Goal: Task Accomplishment & Management: Manage account settings

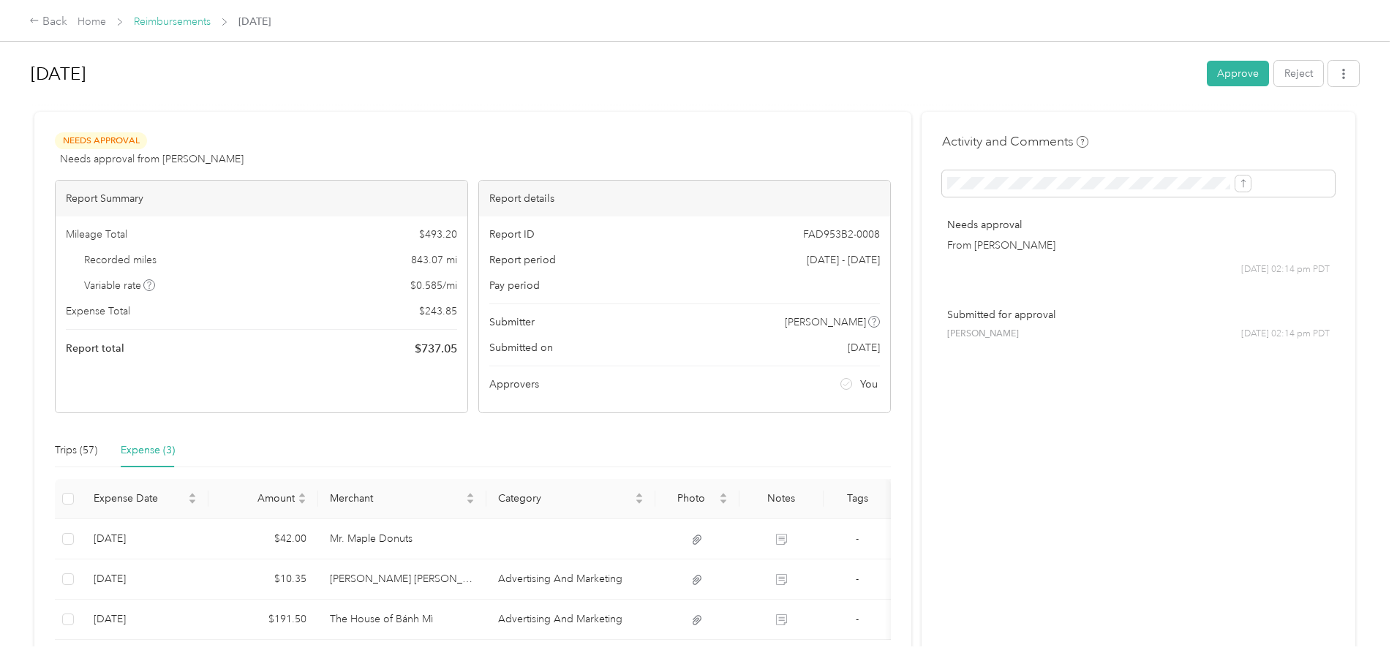
click at [211, 23] on link "Reimbursements" at bounding box center [172, 21] width 77 height 12
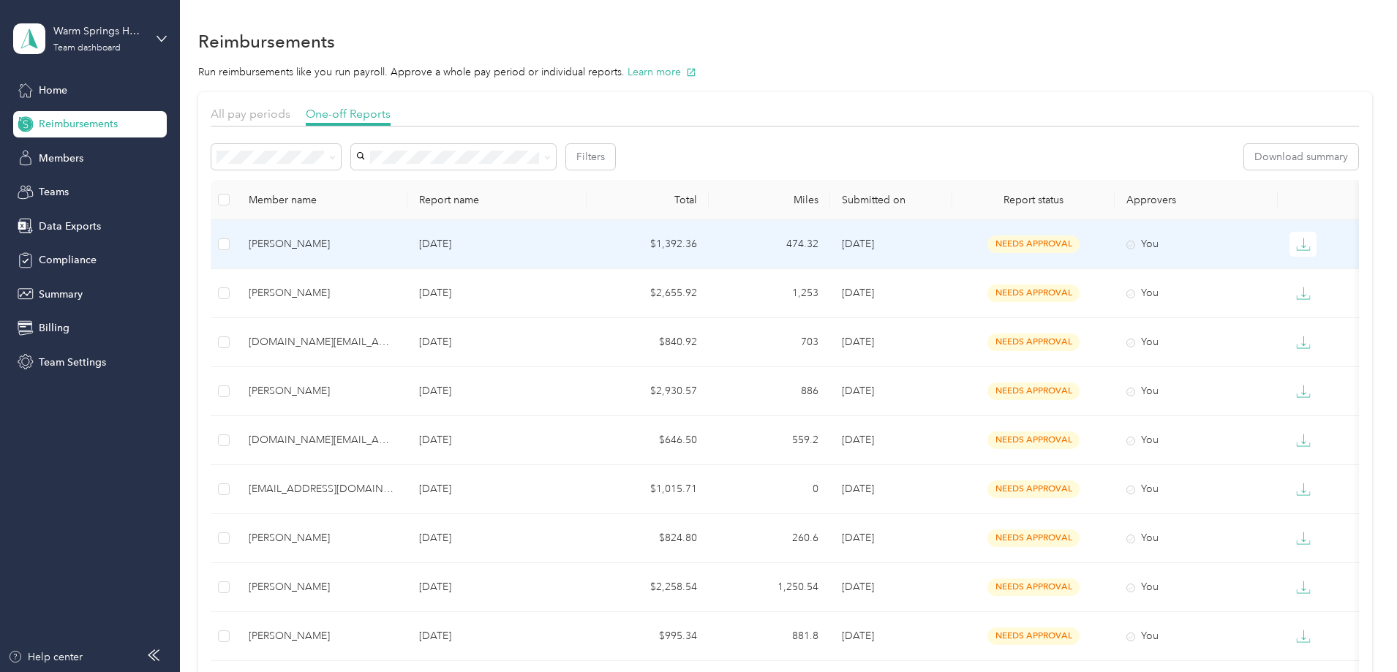
click at [396, 246] on div "[PERSON_NAME]" at bounding box center [322, 244] width 147 height 16
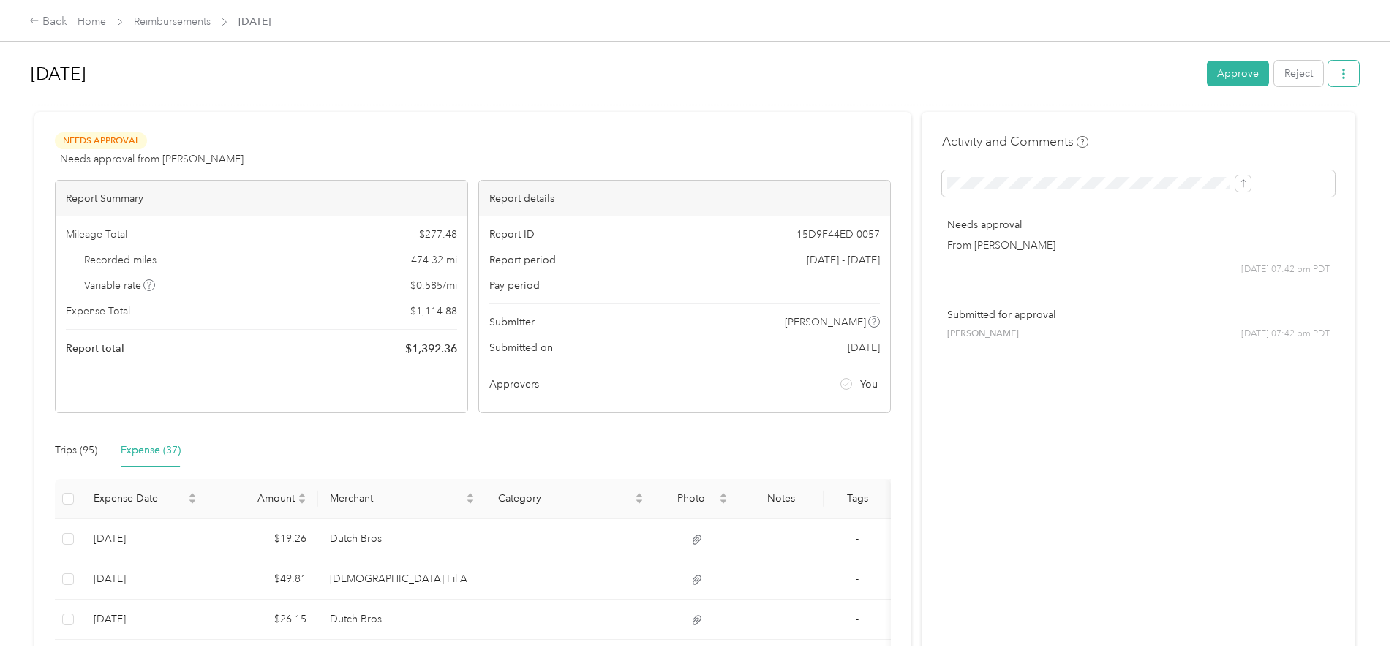
click at [1338, 77] on icon "button" at bounding box center [1343, 74] width 10 height 10
click at [1185, 126] on span "Download" at bounding box center [1182, 127] width 48 height 15
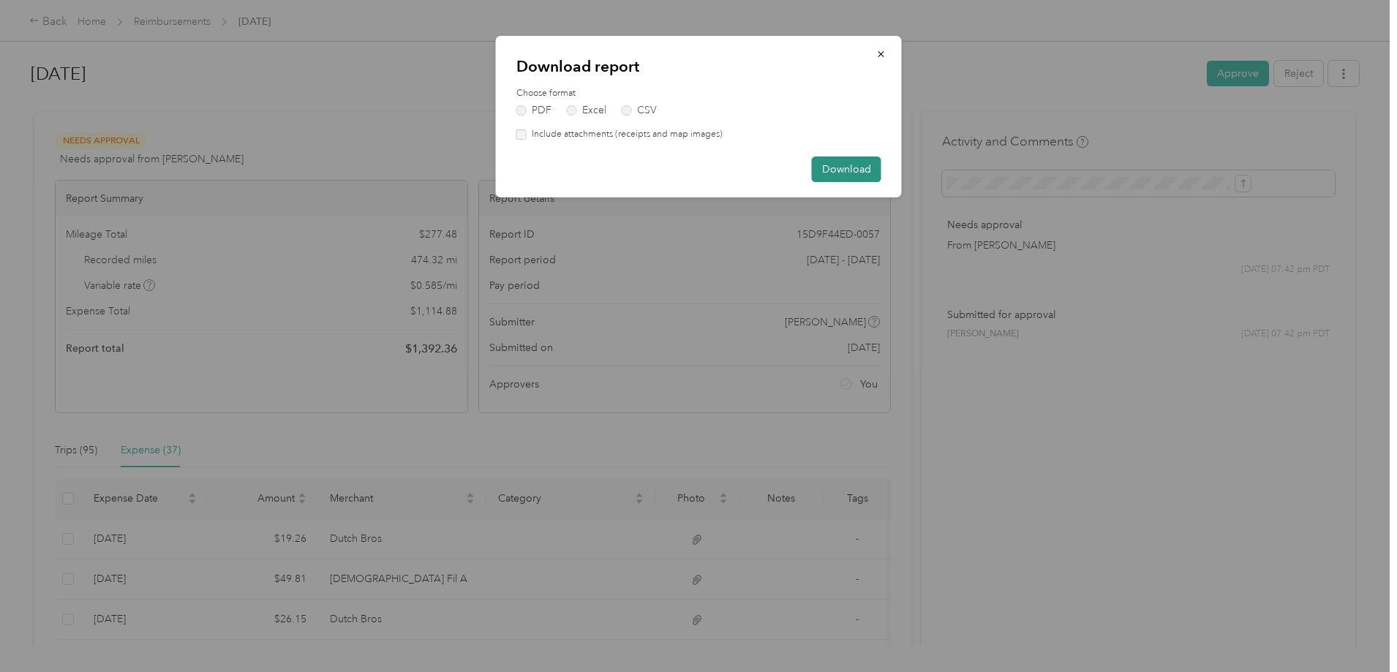
click at [851, 175] on button "Download" at bounding box center [846, 169] width 69 height 26
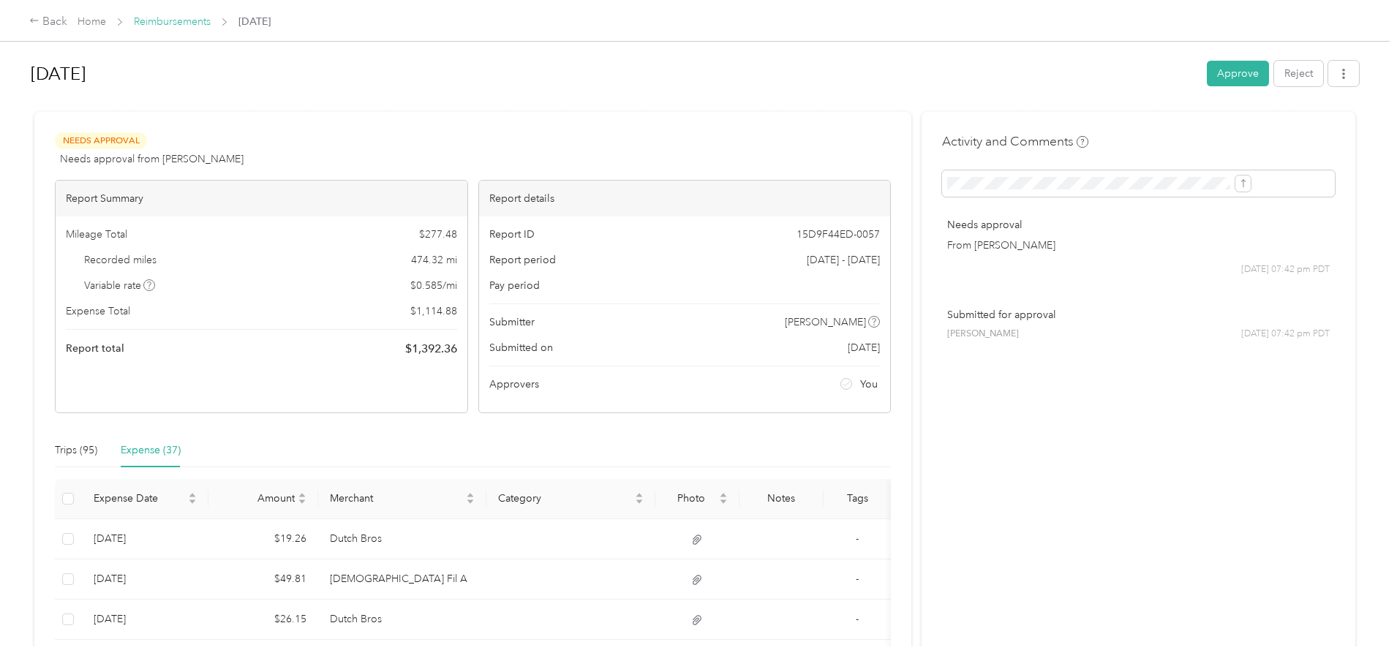
click at [211, 23] on link "Reimbursements" at bounding box center [172, 21] width 77 height 12
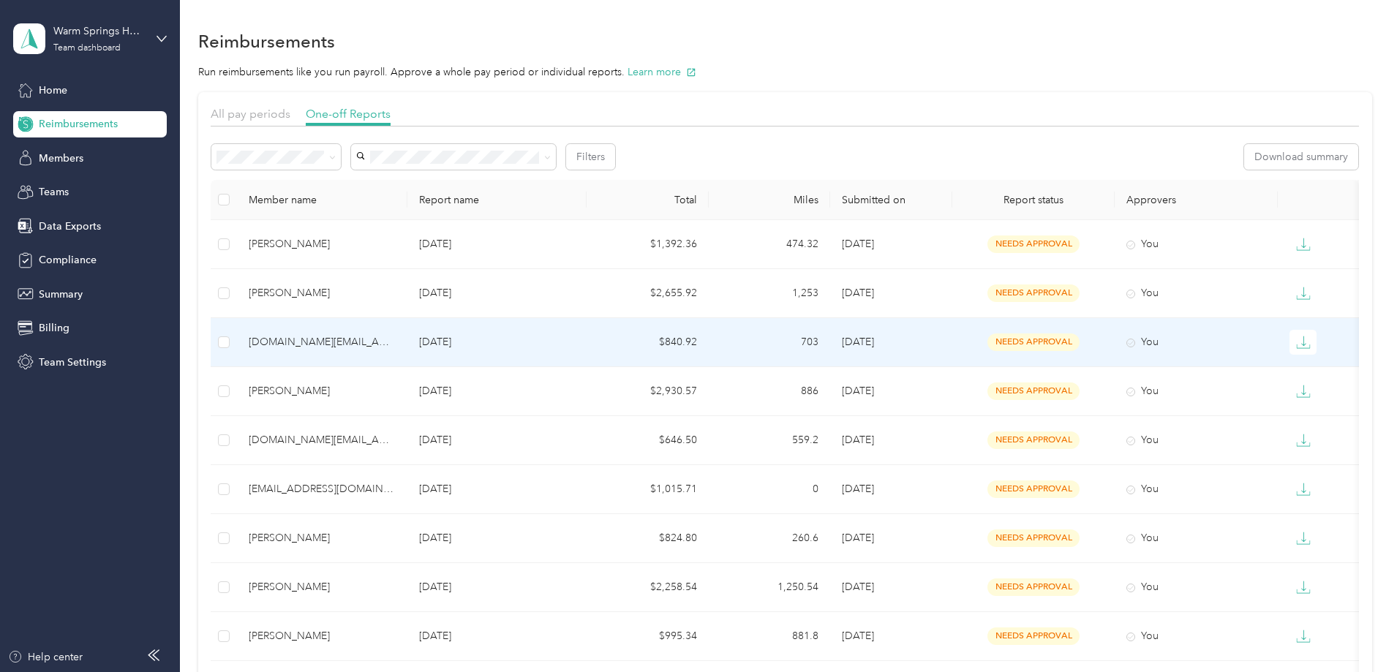
click at [396, 339] on div "[DOMAIN_NAME][EMAIL_ADDRESS][DOMAIN_NAME]" at bounding box center [322, 342] width 147 height 16
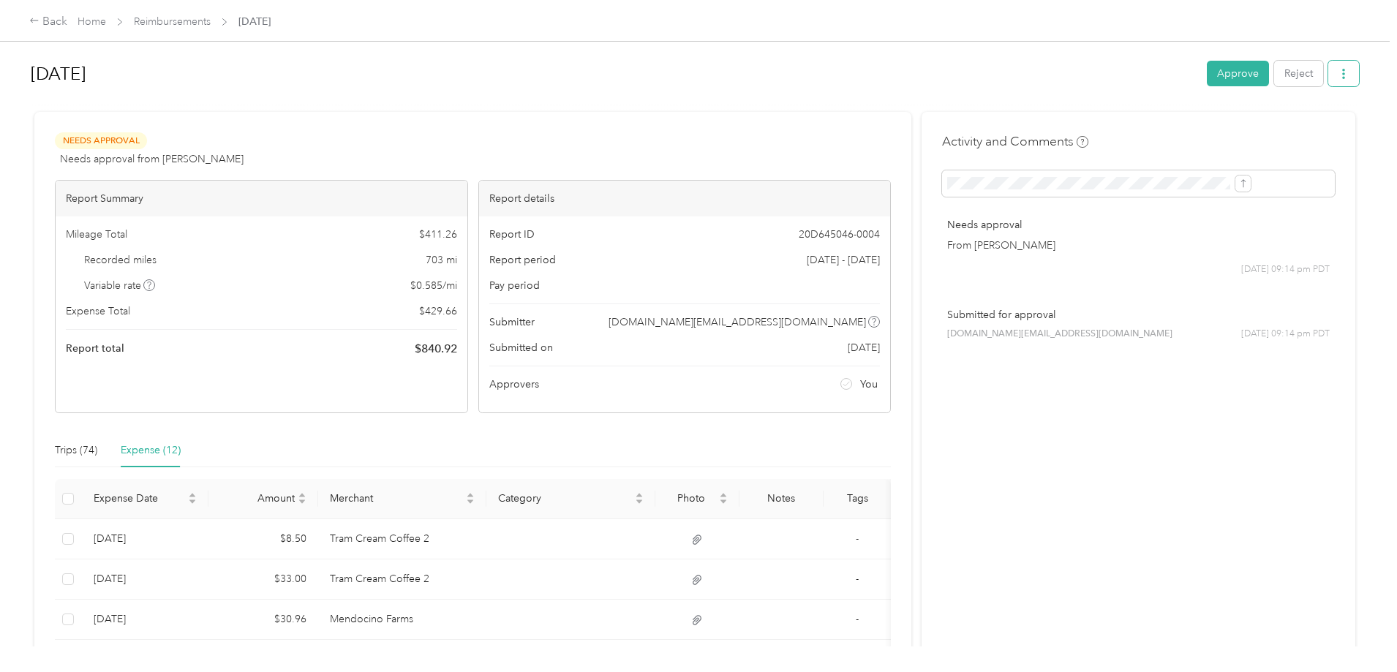
click at [1342, 70] on icon "button" at bounding box center [1343, 74] width 3 height 10
click at [1171, 124] on span "Download" at bounding box center [1182, 127] width 48 height 15
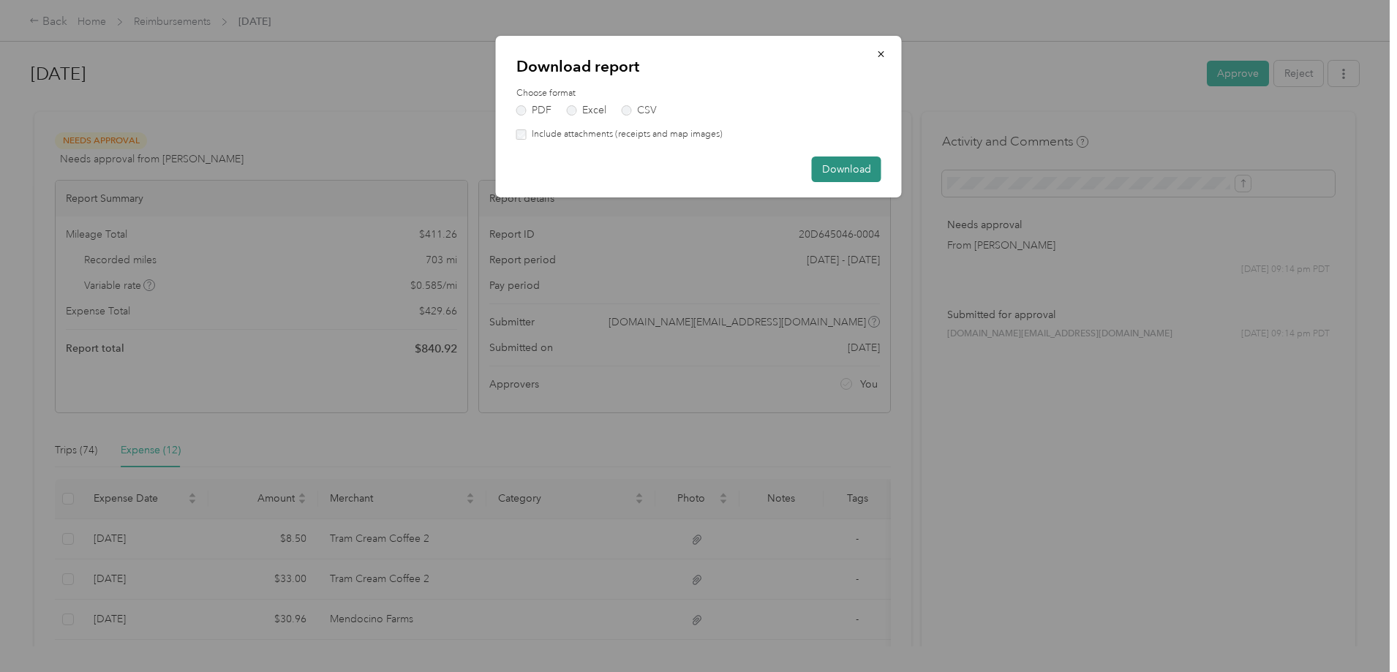
click at [869, 179] on button "Download" at bounding box center [846, 169] width 69 height 26
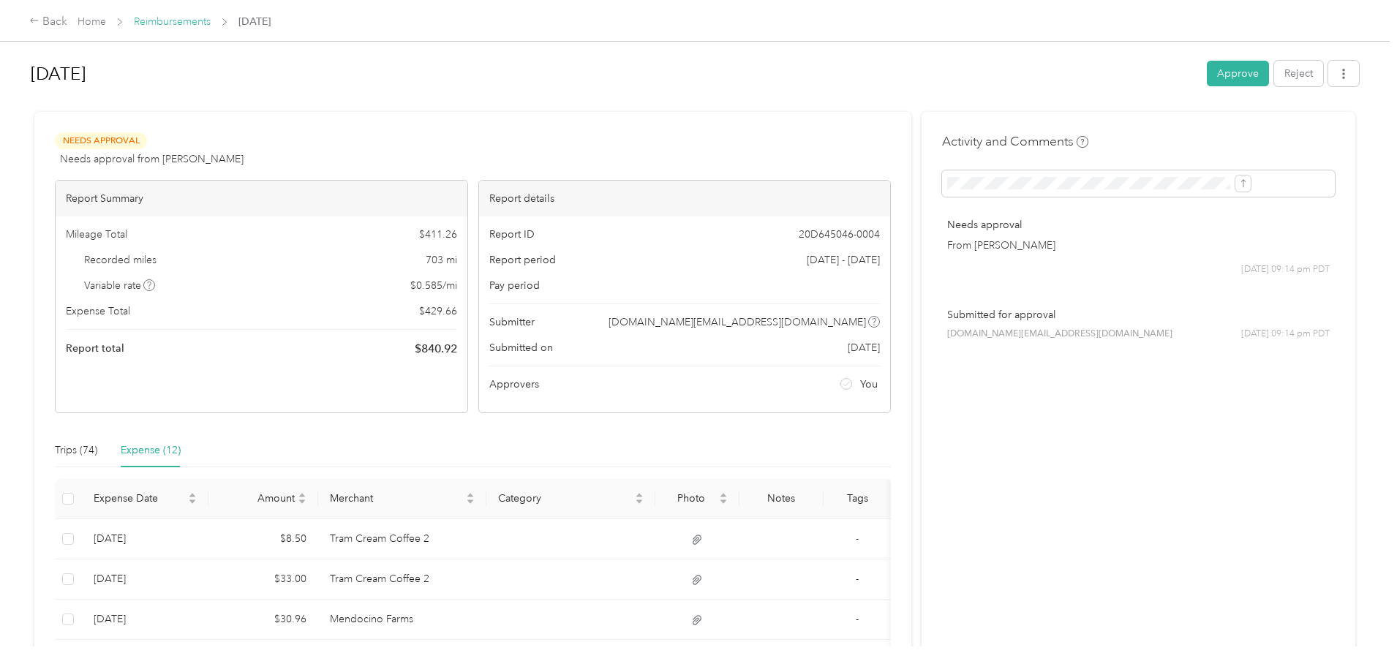
click at [211, 23] on link "Reimbursements" at bounding box center [172, 21] width 77 height 12
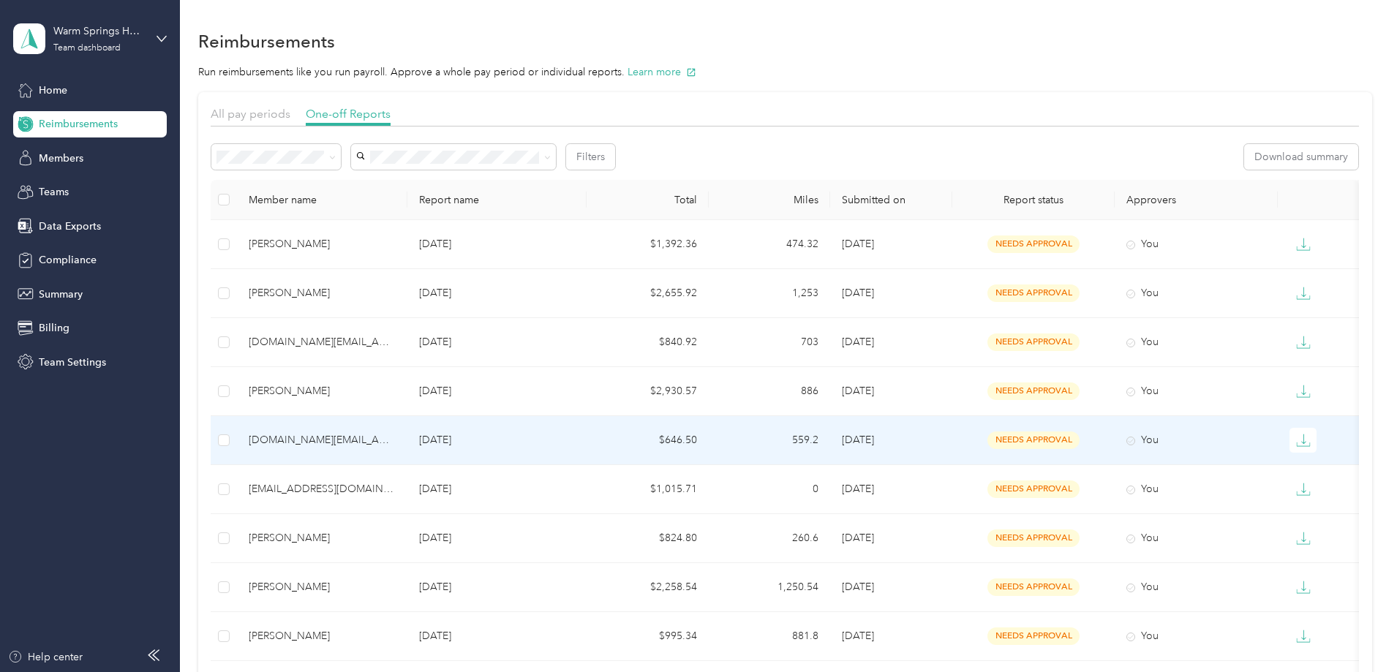
click at [521, 437] on p "[DATE]" at bounding box center [497, 440] width 156 height 16
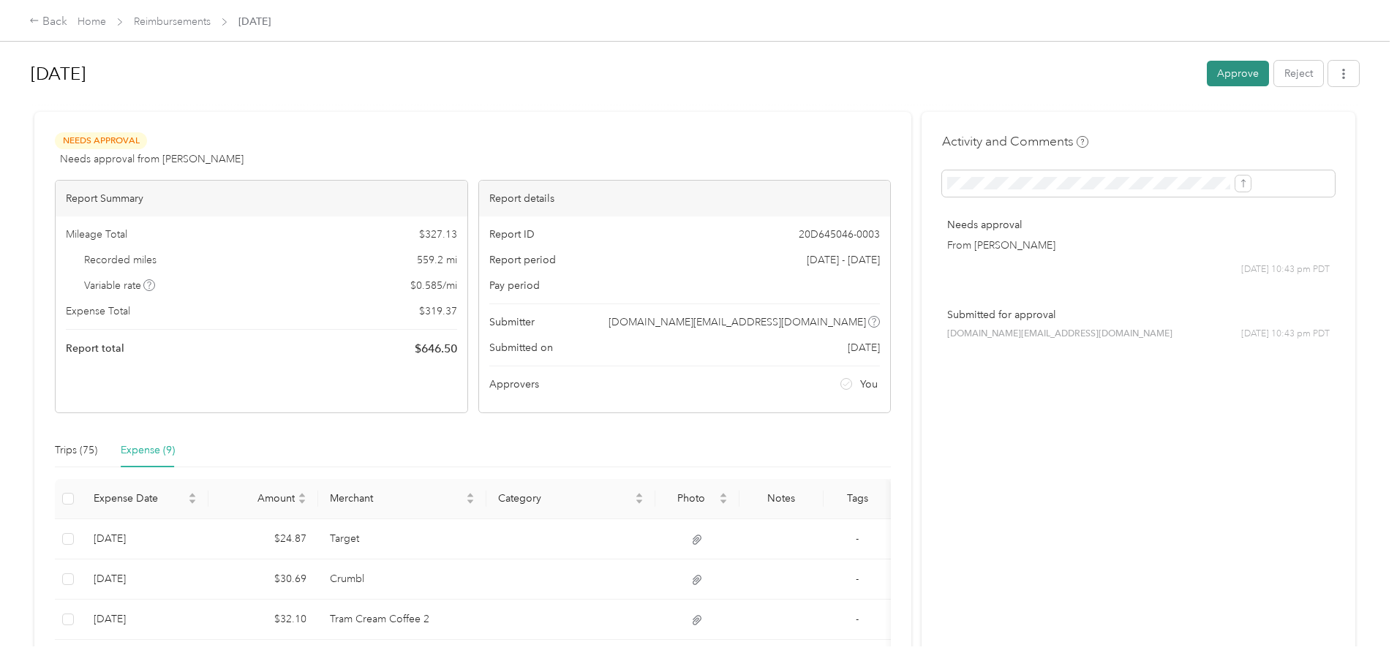
click at [1207, 74] on button "Approve" at bounding box center [1238, 74] width 62 height 26
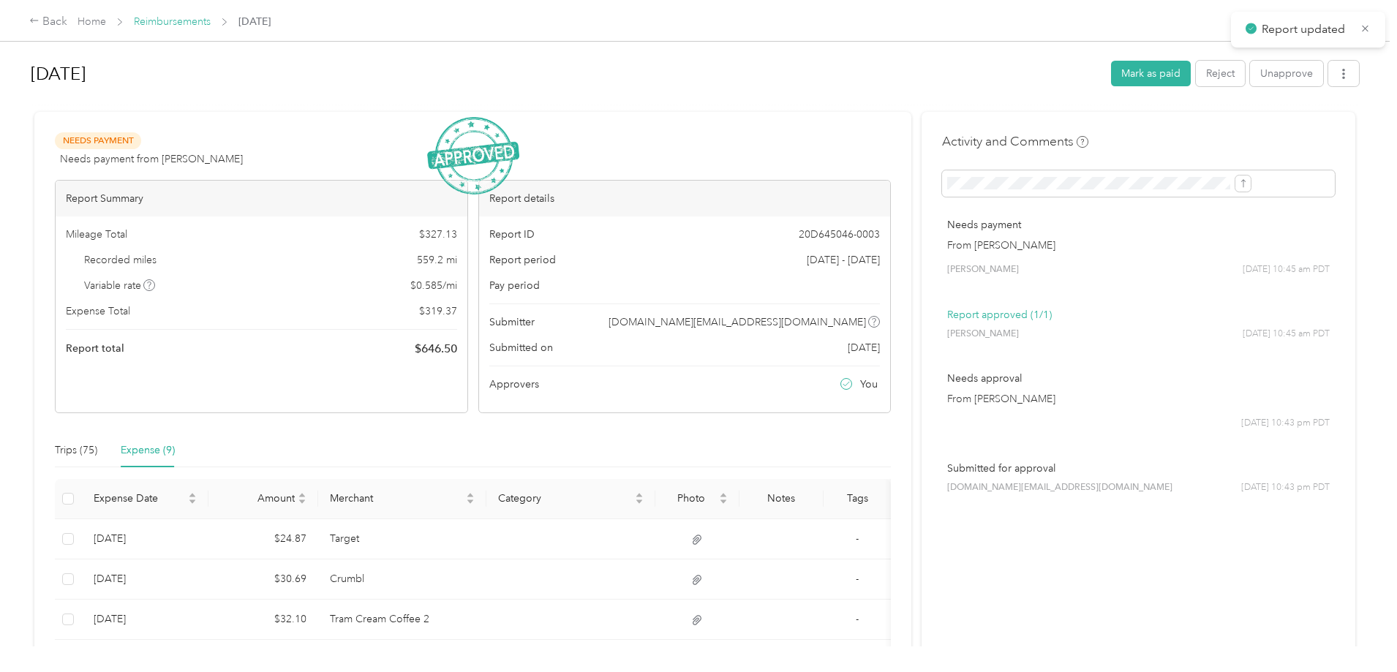
click at [211, 16] on link "Reimbursements" at bounding box center [172, 21] width 77 height 12
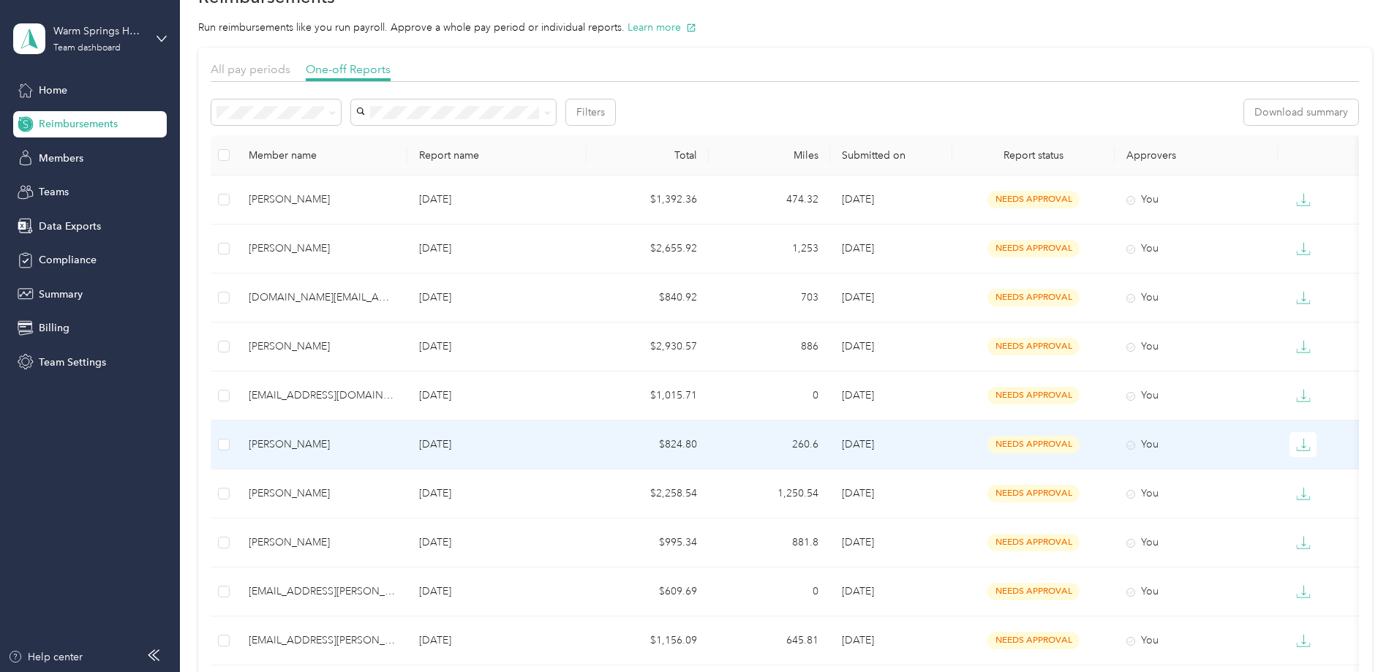
scroll to position [73, 0]
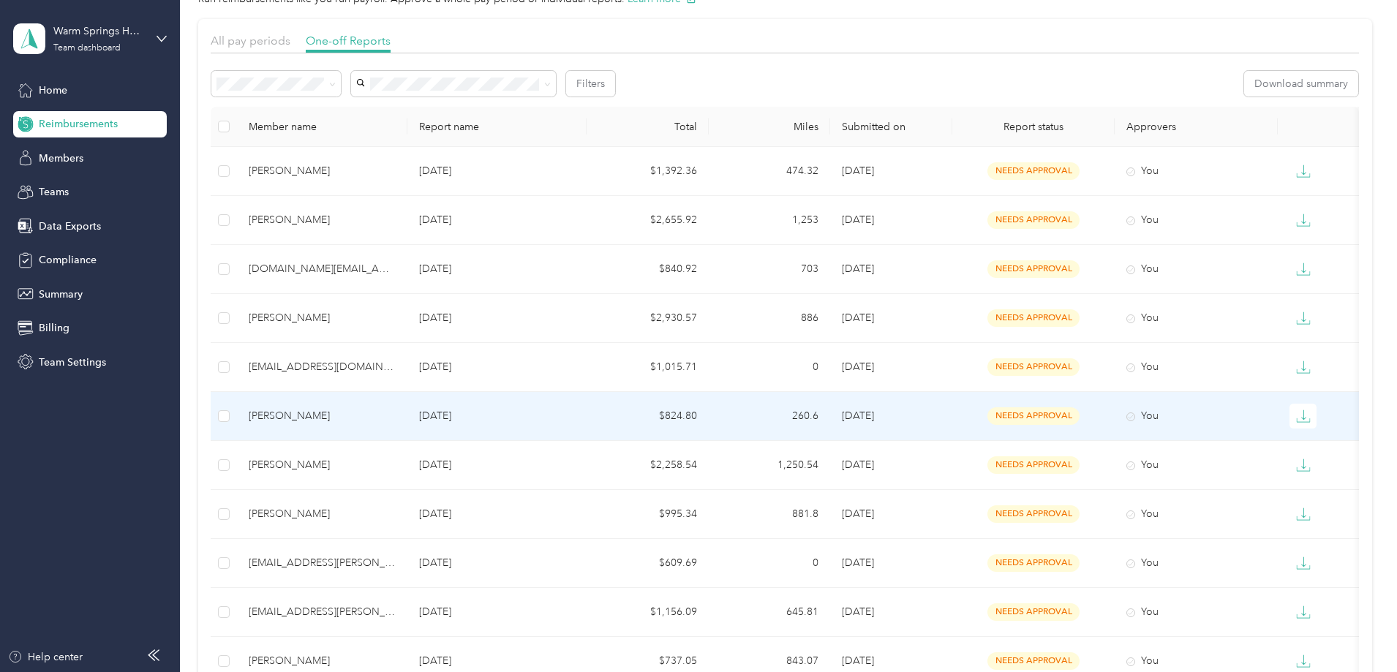
click at [526, 416] on p "[DATE]" at bounding box center [497, 416] width 156 height 16
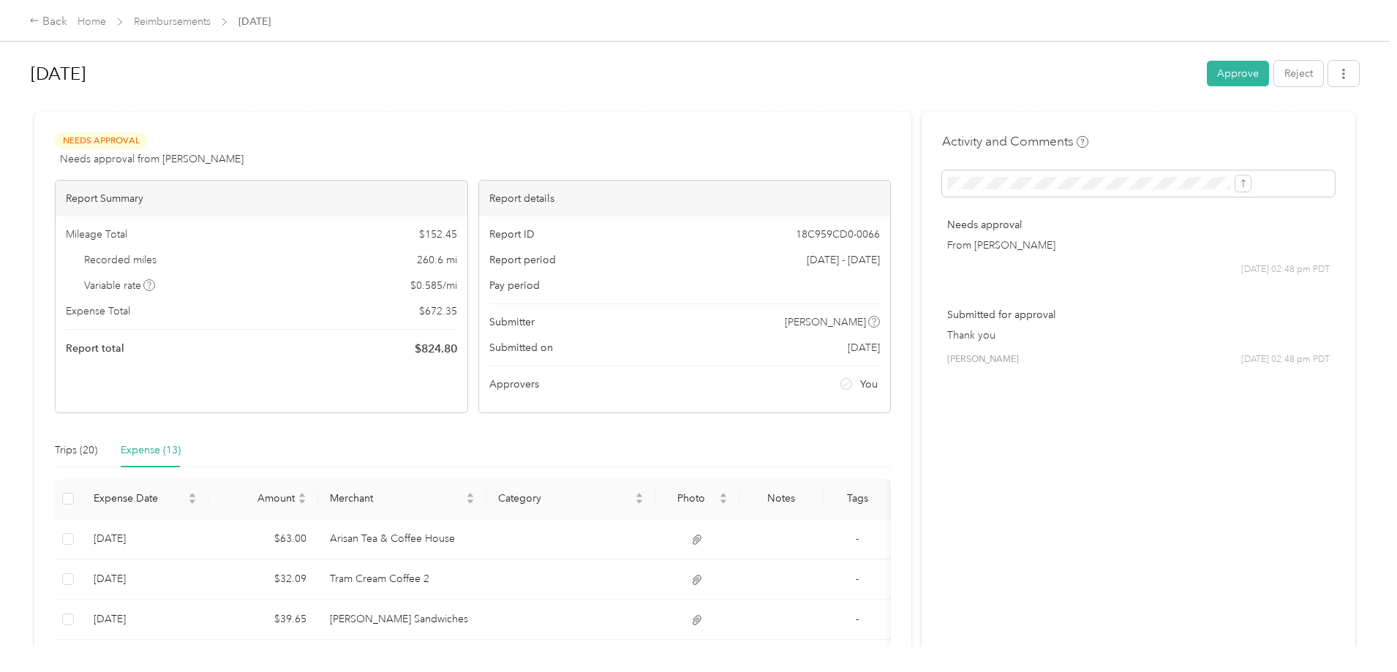
click at [1207, 66] on button "Approve" at bounding box center [1238, 74] width 62 height 26
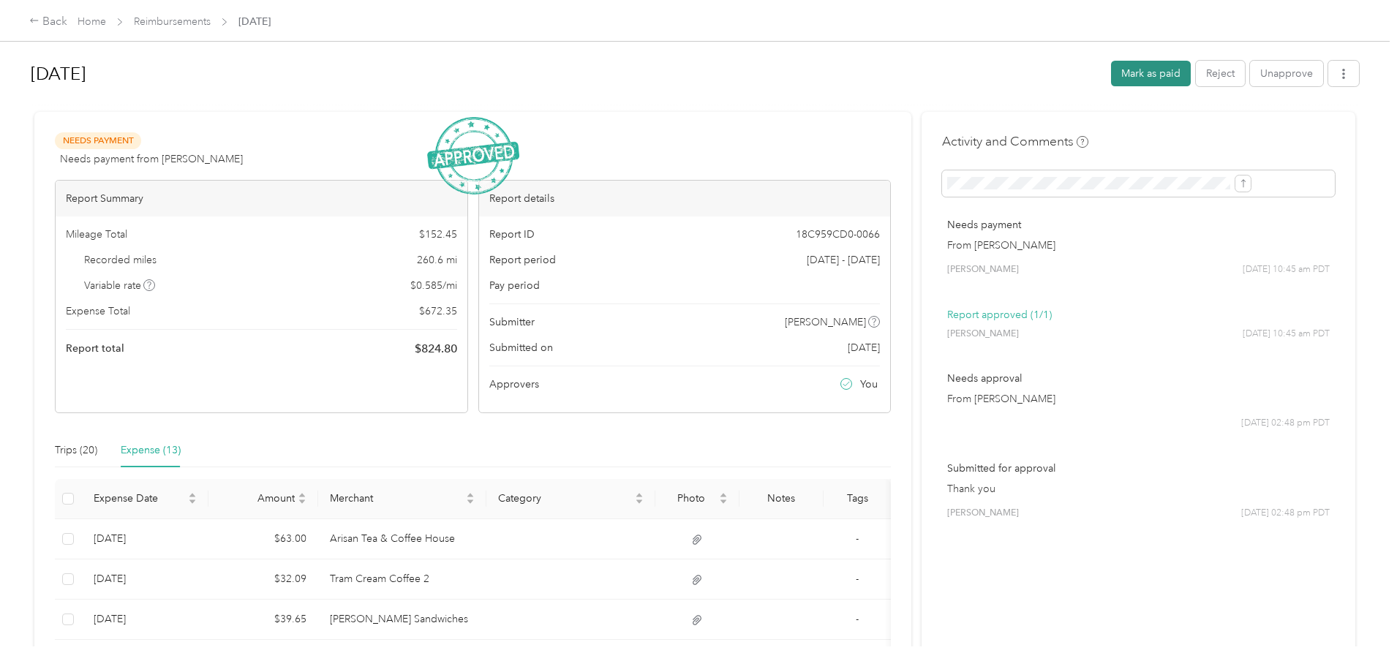
click at [1111, 71] on button "Mark as paid" at bounding box center [1151, 74] width 80 height 26
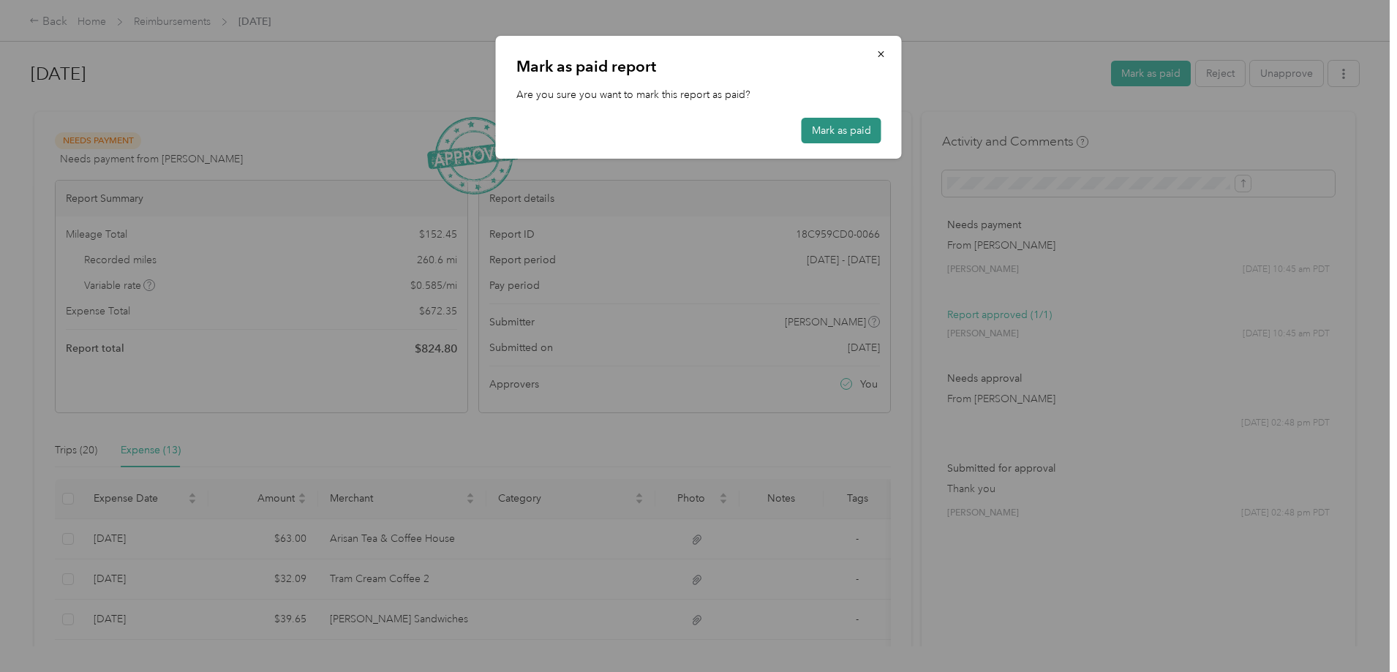
click at [822, 127] on button "Mark as paid" at bounding box center [841, 131] width 80 height 26
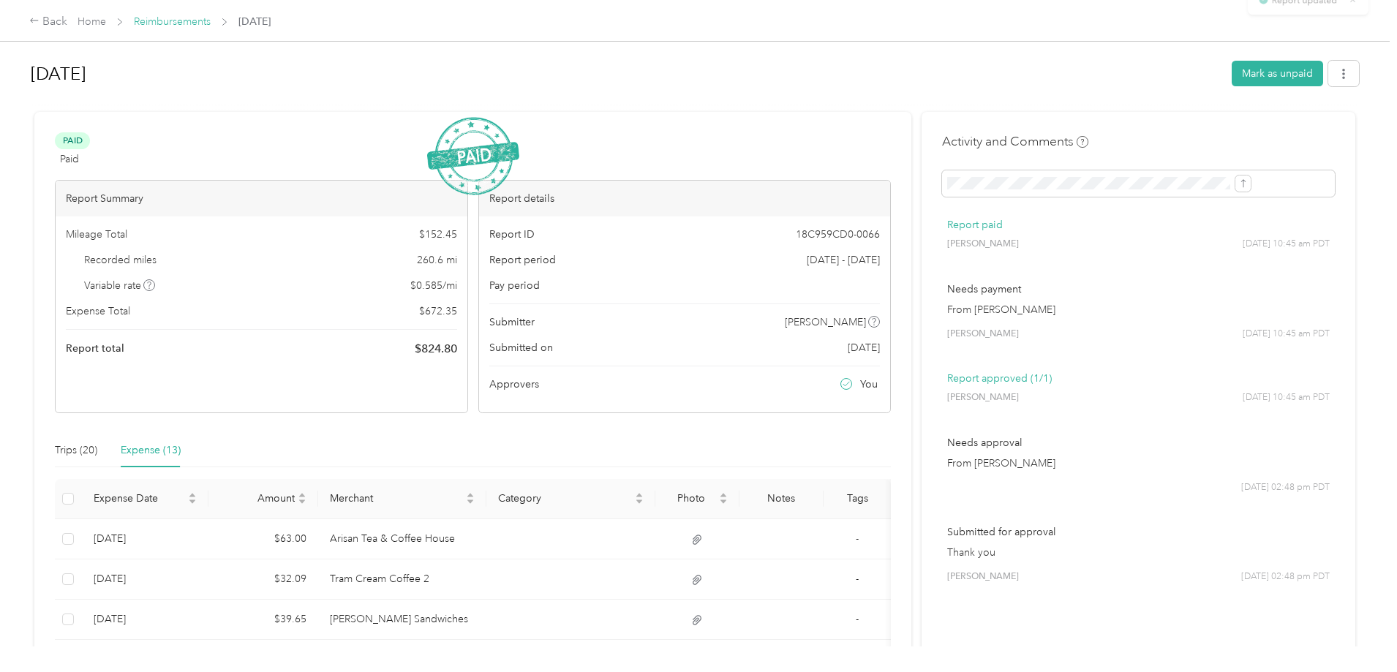
click at [211, 18] on link "Reimbursements" at bounding box center [172, 21] width 77 height 12
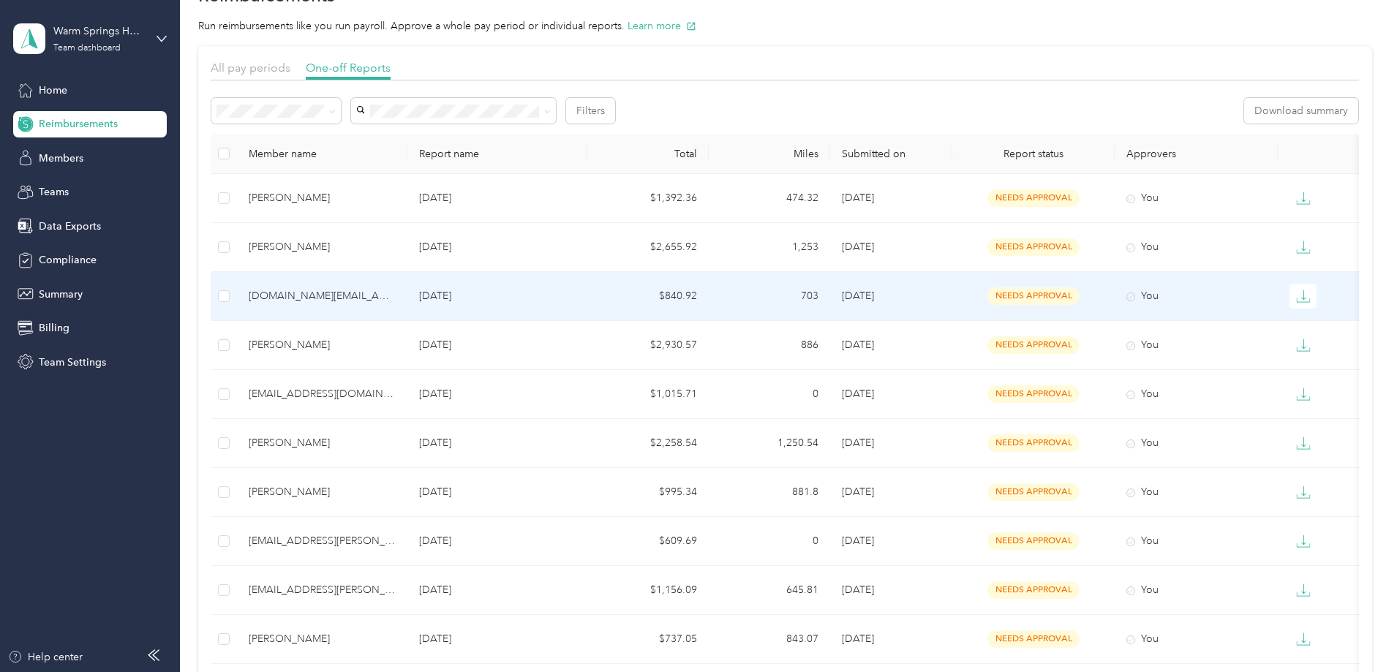
scroll to position [73, 0]
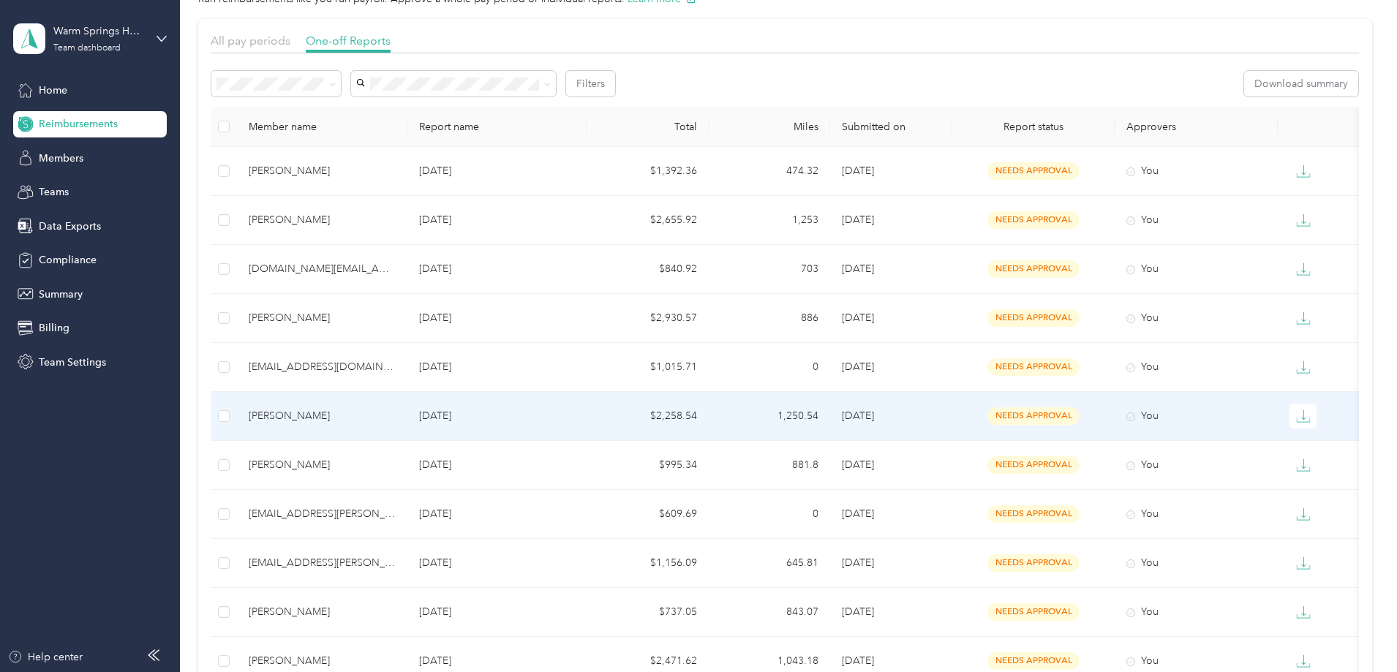
click at [516, 409] on p "[DATE]" at bounding box center [497, 416] width 156 height 16
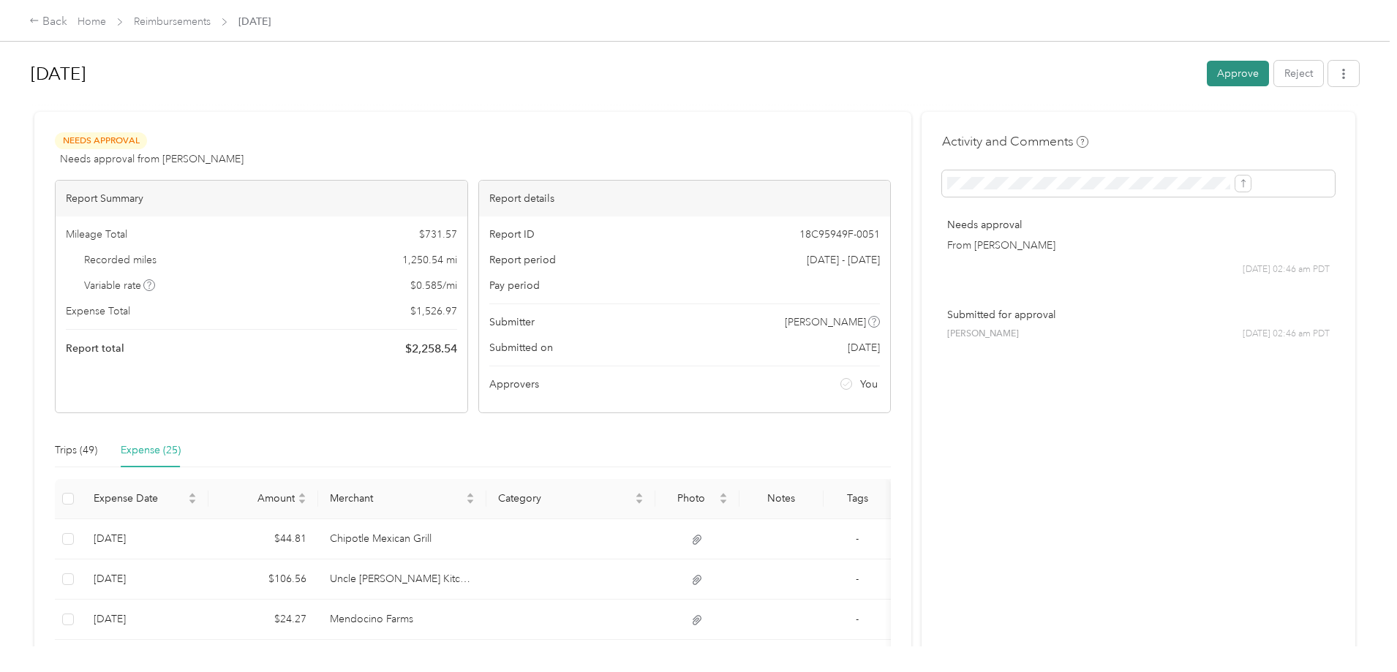
click at [1207, 65] on button "Approve" at bounding box center [1238, 74] width 62 height 26
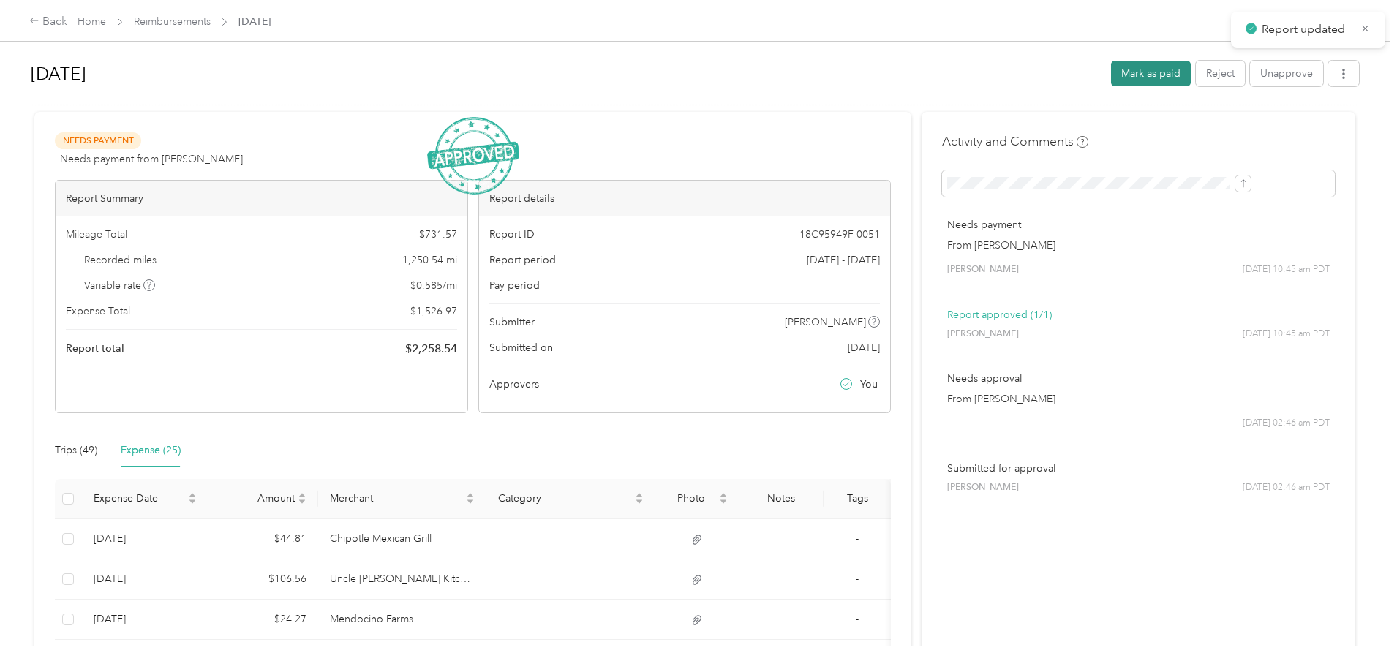
click at [1111, 72] on button "Mark as paid" at bounding box center [1151, 74] width 80 height 26
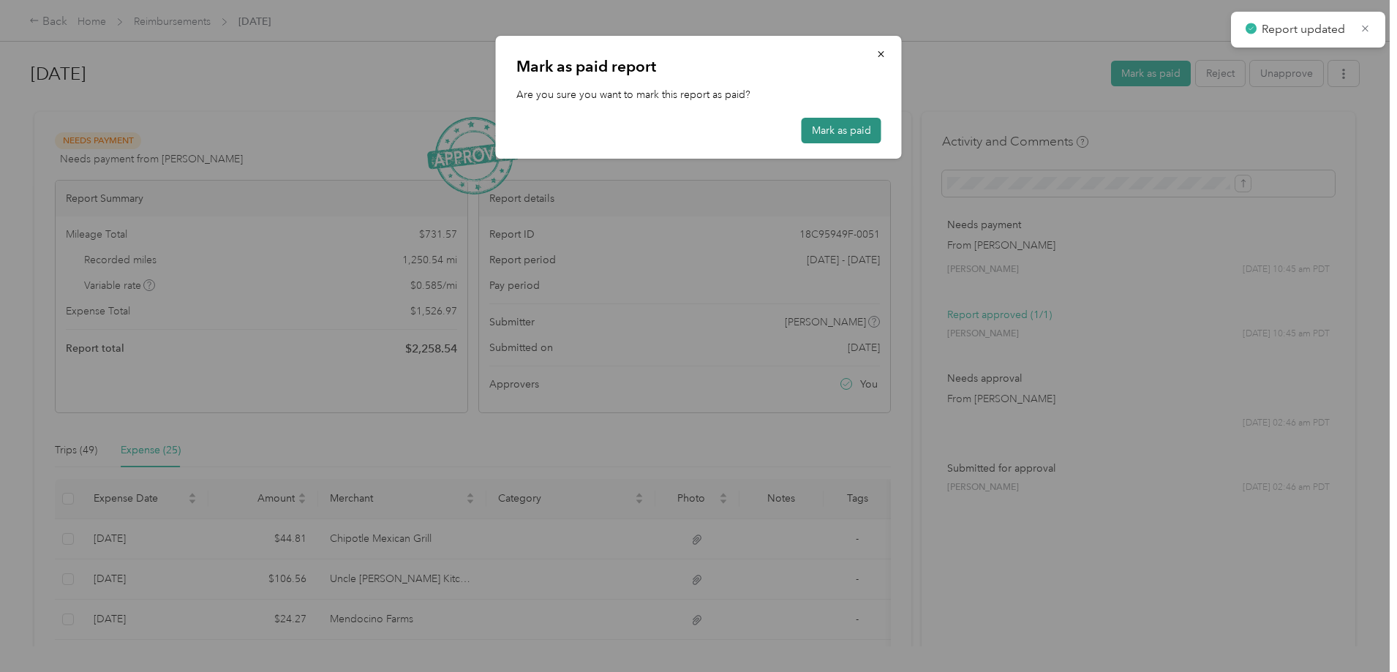
click at [814, 128] on button "Mark as paid" at bounding box center [841, 131] width 80 height 26
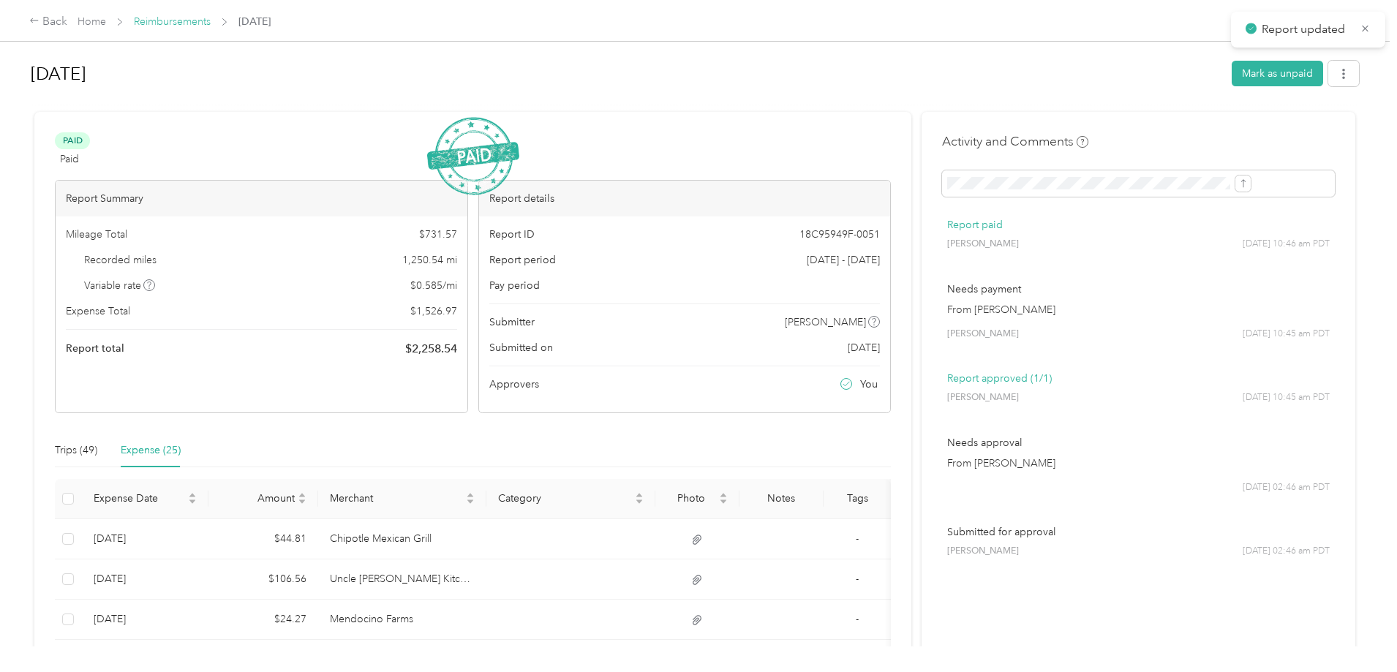
click at [211, 18] on link "Reimbursements" at bounding box center [172, 21] width 77 height 12
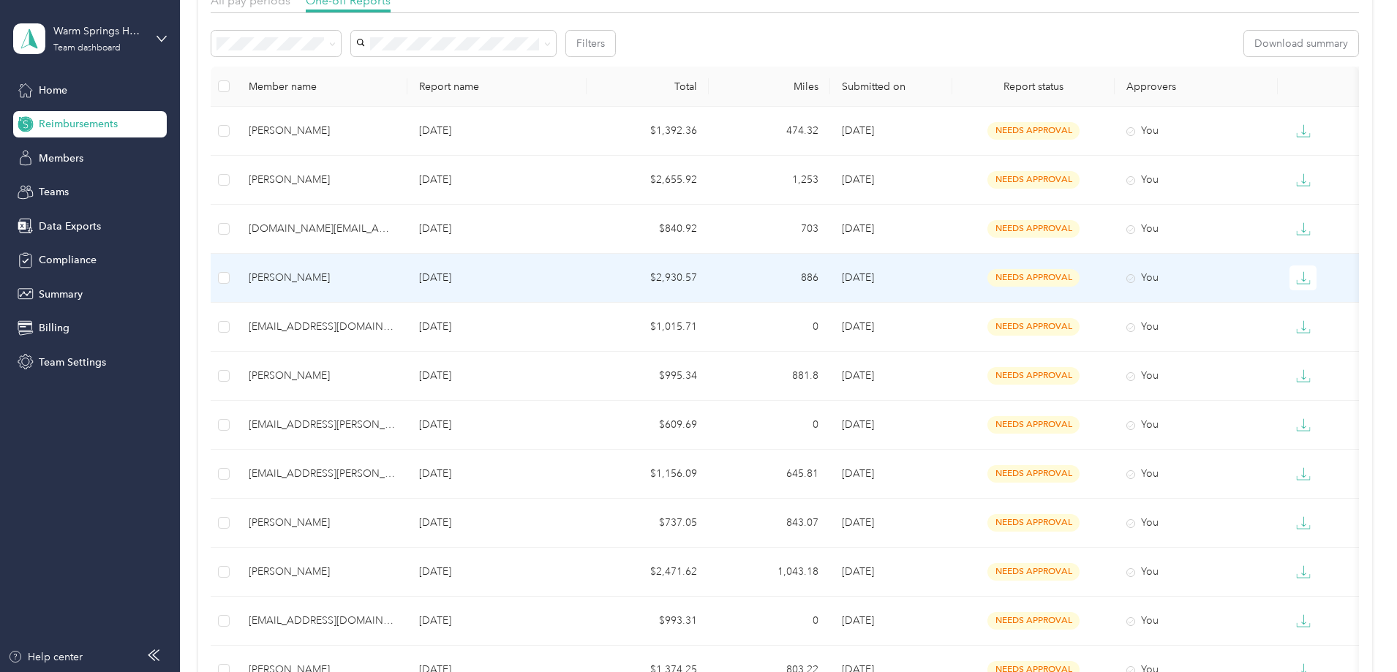
scroll to position [146, 0]
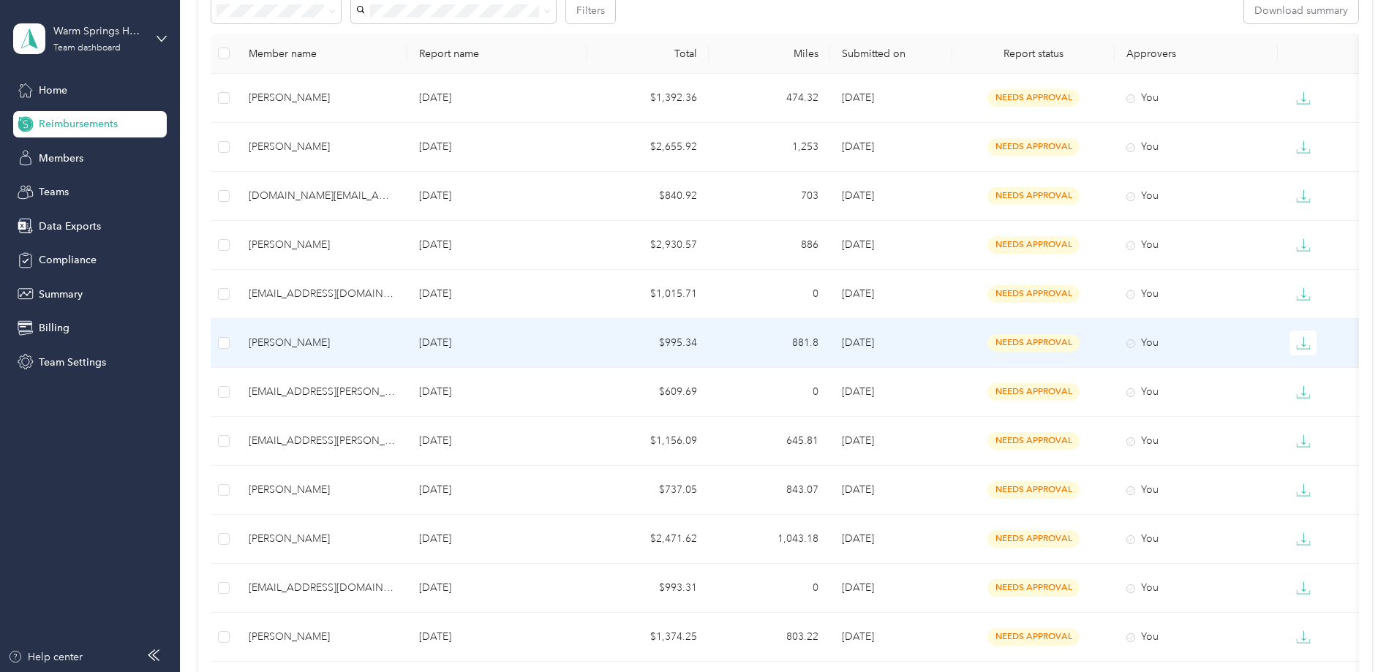
click at [521, 346] on p "[DATE]" at bounding box center [497, 343] width 156 height 16
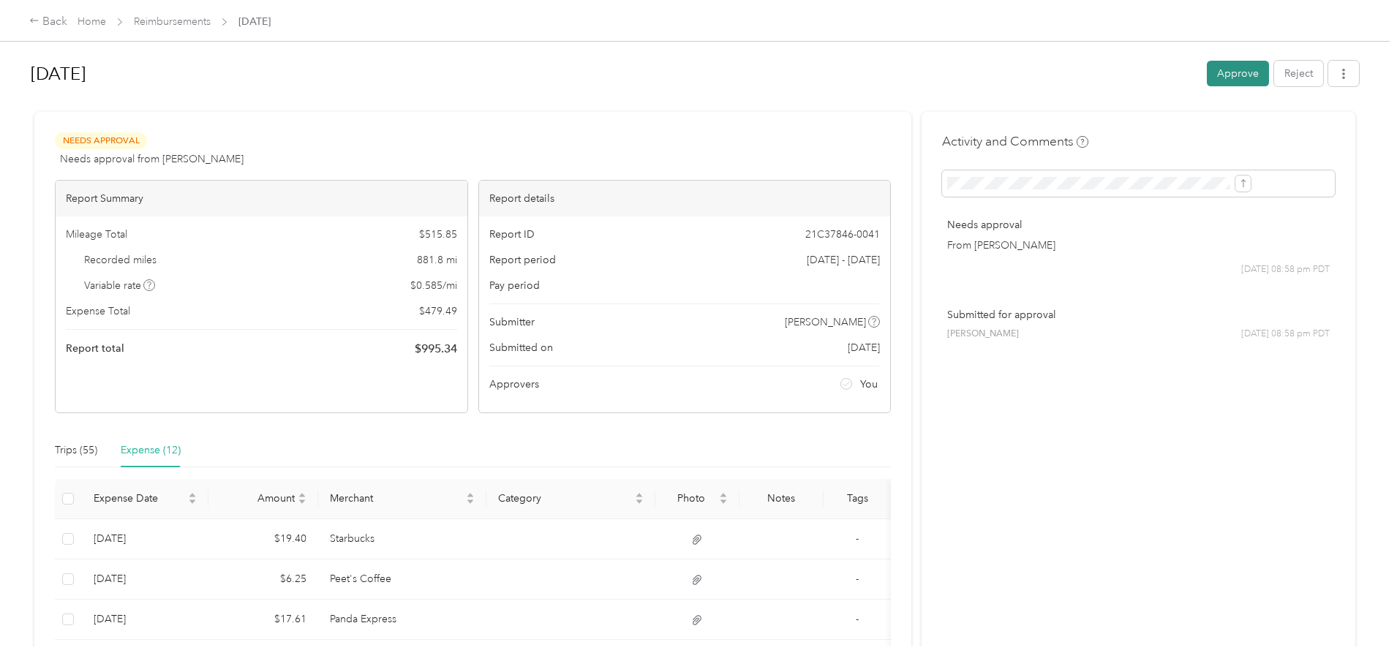
click at [1207, 72] on button "Approve" at bounding box center [1238, 74] width 62 height 26
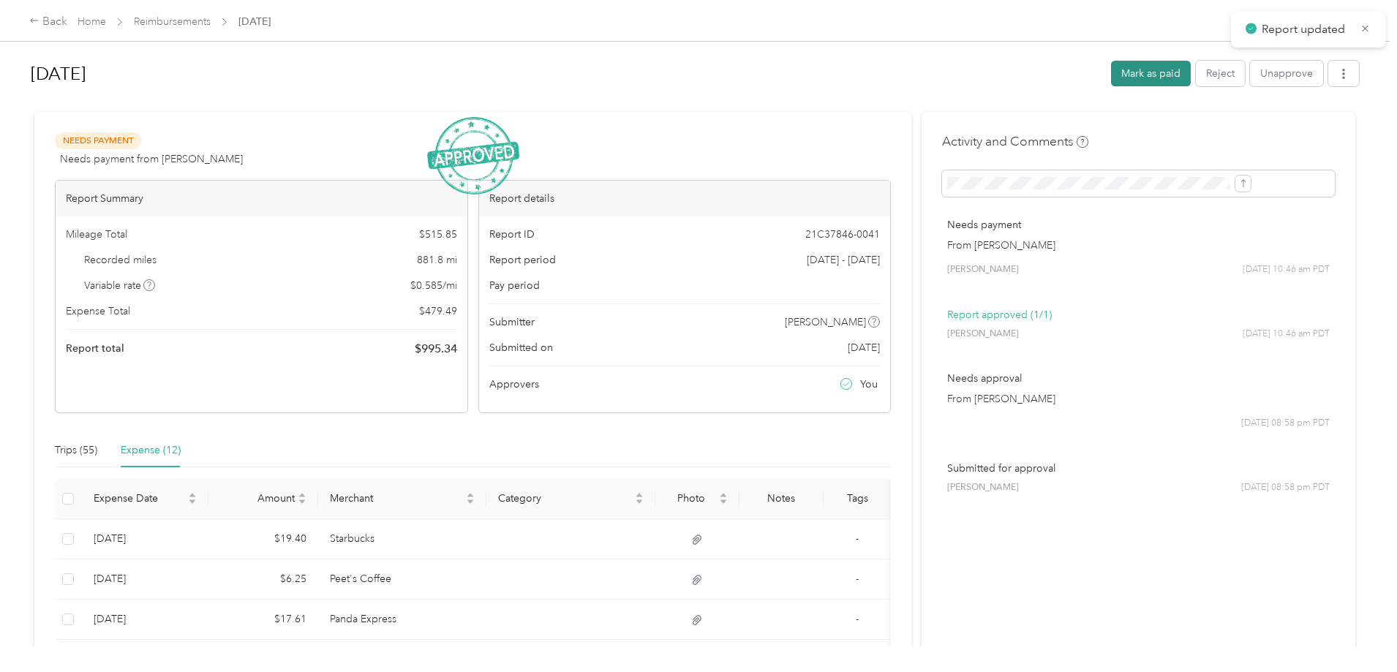
click at [1111, 76] on button "Mark as paid" at bounding box center [1151, 74] width 80 height 26
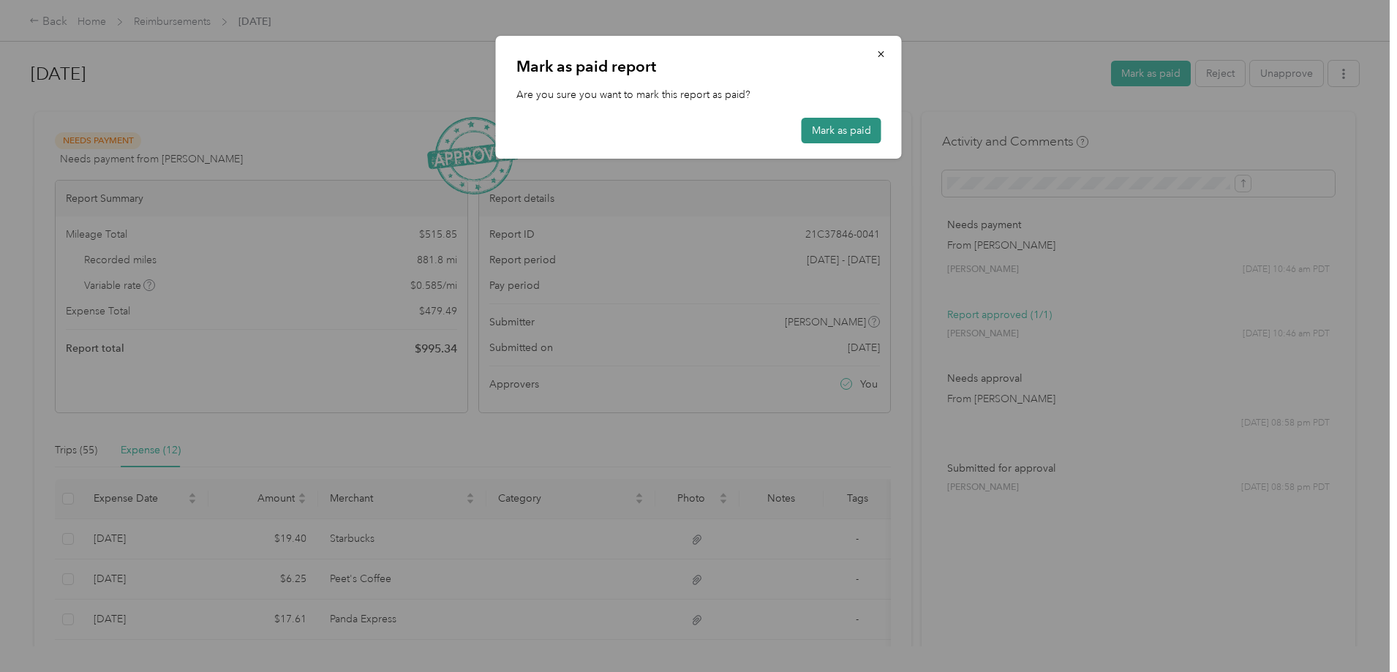
click at [833, 123] on button "Mark as paid" at bounding box center [841, 131] width 80 height 26
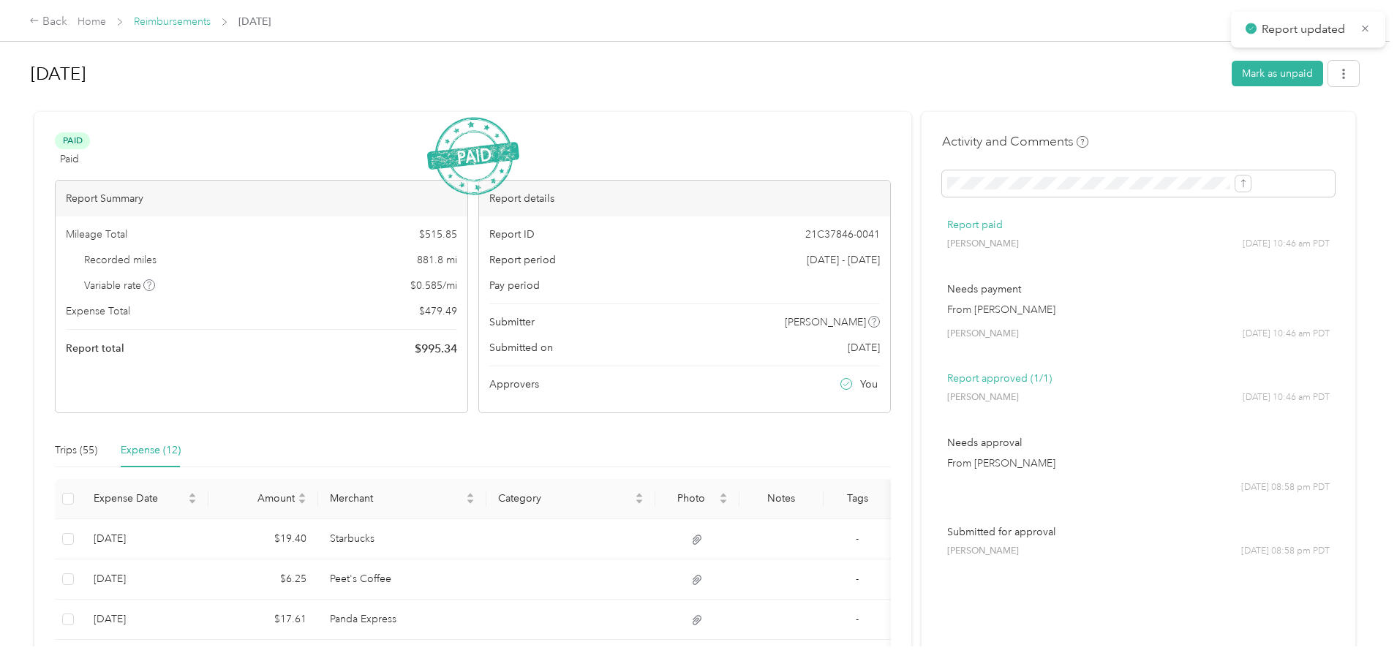
click at [211, 23] on link "Reimbursements" at bounding box center [172, 21] width 77 height 12
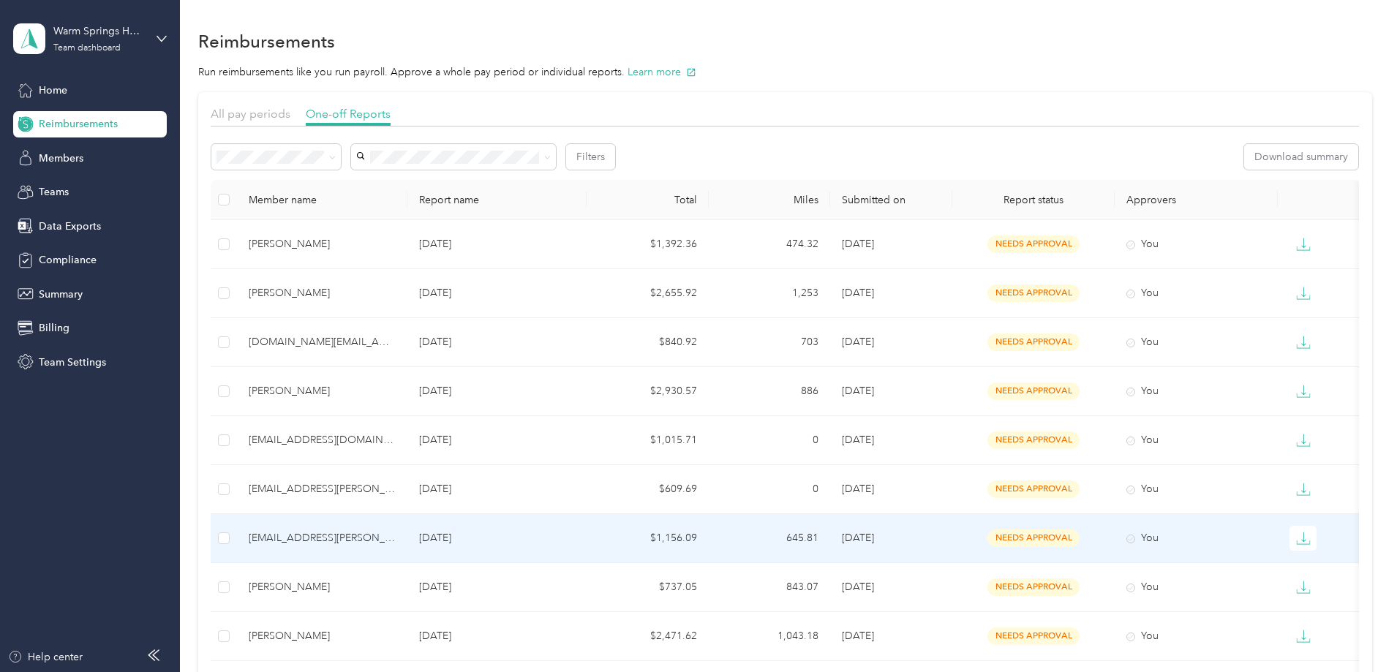
click at [523, 535] on p "[DATE]" at bounding box center [497, 538] width 156 height 16
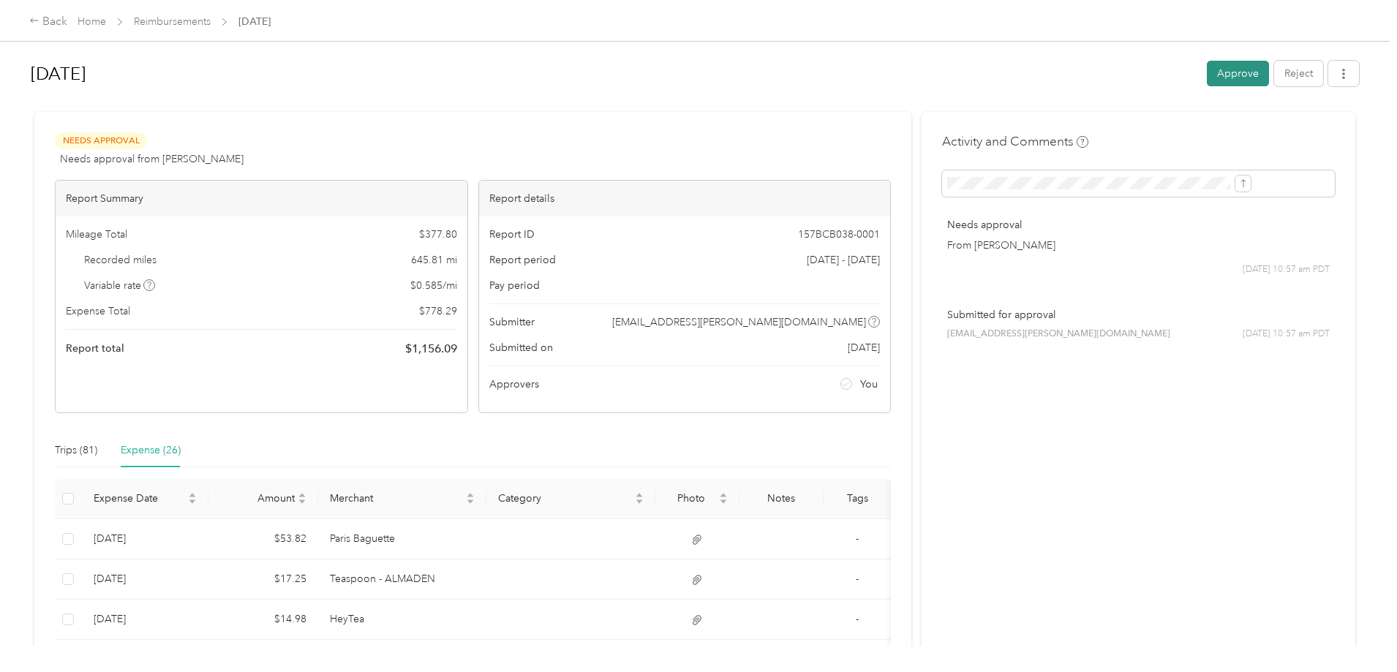
click at [1207, 71] on button "Approve" at bounding box center [1238, 74] width 62 height 26
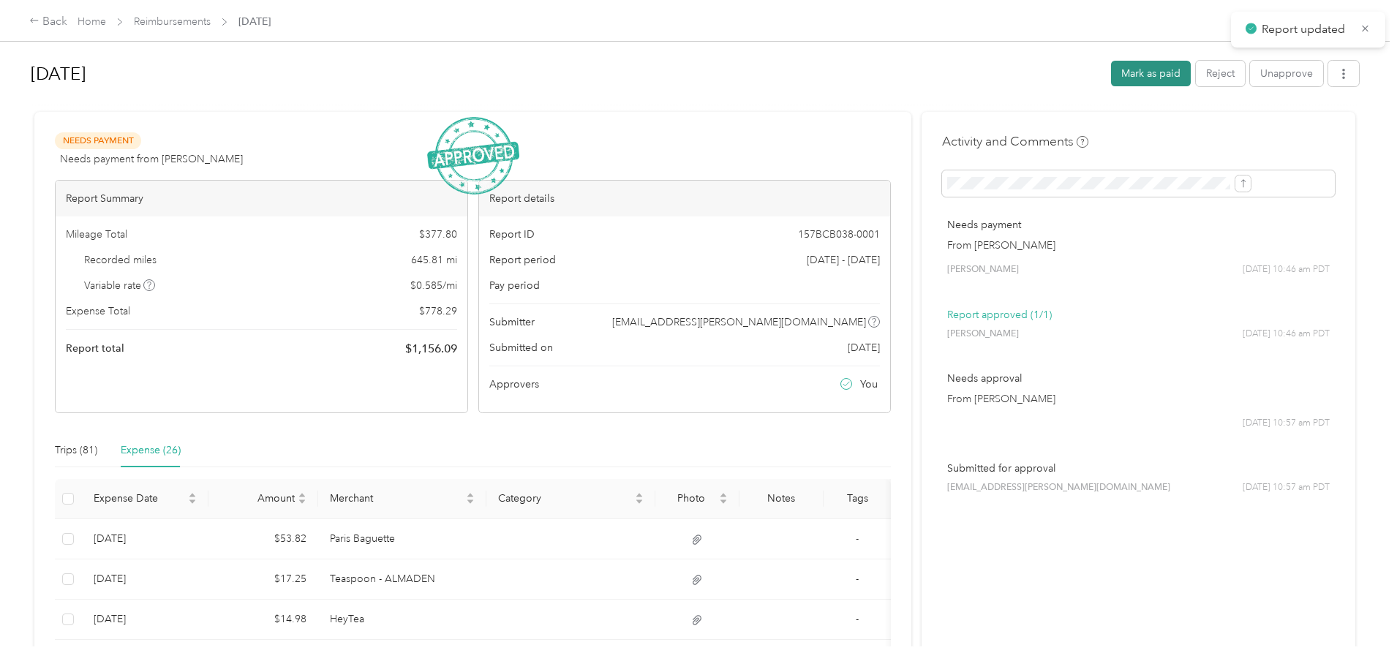
click at [1111, 74] on button "Mark as paid" at bounding box center [1151, 74] width 80 height 26
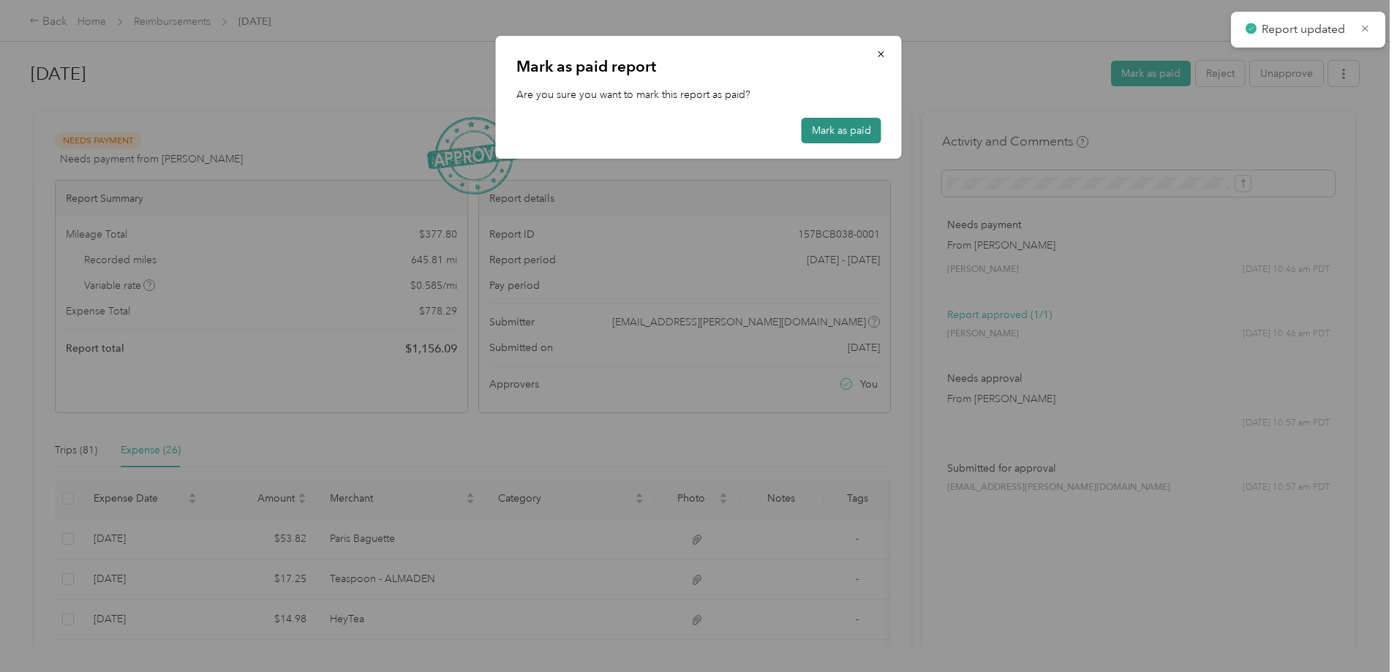
click at [819, 135] on button "Mark as paid" at bounding box center [841, 131] width 80 height 26
click at [829, 131] on button "Mark as paid" at bounding box center [841, 131] width 80 height 26
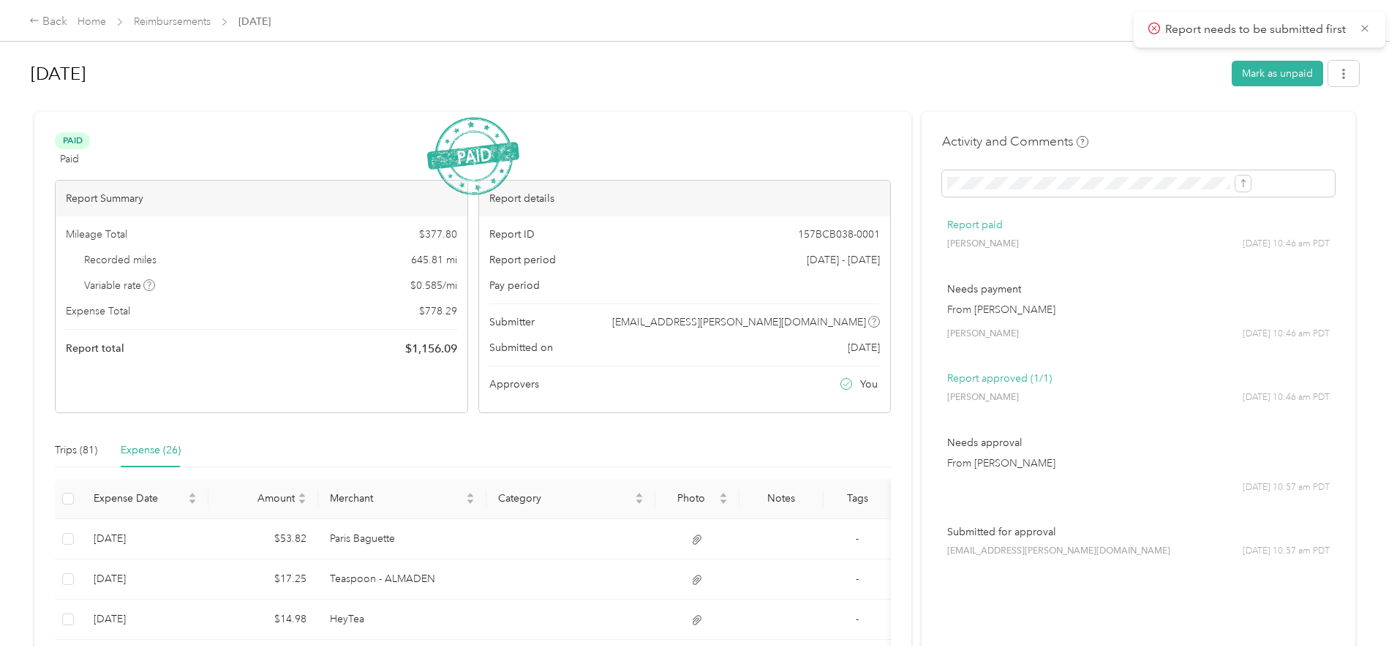
click at [211, 18] on link "Reimbursements" at bounding box center [172, 21] width 77 height 12
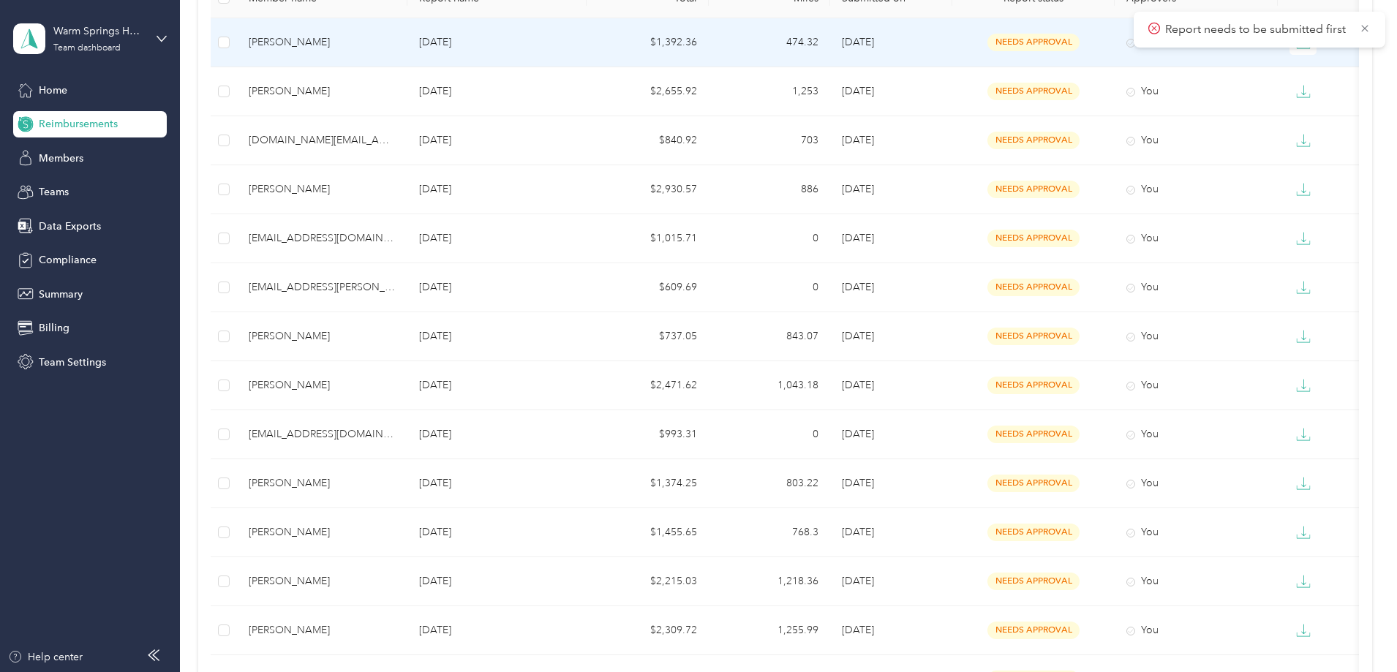
scroll to position [219, 0]
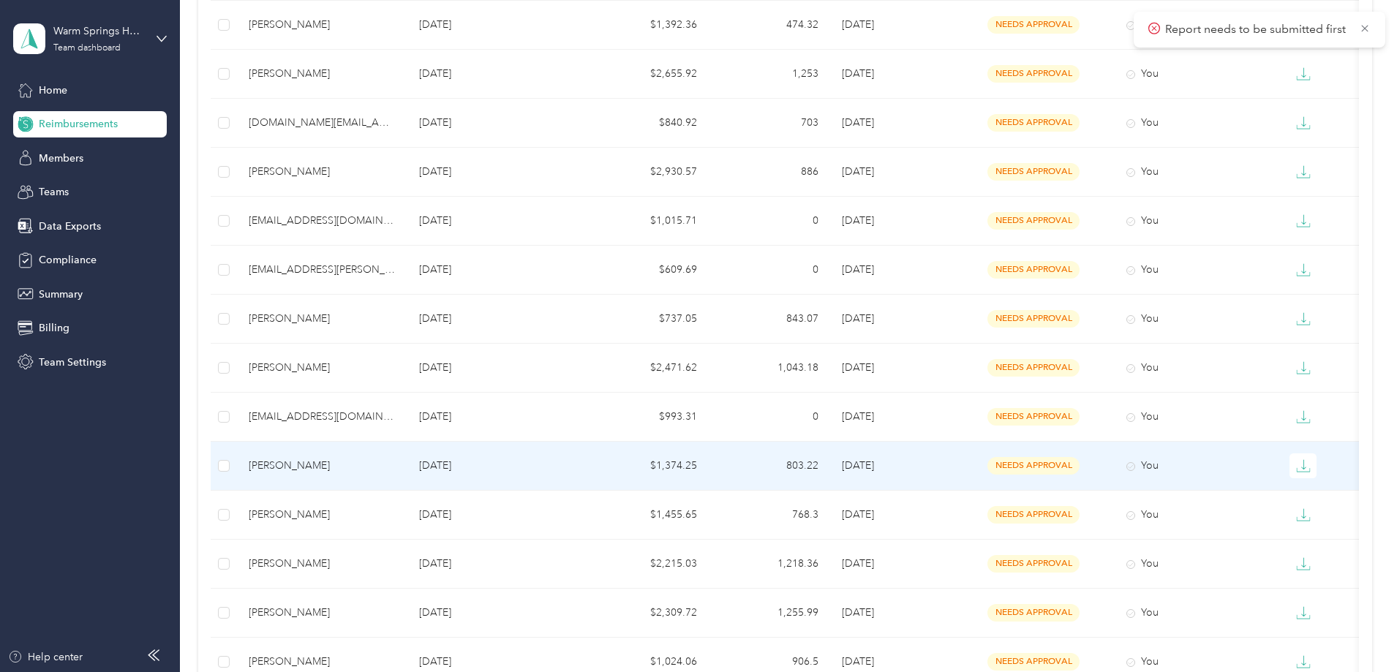
click at [511, 465] on p "[DATE]" at bounding box center [497, 466] width 156 height 16
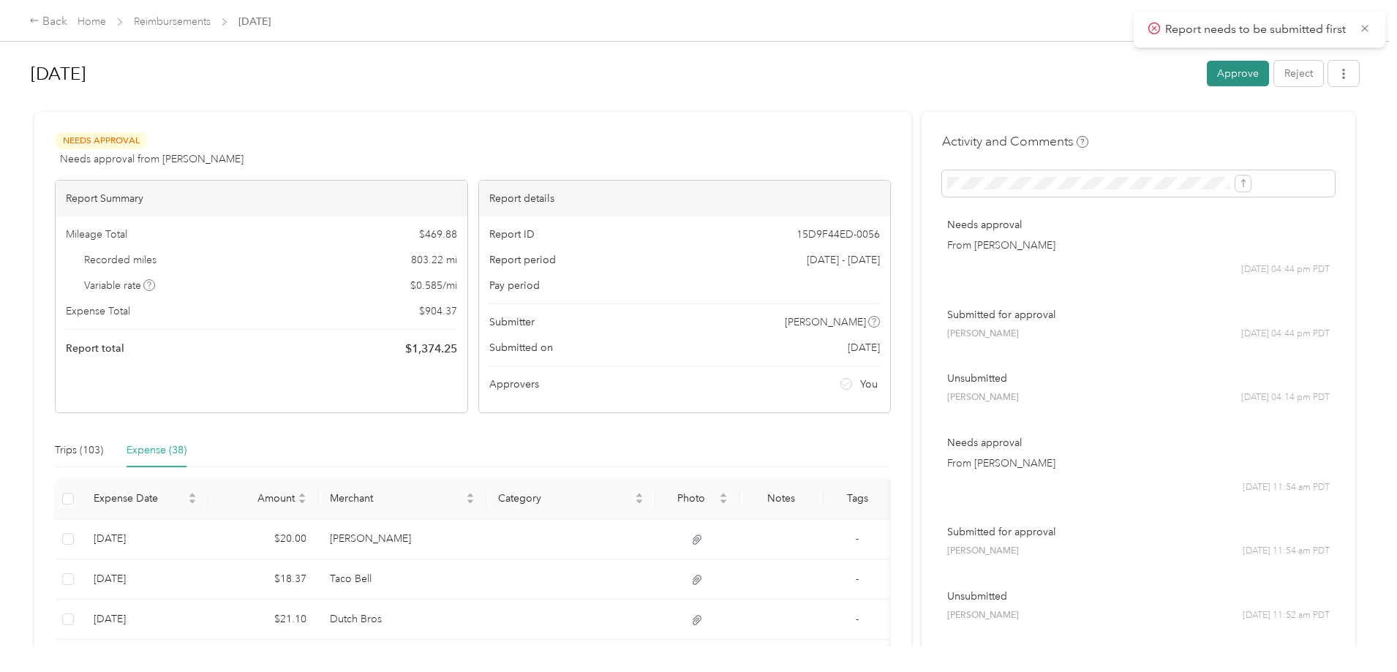
click at [1207, 75] on button "Approve" at bounding box center [1238, 74] width 62 height 26
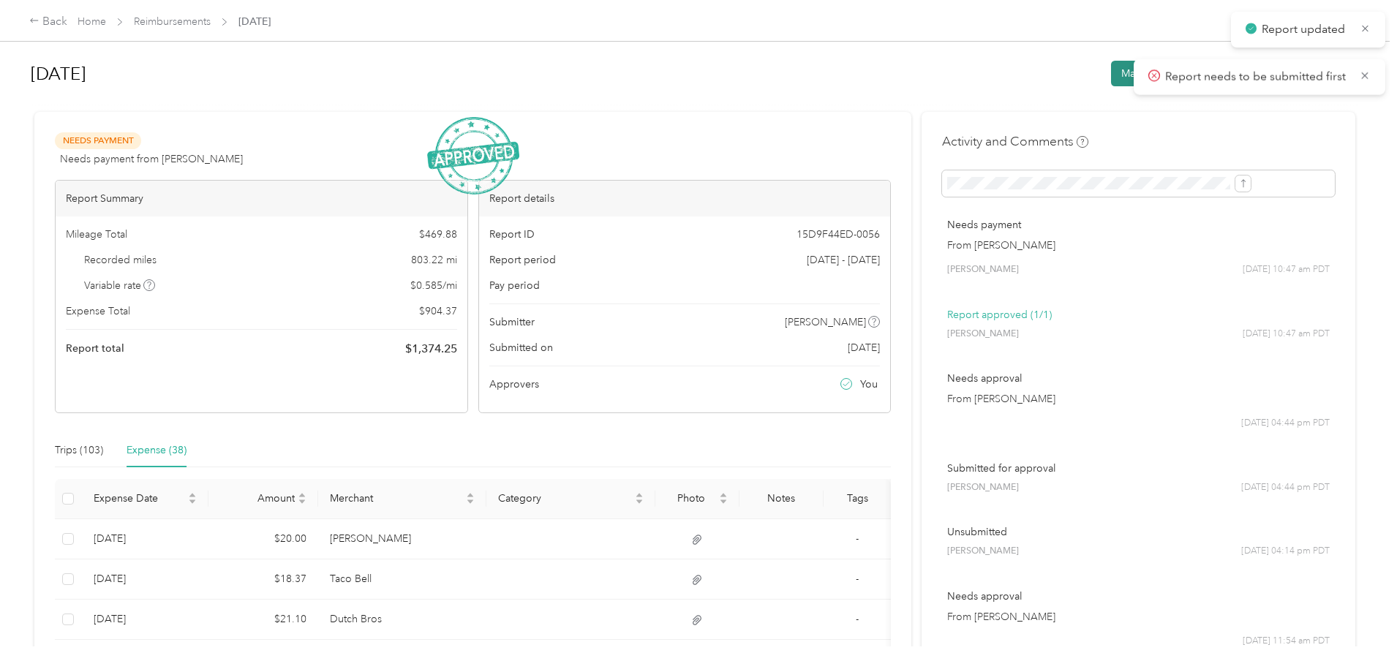
click at [1111, 71] on button "Mark as paid" at bounding box center [1151, 74] width 80 height 26
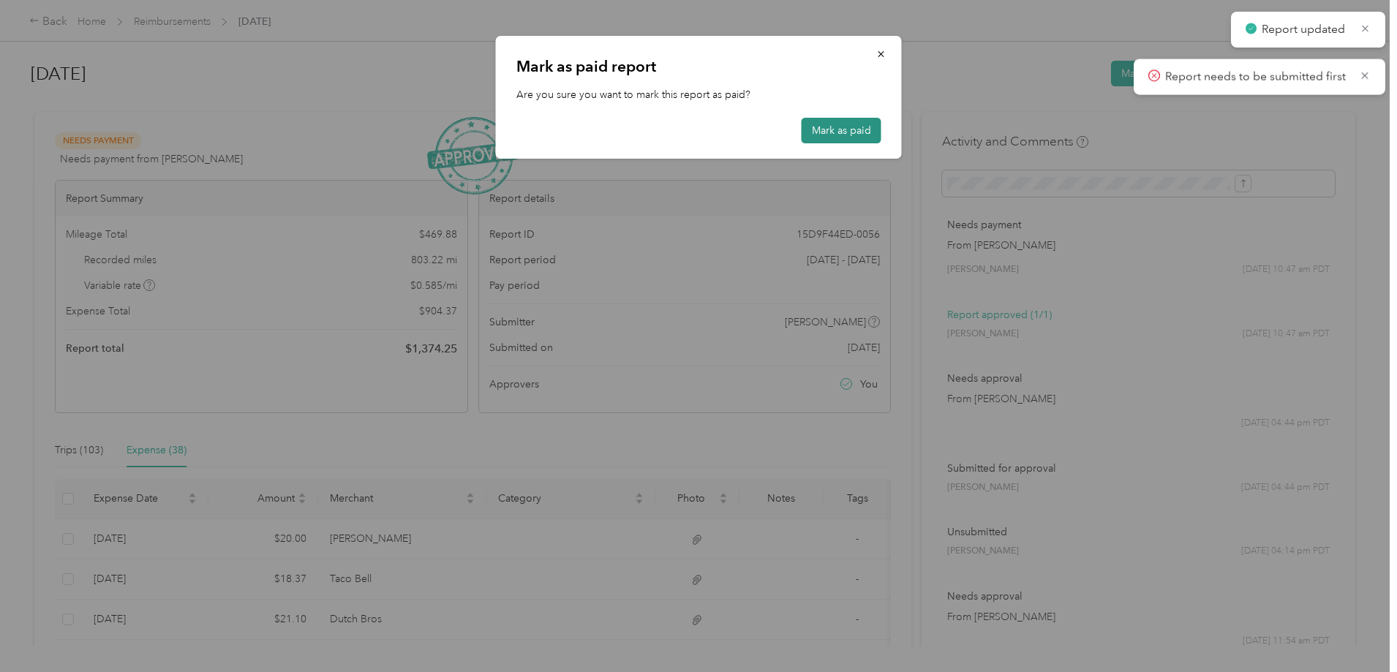
click at [815, 129] on button "Mark as paid" at bounding box center [841, 131] width 80 height 26
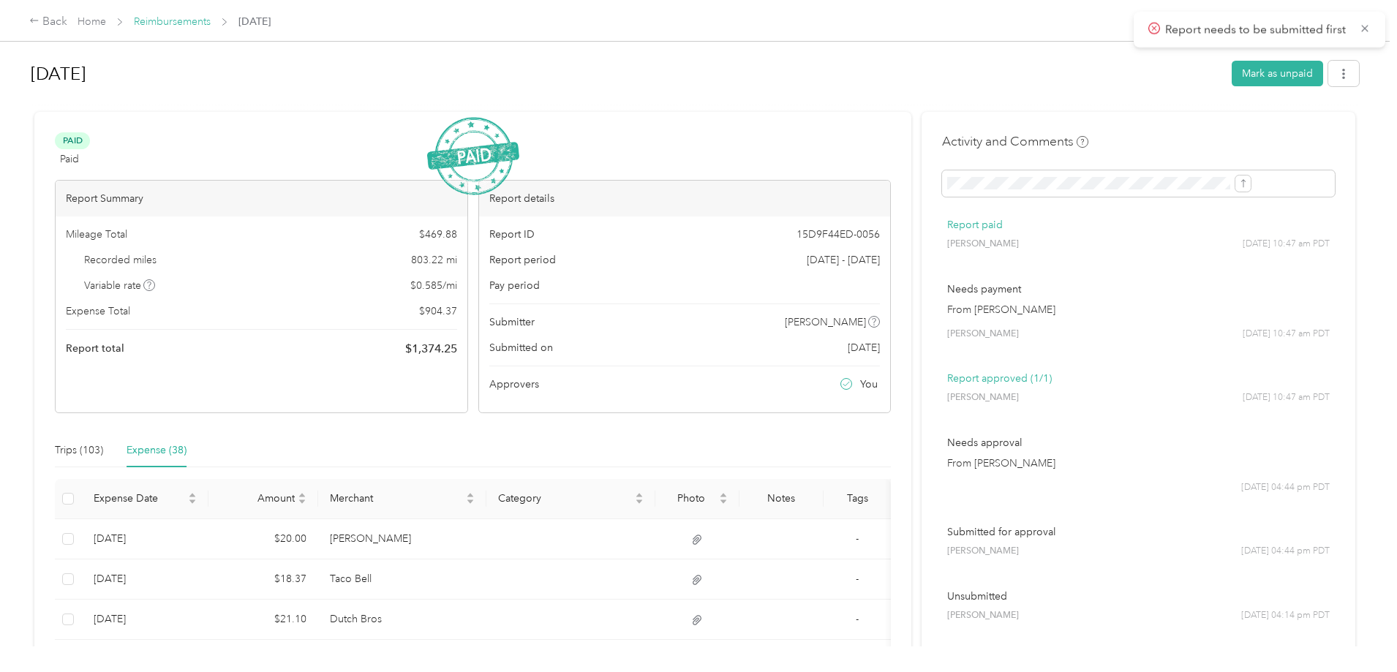
click at [211, 18] on link "Reimbursements" at bounding box center [172, 21] width 77 height 12
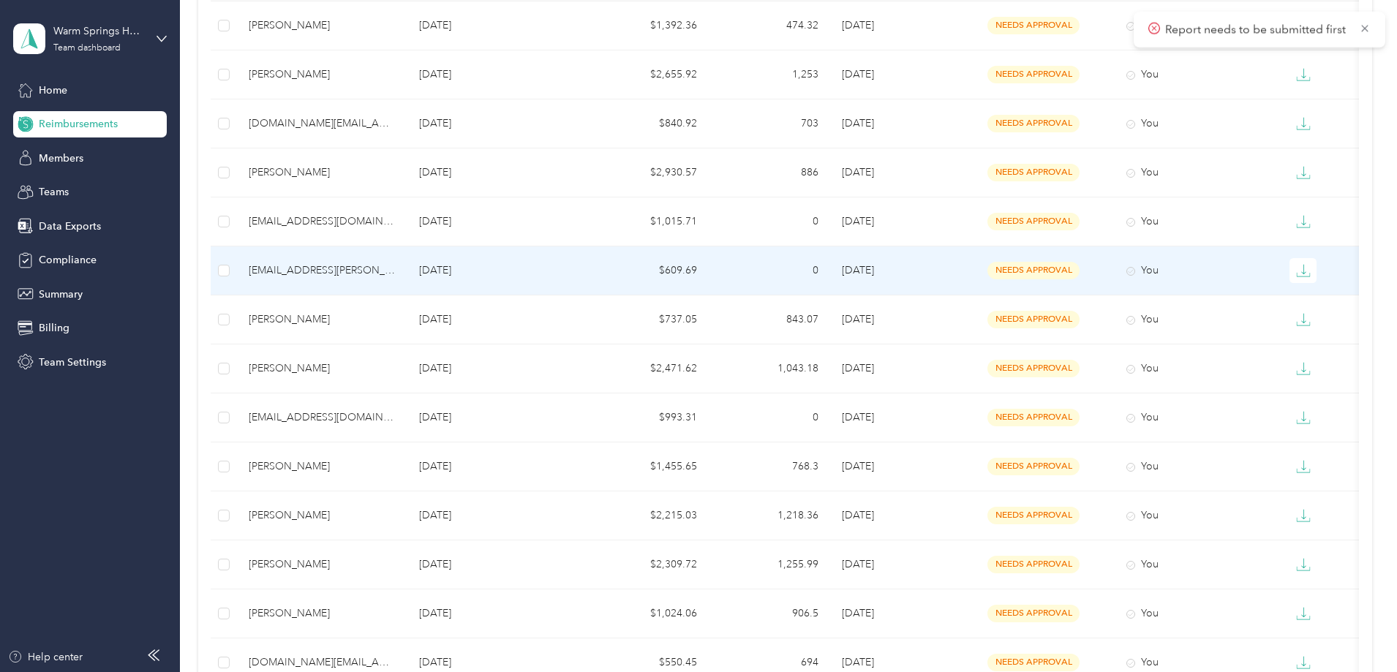
scroll to position [219, 0]
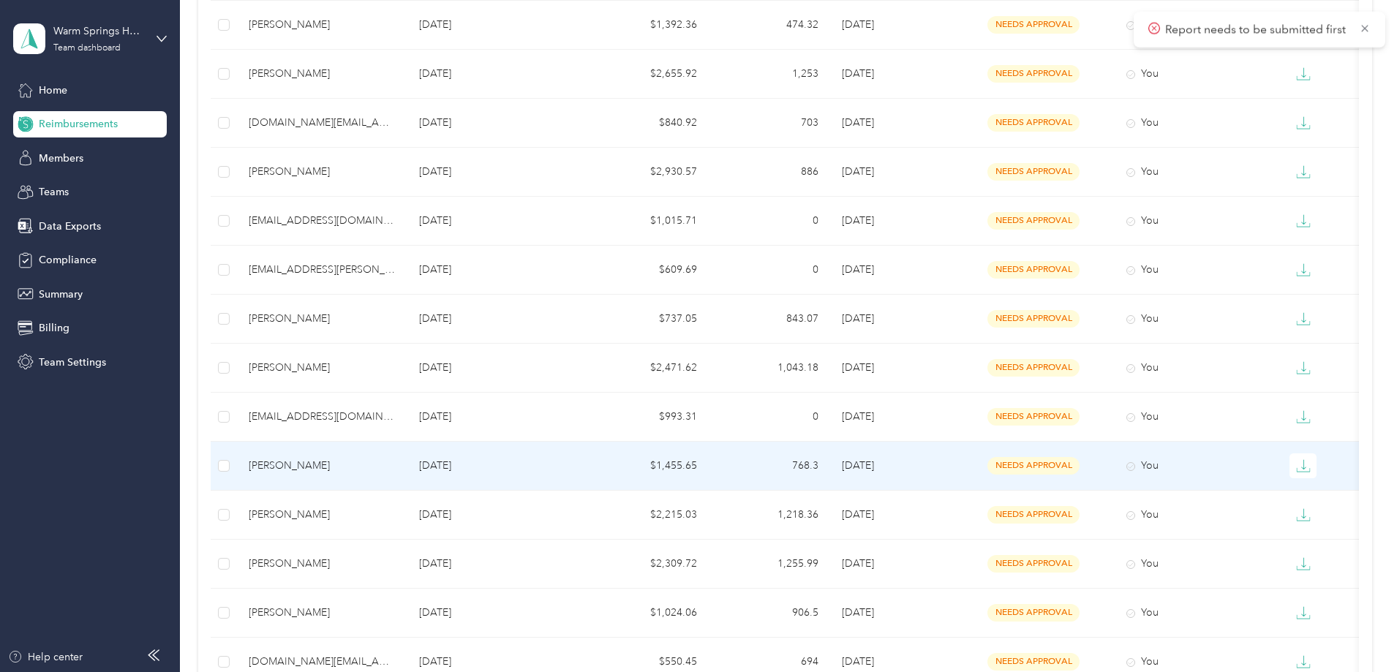
click at [524, 467] on p "[DATE]" at bounding box center [497, 466] width 156 height 16
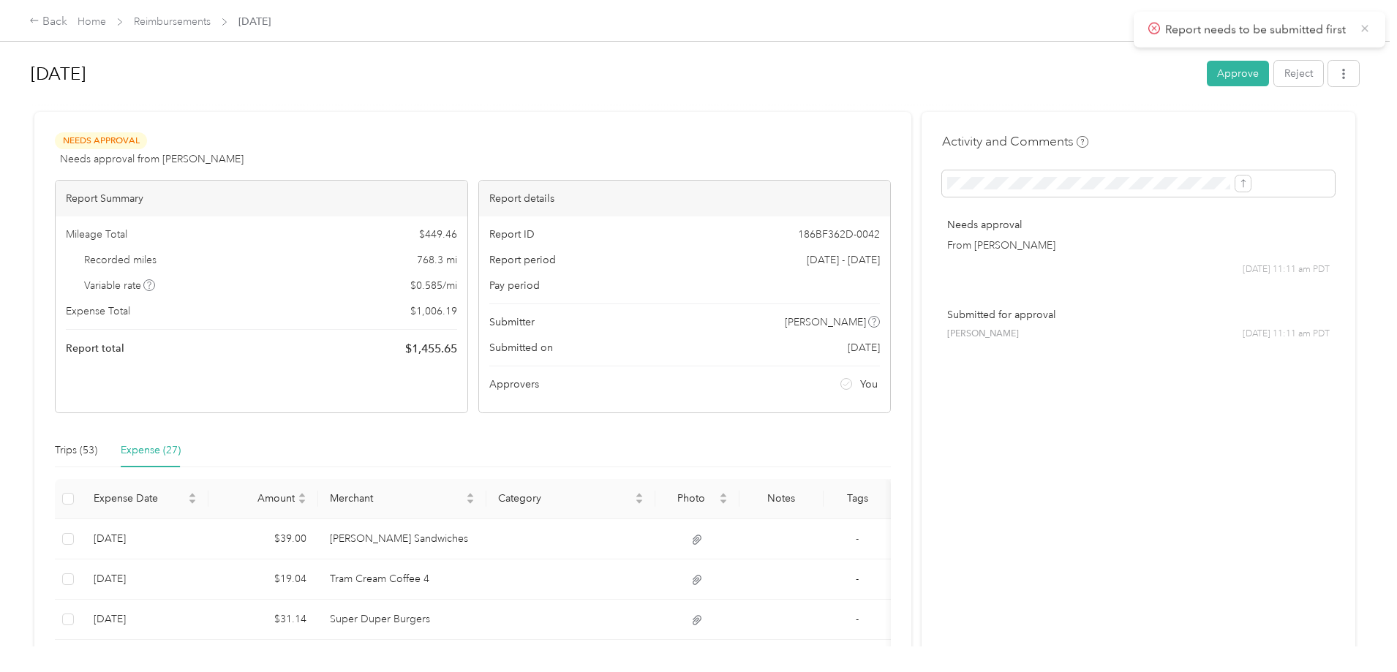
click at [1362, 29] on icon at bounding box center [1365, 28] width 12 height 13
click at [1207, 80] on button "Approve" at bounding box center [1238, 74] width 62 height 26
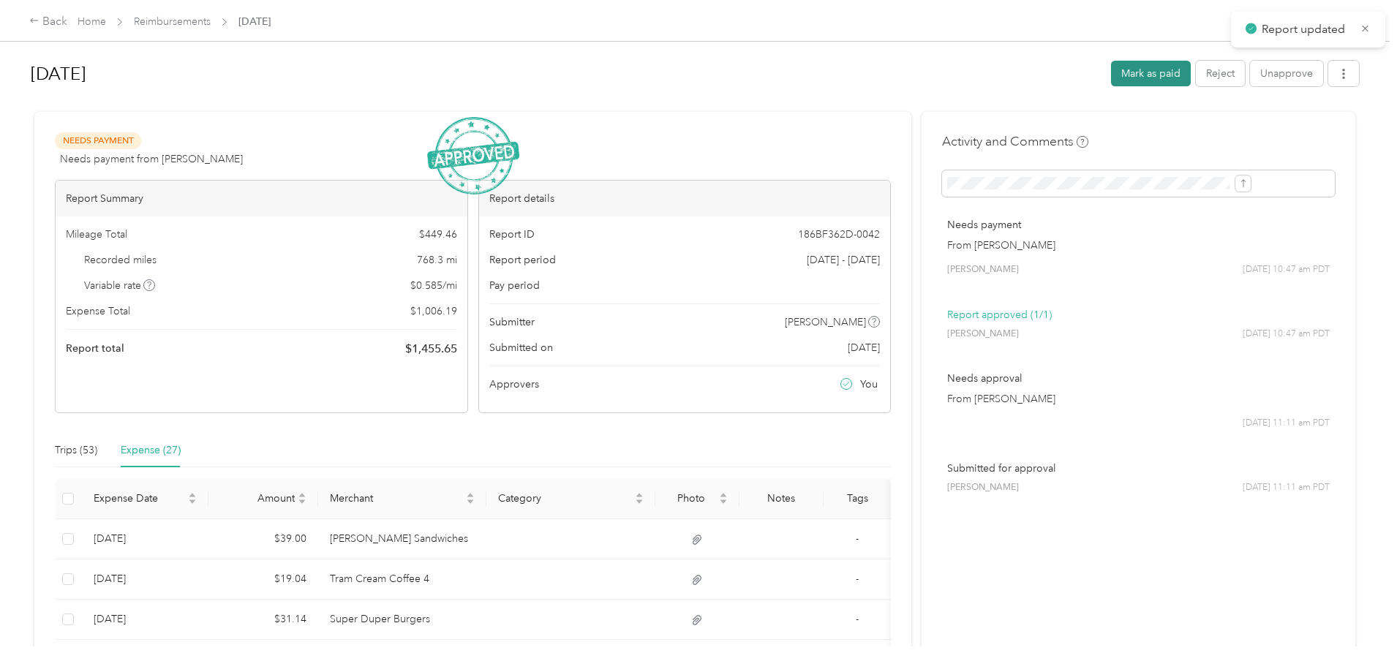
click at [1111, 70] on button "Mark as paid" at bounding box center [1151, 74] width 80 height 26
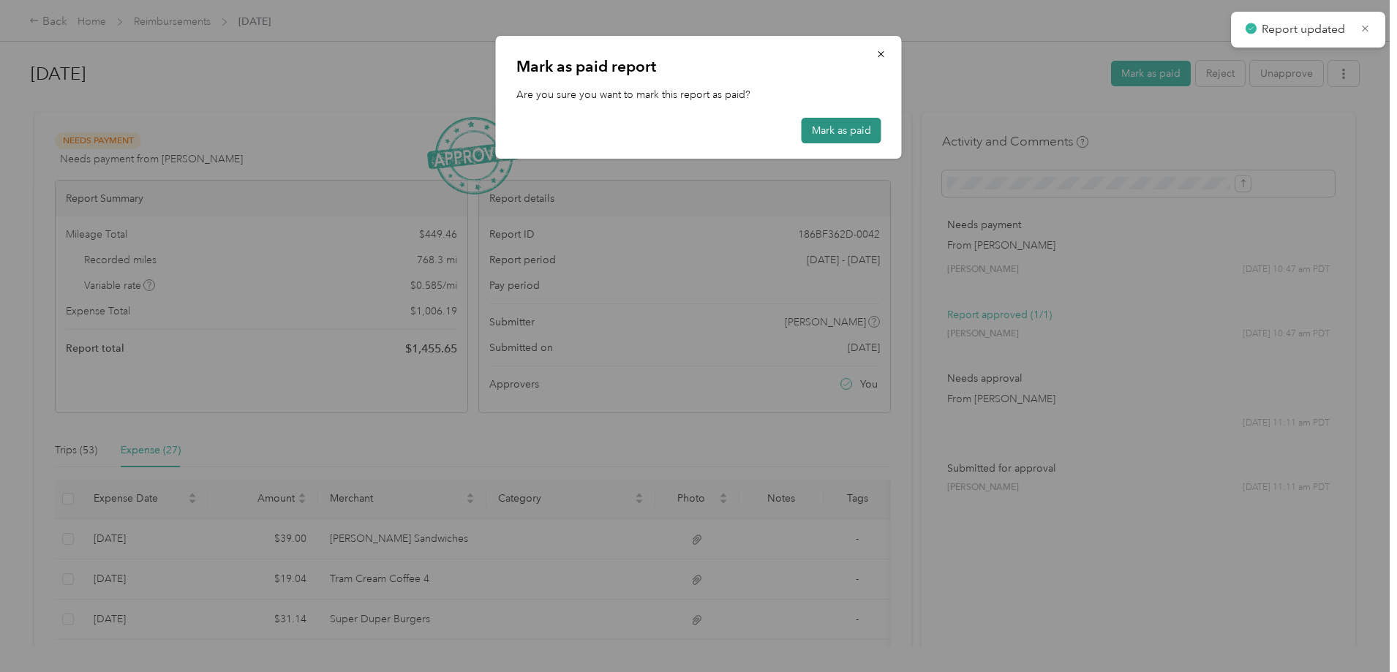
click at [814, 129] on button "Mark as paid" at bounding box center [841, 131] width 80 height 26
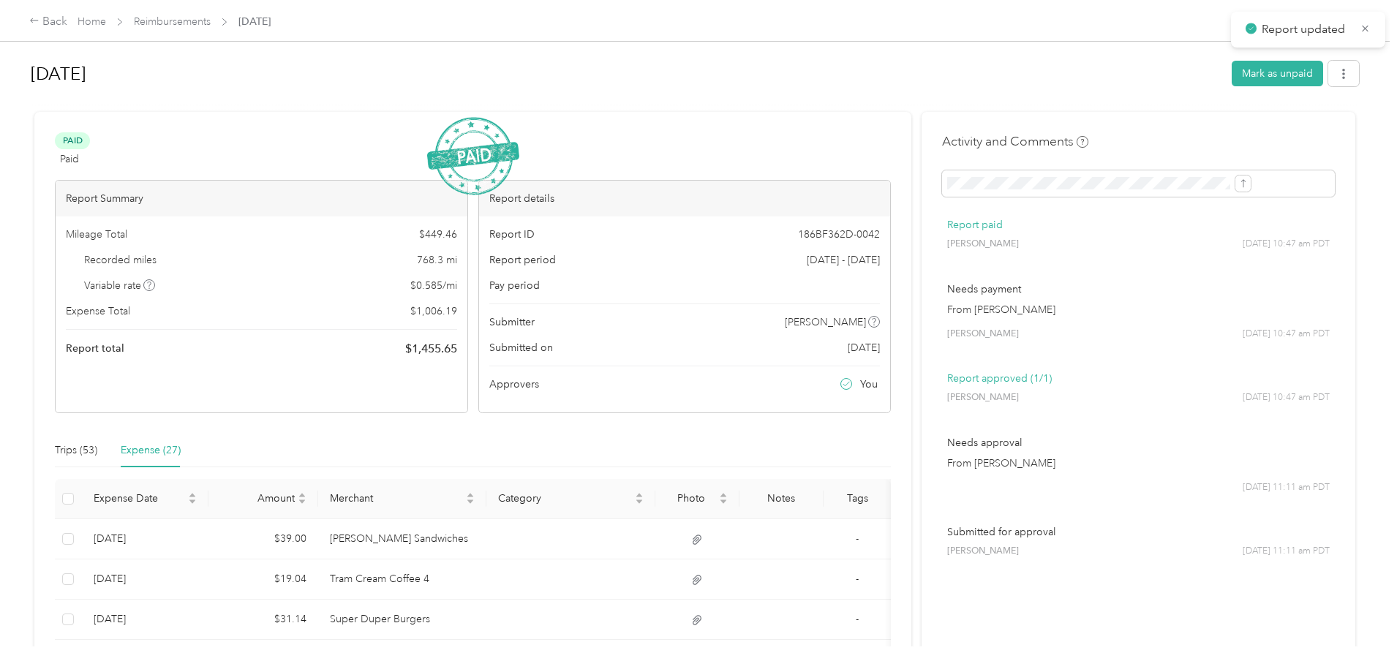
click at [211, 20] on link "Reimbursements" at bounding box center [172, 21] width 77 height 12
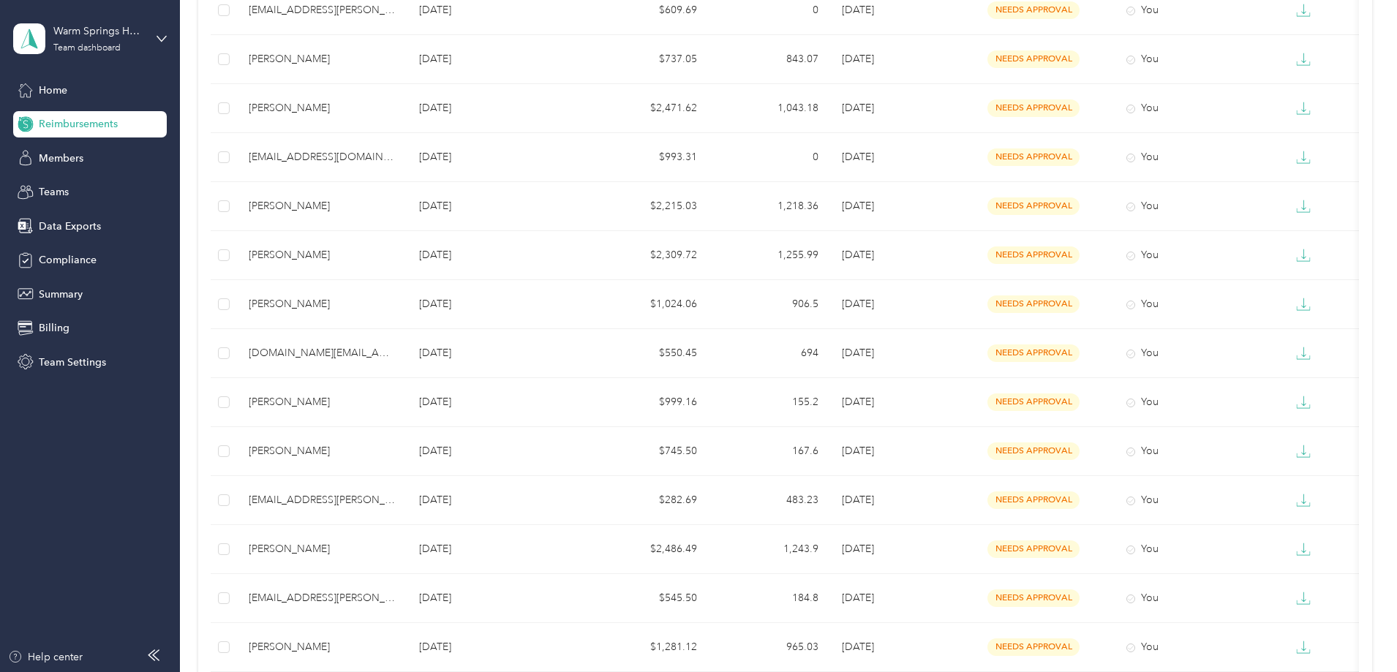
scroll to position [481, 0]
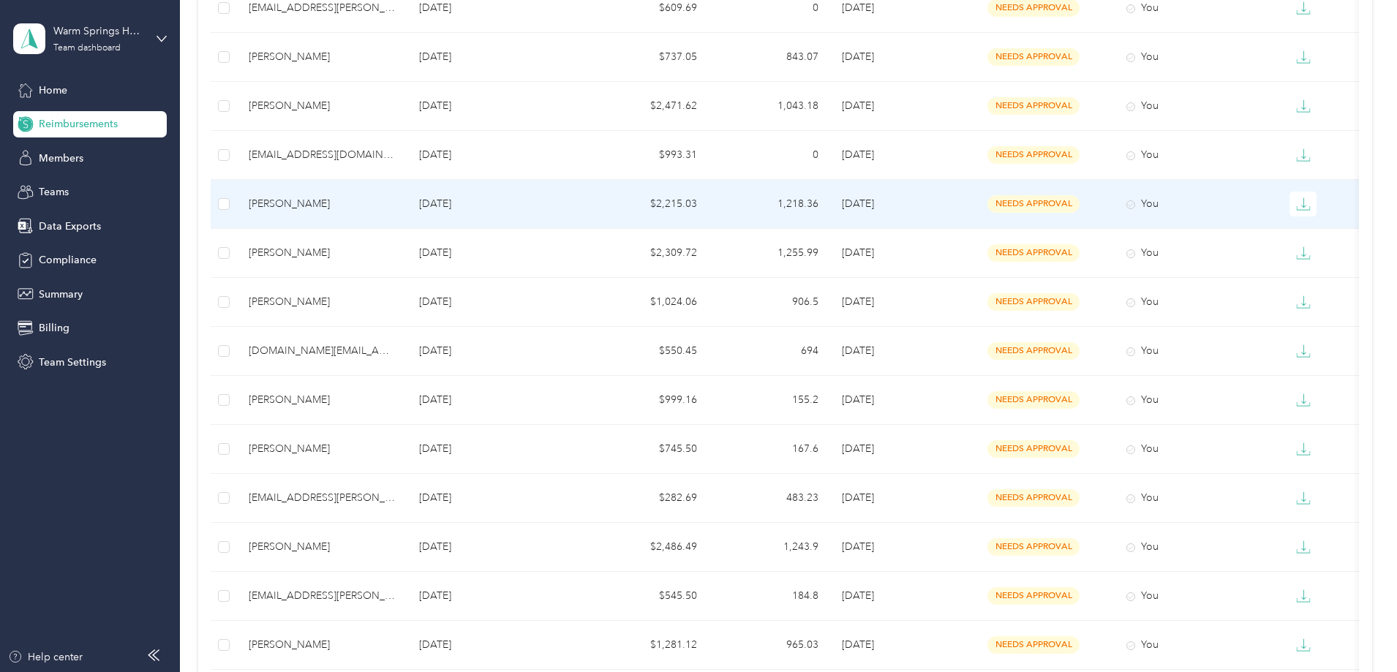
click at [575, 208] on p "[DATE]" at bounding box center [497, 204] width 156 height 16
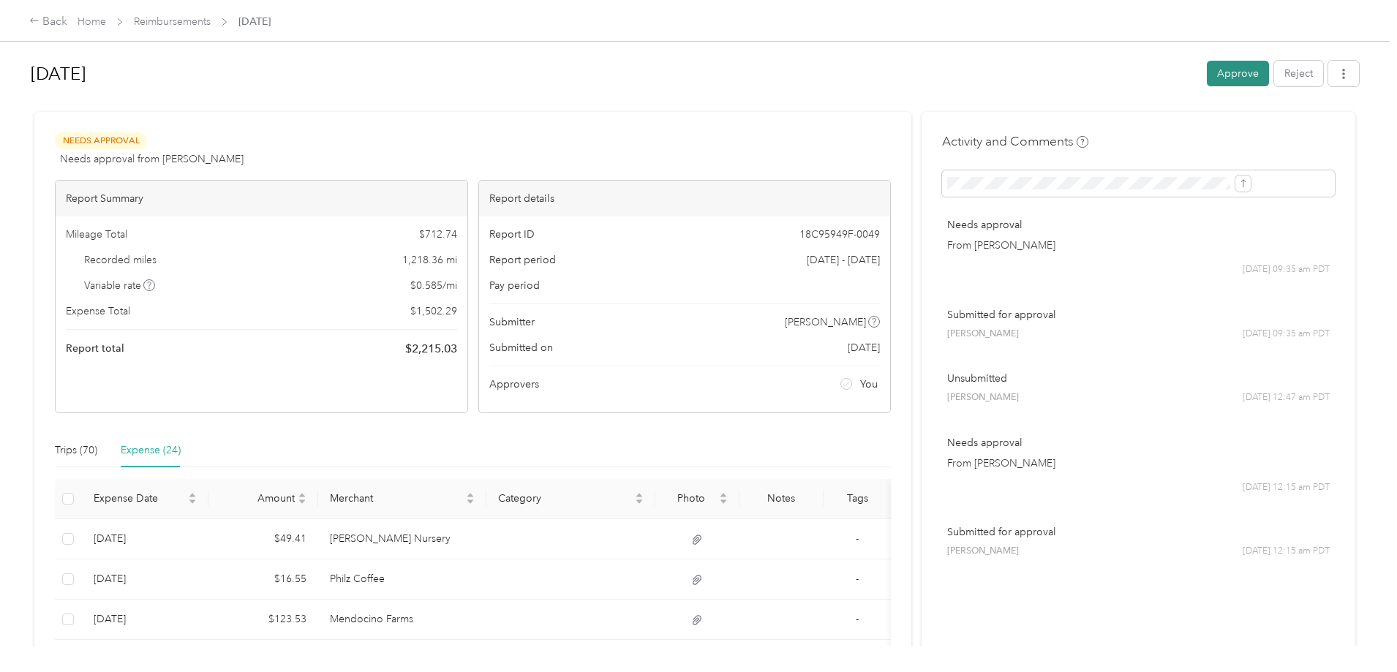
click at [1207, 72] on button "Approve" at bounding box center [1238, 74] width 62 height 26
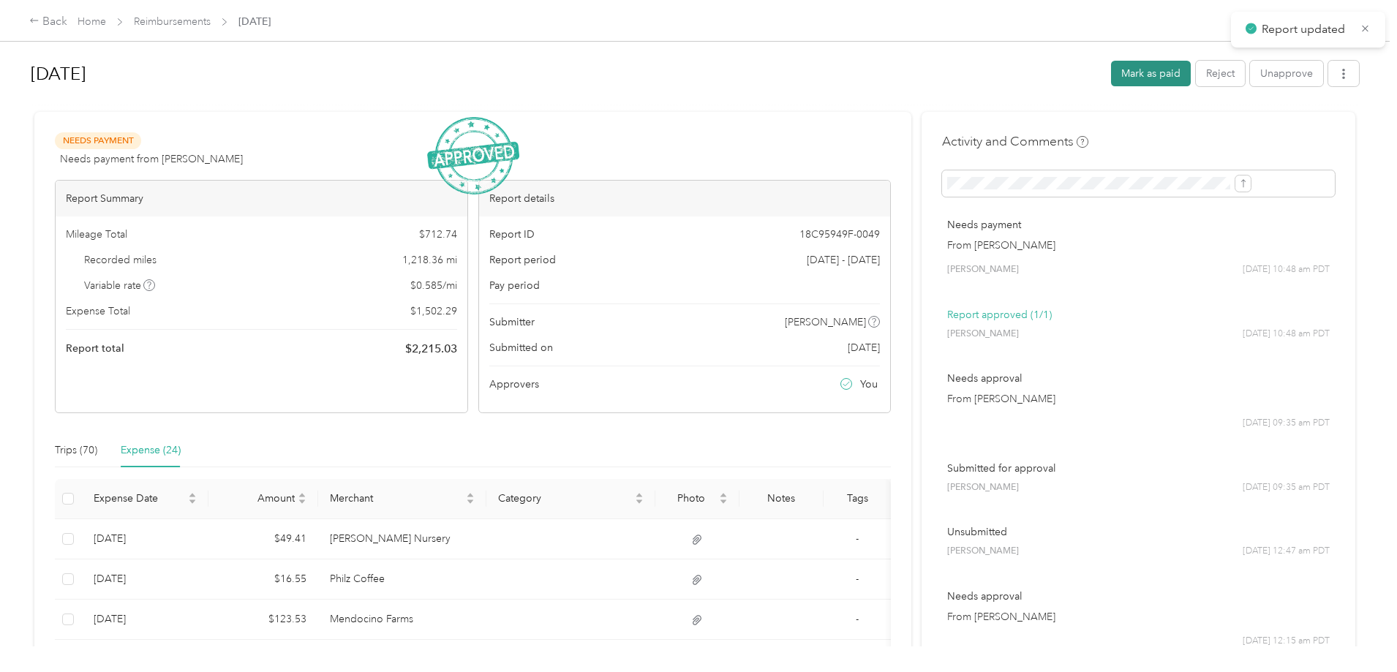
click at [1111, 73] on button "Mark as paid" at bounding box center [1151, 74] width 80 height 26
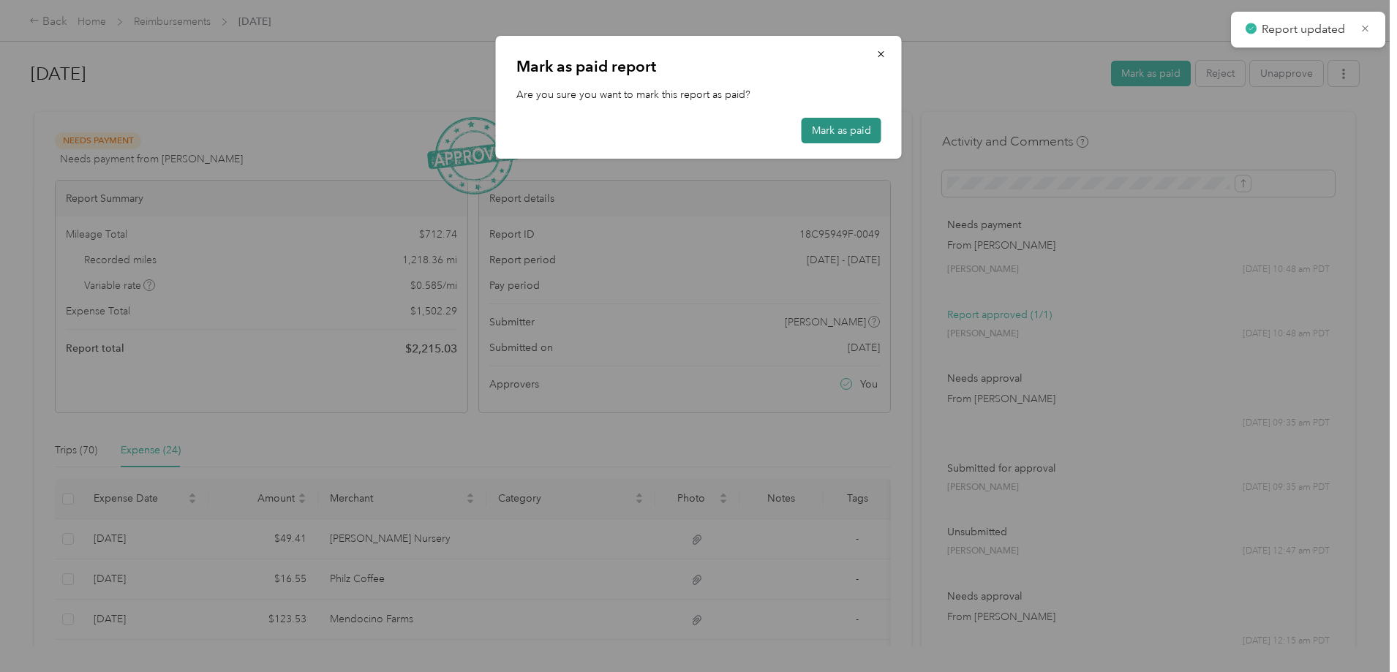
click at [831, 129] on button "Mark as paid" at bounding box center [841, 131] width 80 height 26
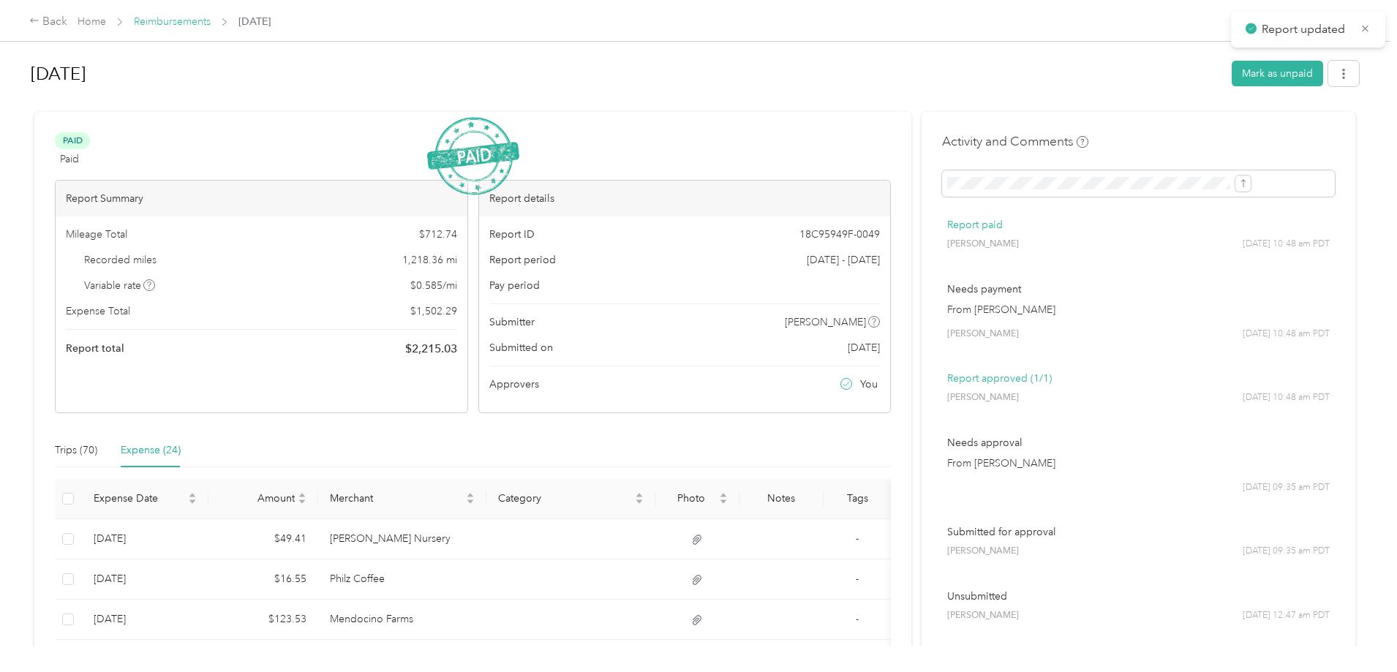
click at [211, 25] on link "Reimbursements" at bounding box center [172, 21] width 77 height 12
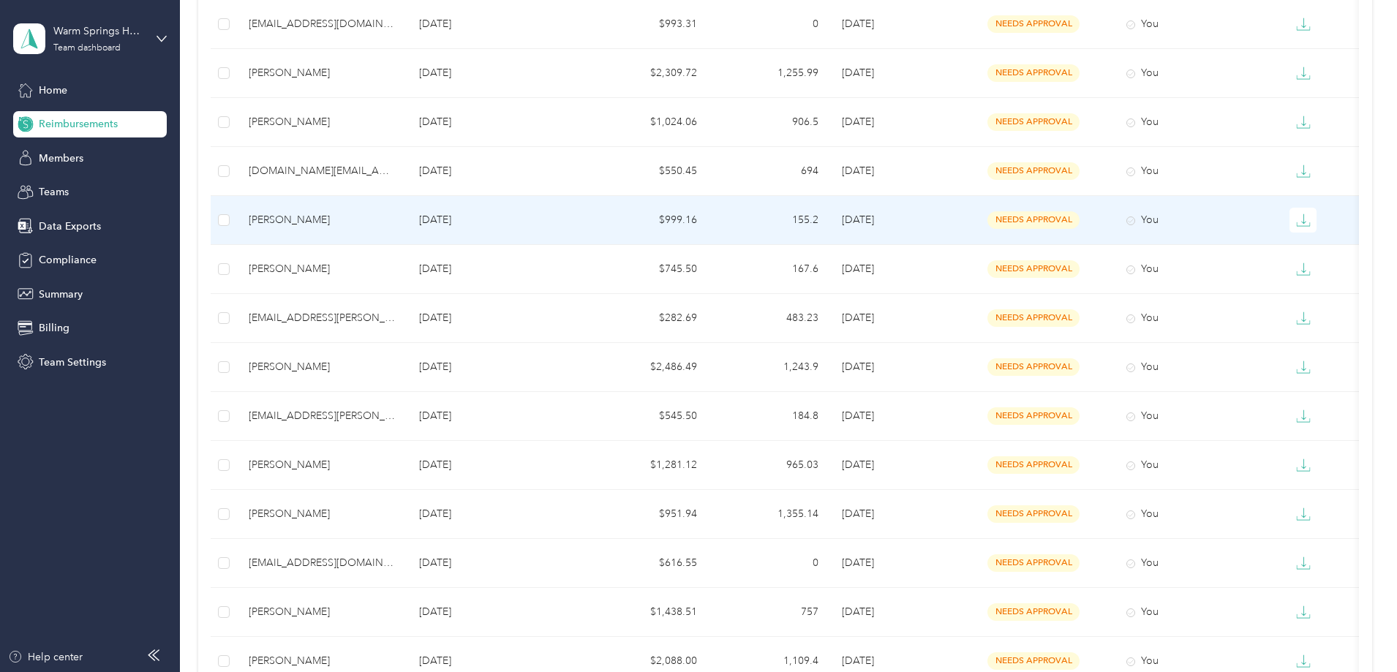
scroll to position [526, 0]
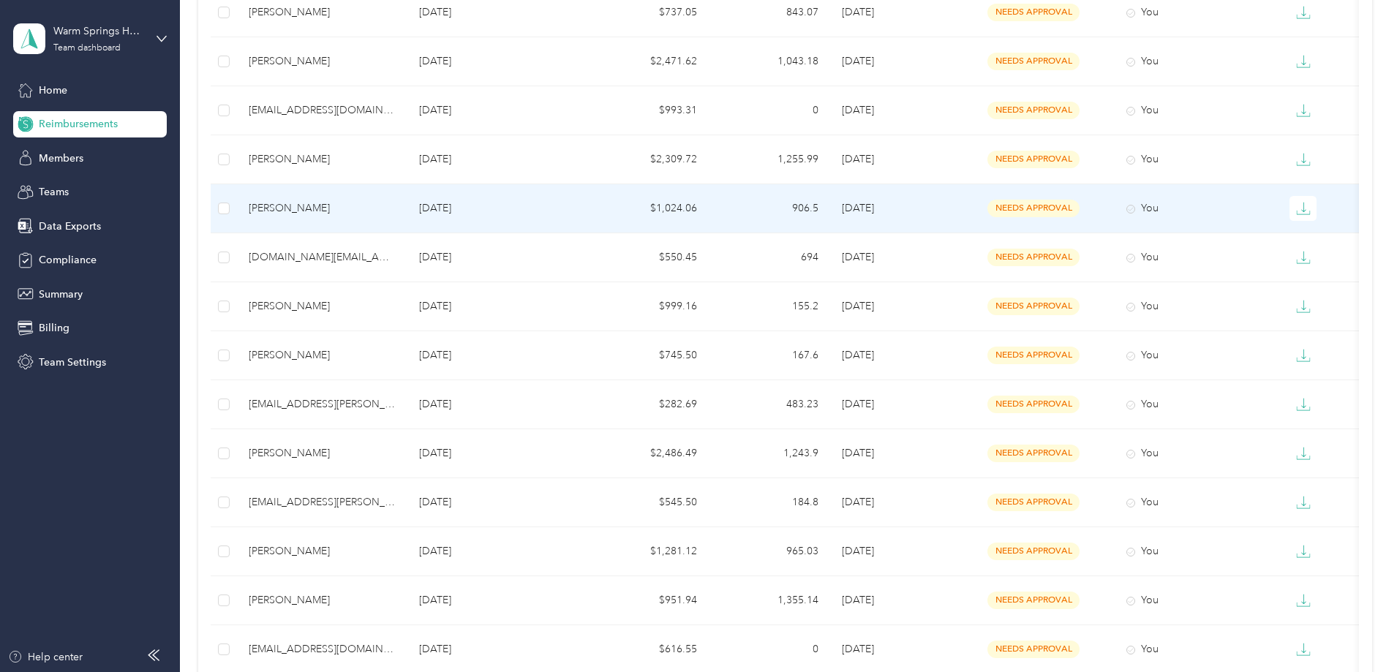
click at [515, 205] on p "[DATE]" at bounding box center [497, 208] width 156 height 16
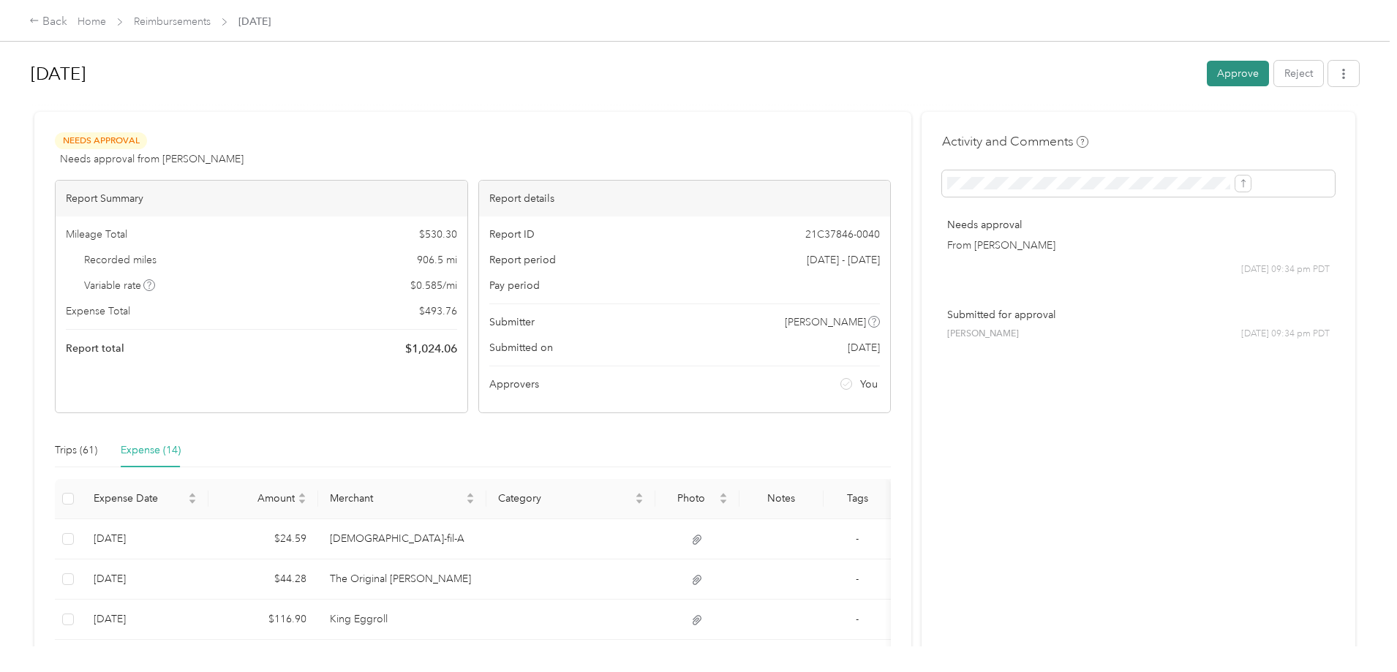
click at [1207, 66] on button "Approve" at bounding box center [1238, 74] width 62 height 26
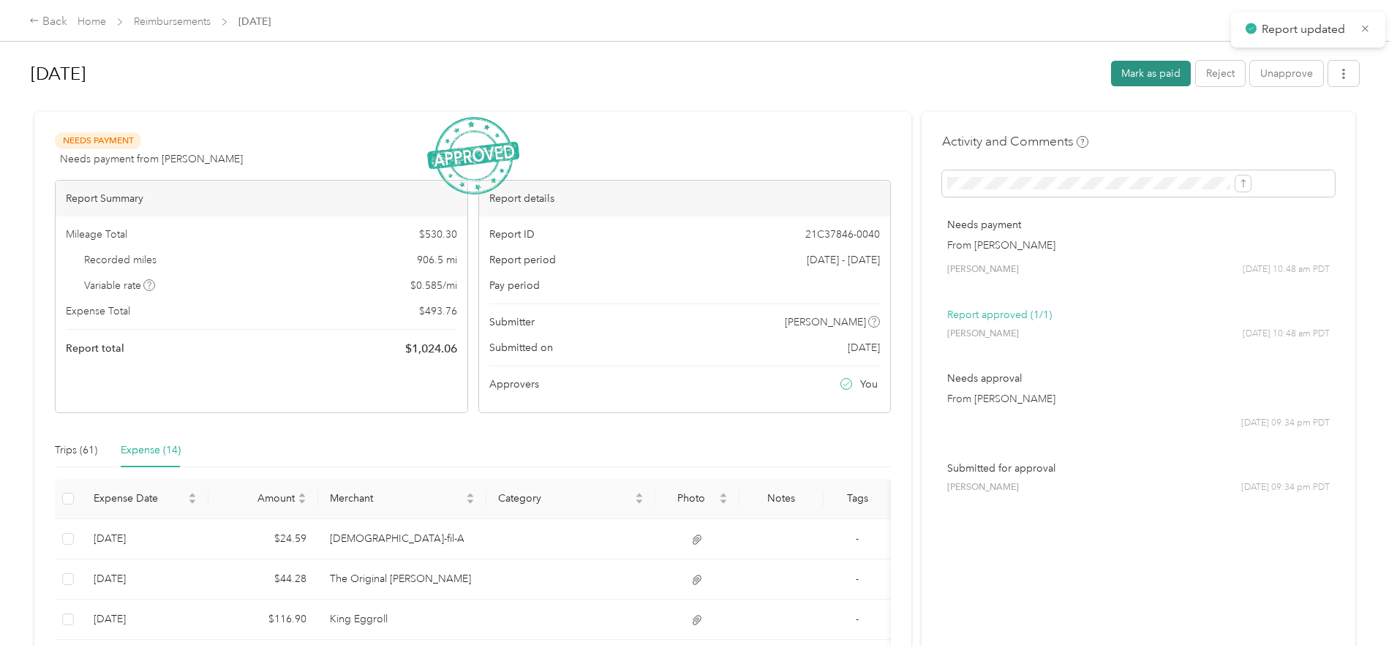
click at [1111, 74] on button "Mark as paid" at bounding box center [1151, 74] width 80 height 26
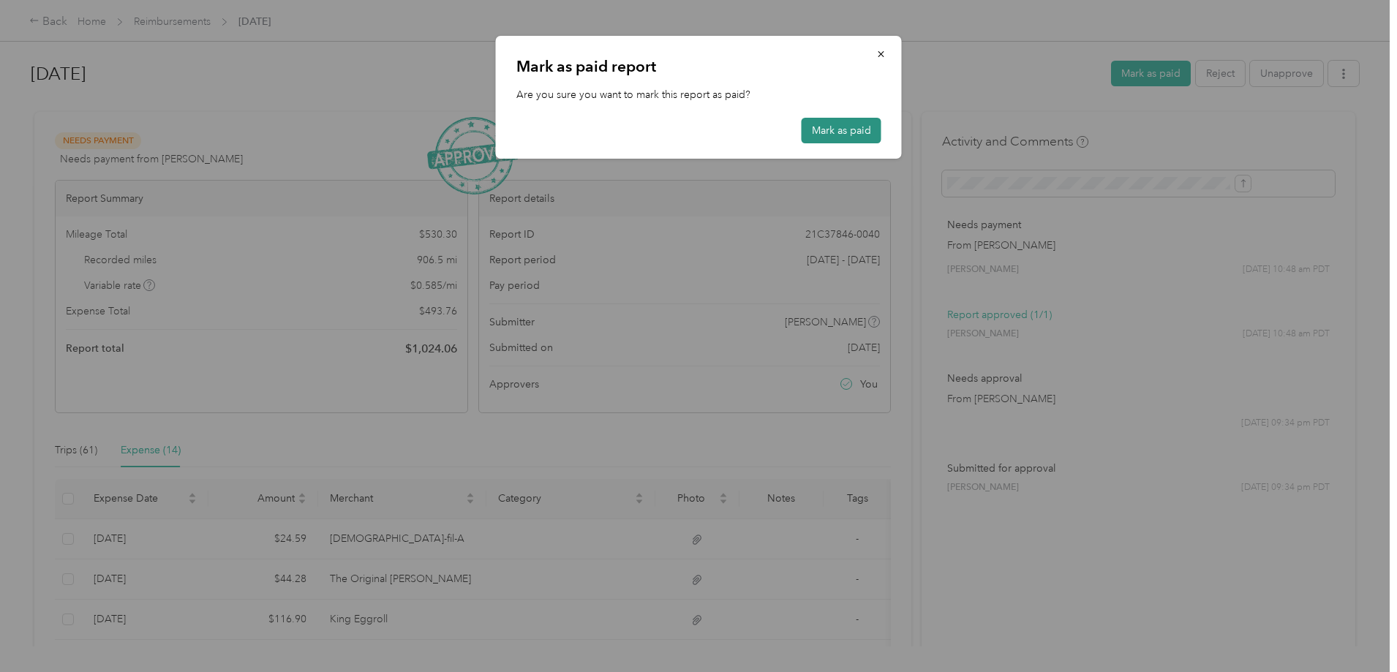
click at [855, 132] on button "Mark as paid" at bounding box center [841, 131] width 80 height 26
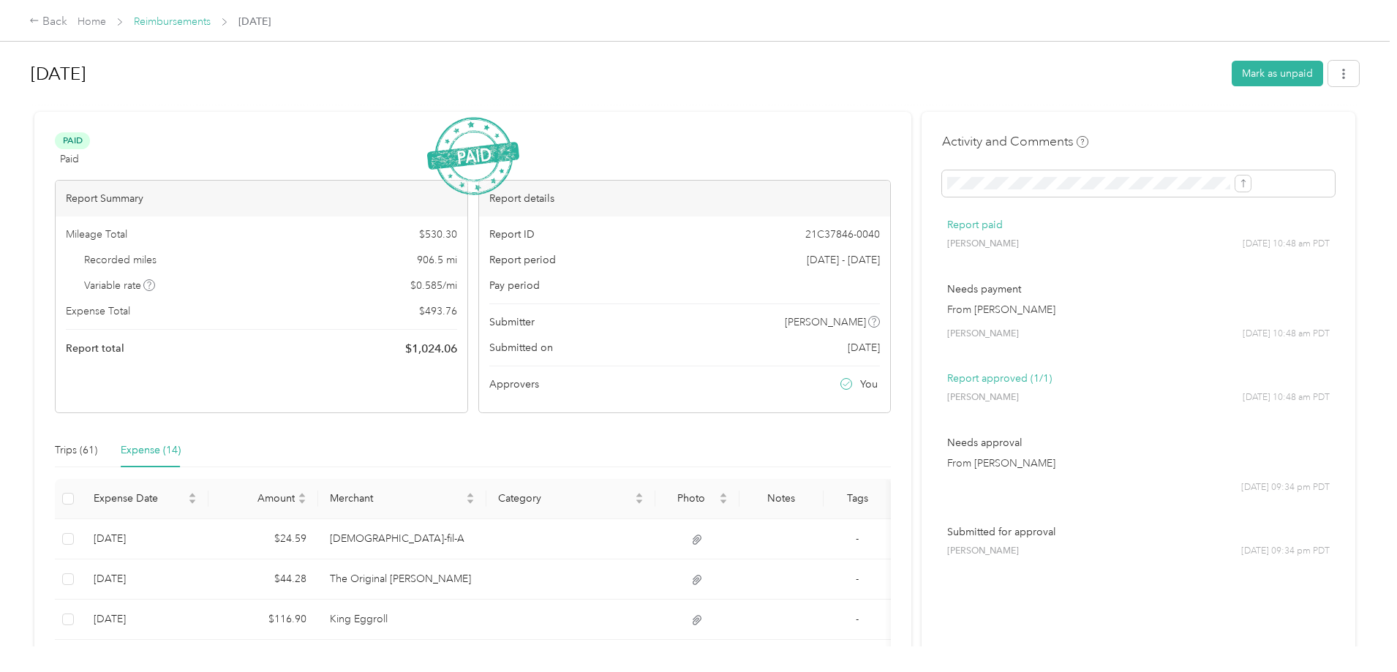
click at [211, 23] on link "Reimbursements" at bounding box center [172, 21] width 77 height 12
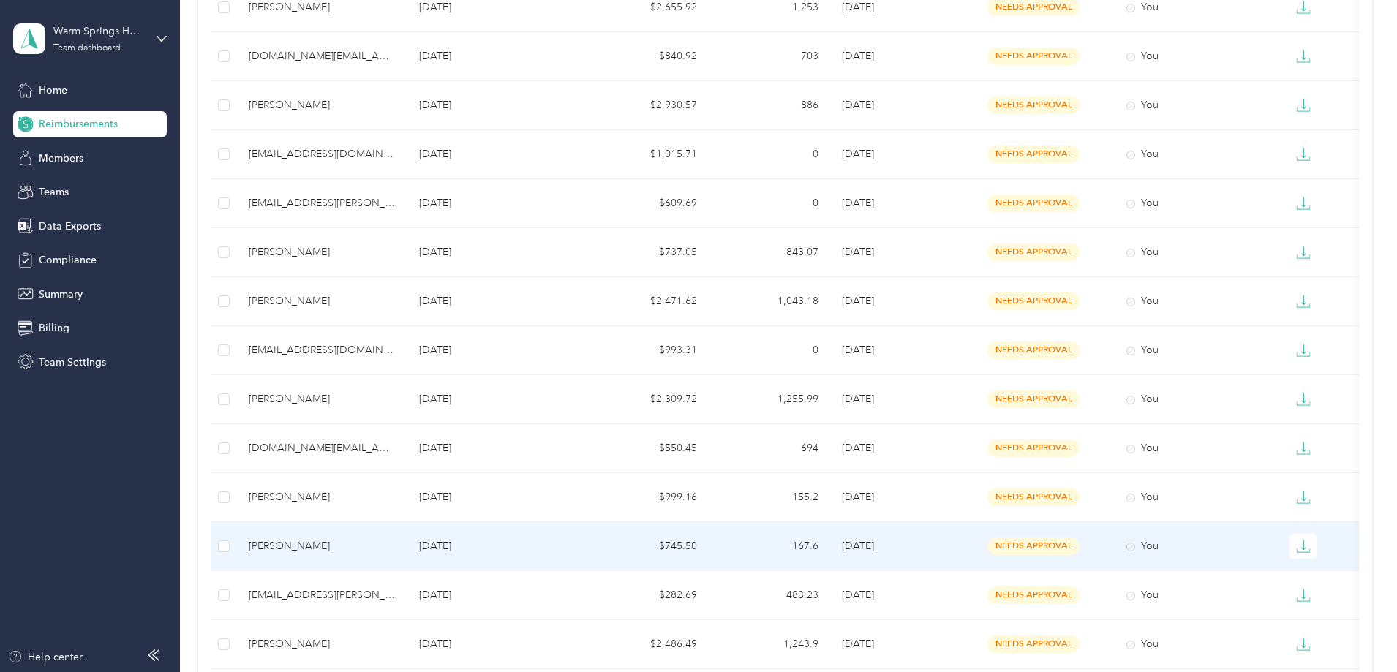
scroll to position [292, 0]
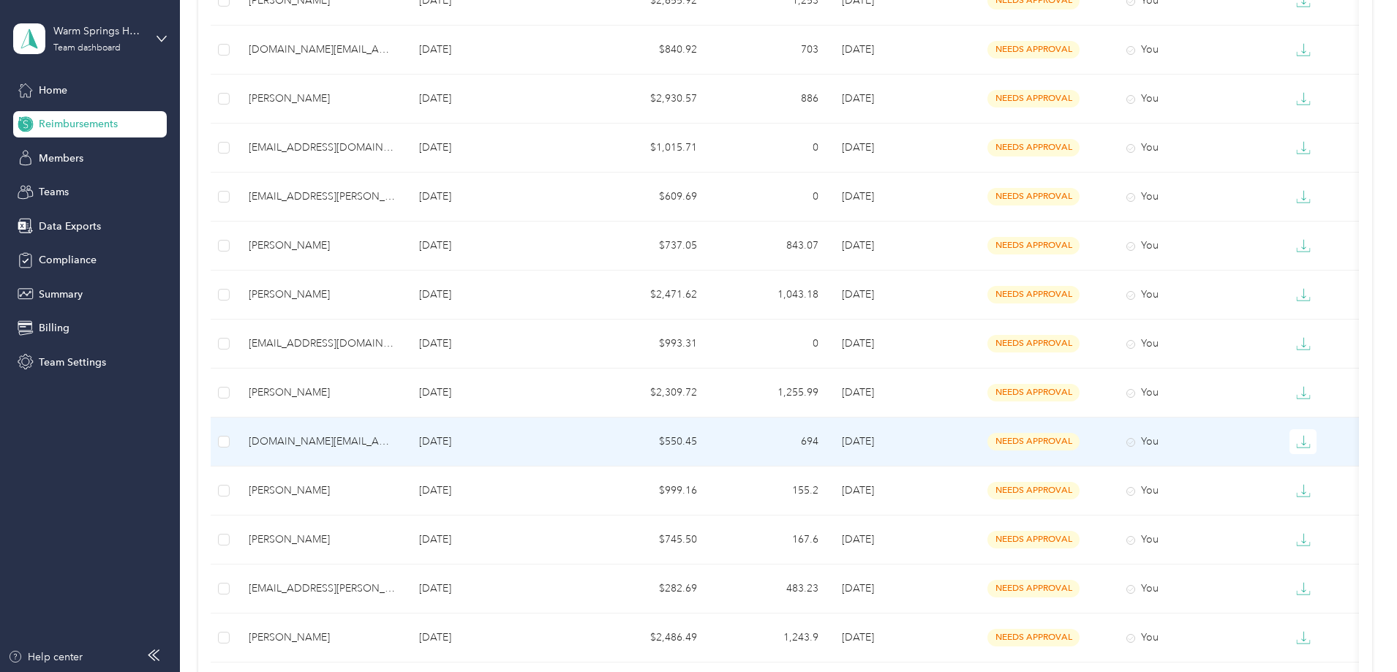
click at [526, 438] on p "[DATE]" at bounding box center [497, 442] width 156 height 16
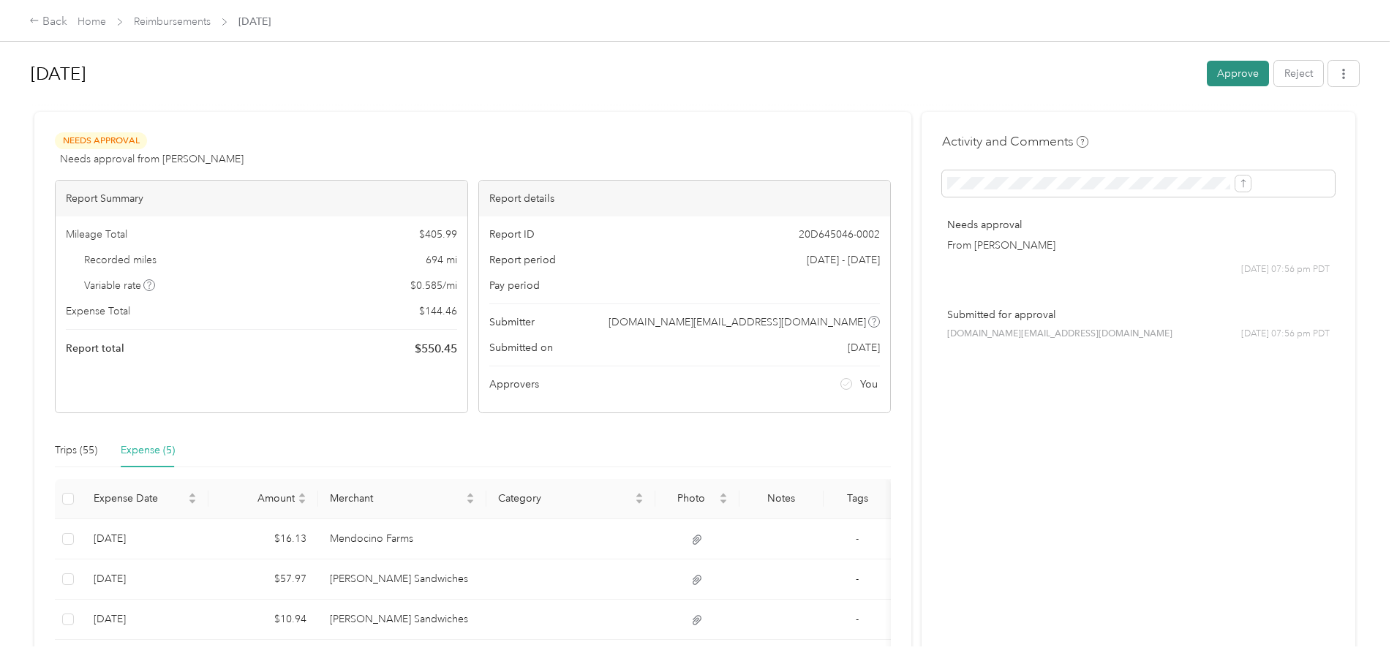
click at [1207, 77] on button "Approve" at bounding box center [1238, 74] width 62 height 26
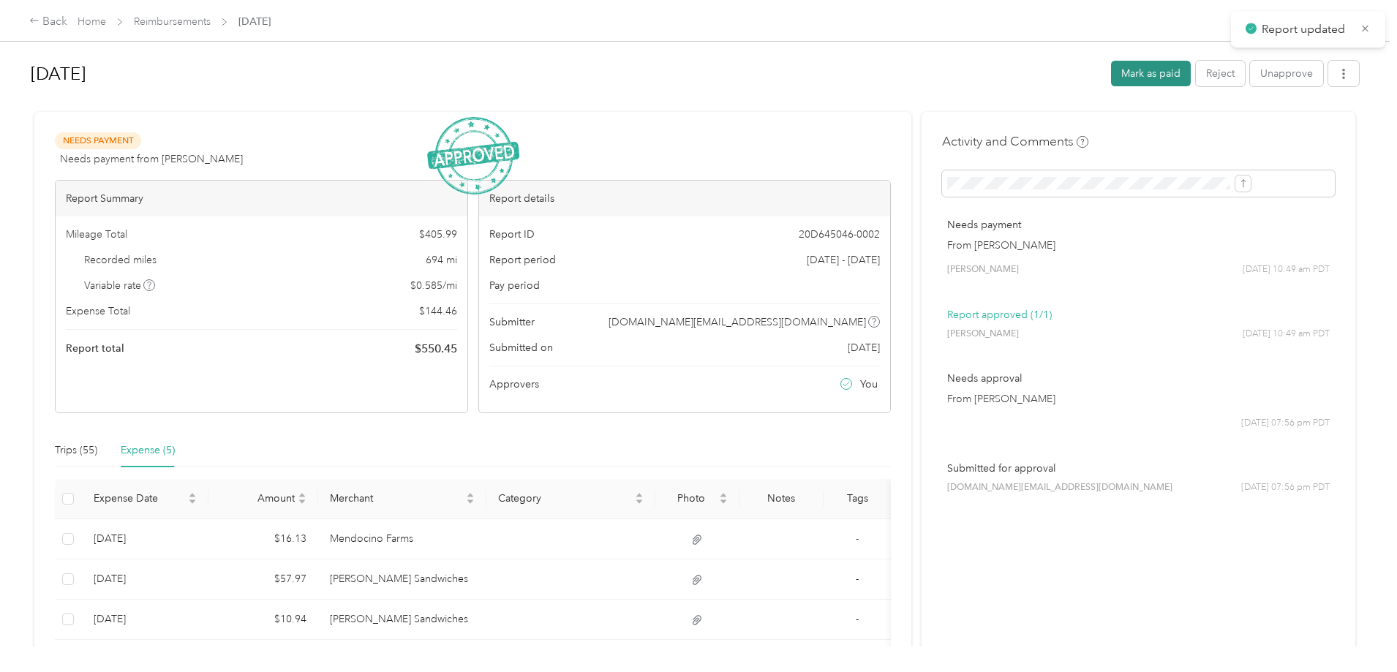
click at [1111, 73] on button "Mark as paid" at bounding box center [1151, 74] width 80 height 26
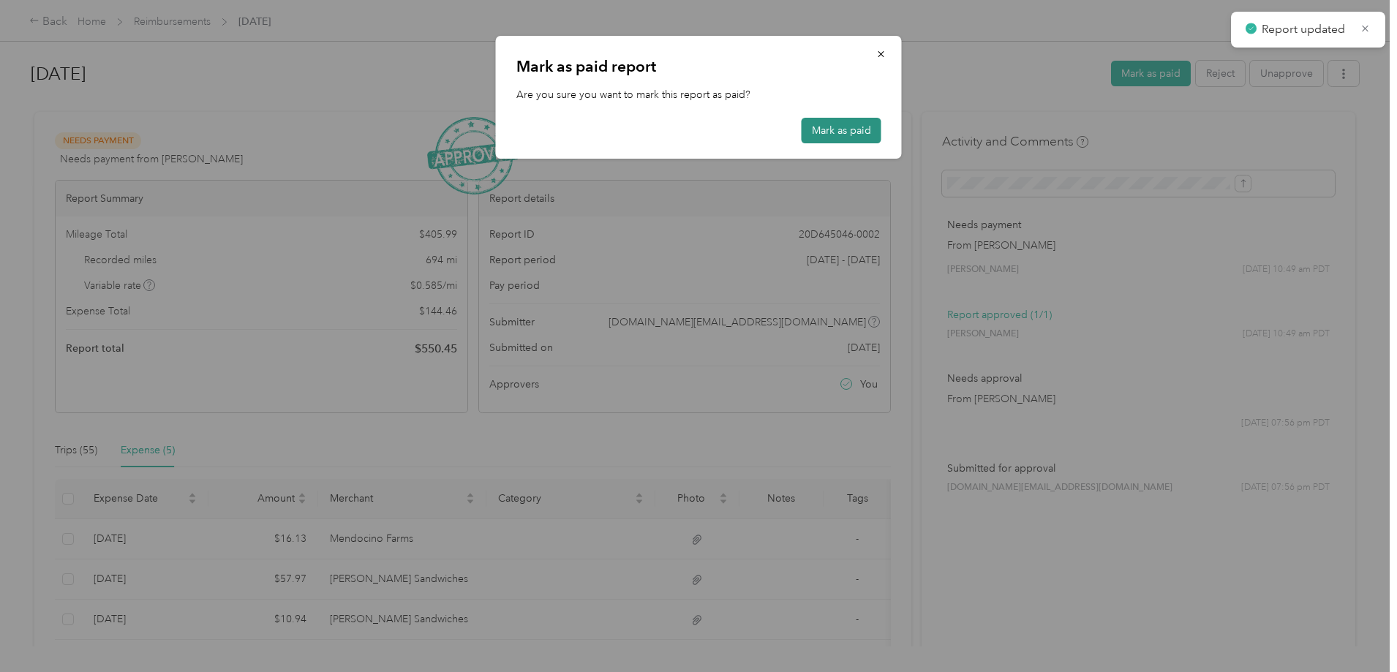
click at [834, 130] on button "Mark as paid" at bounding box center [841, 131] width 80 height 26
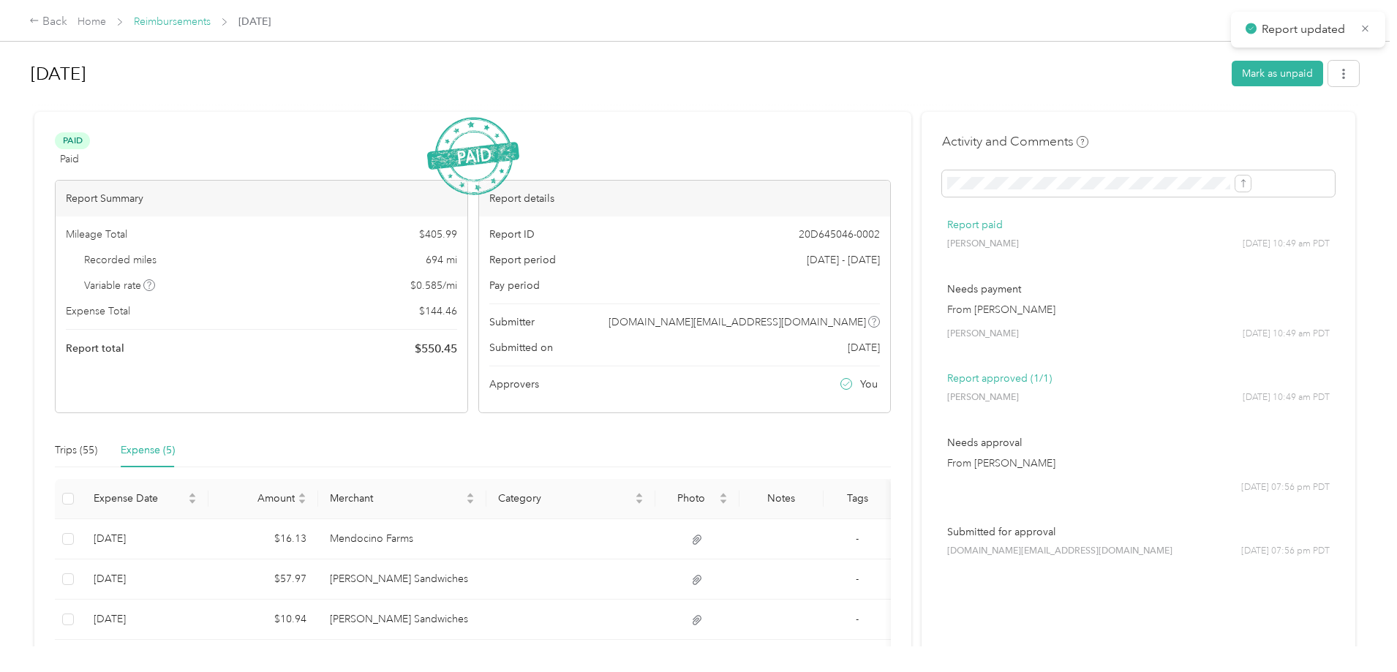
click at [211, 19] on link "Reimbursements" at bounding box center [172, 21] width 77 height 12
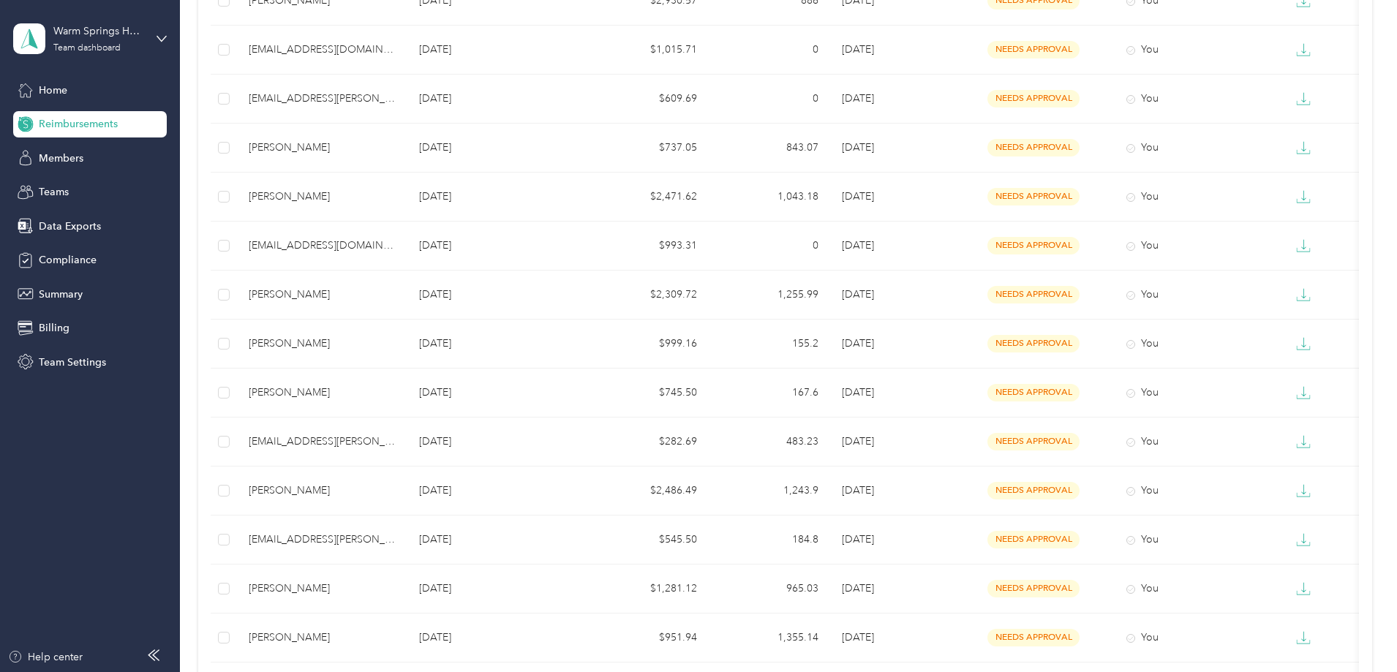
scroll to position [451, 0]
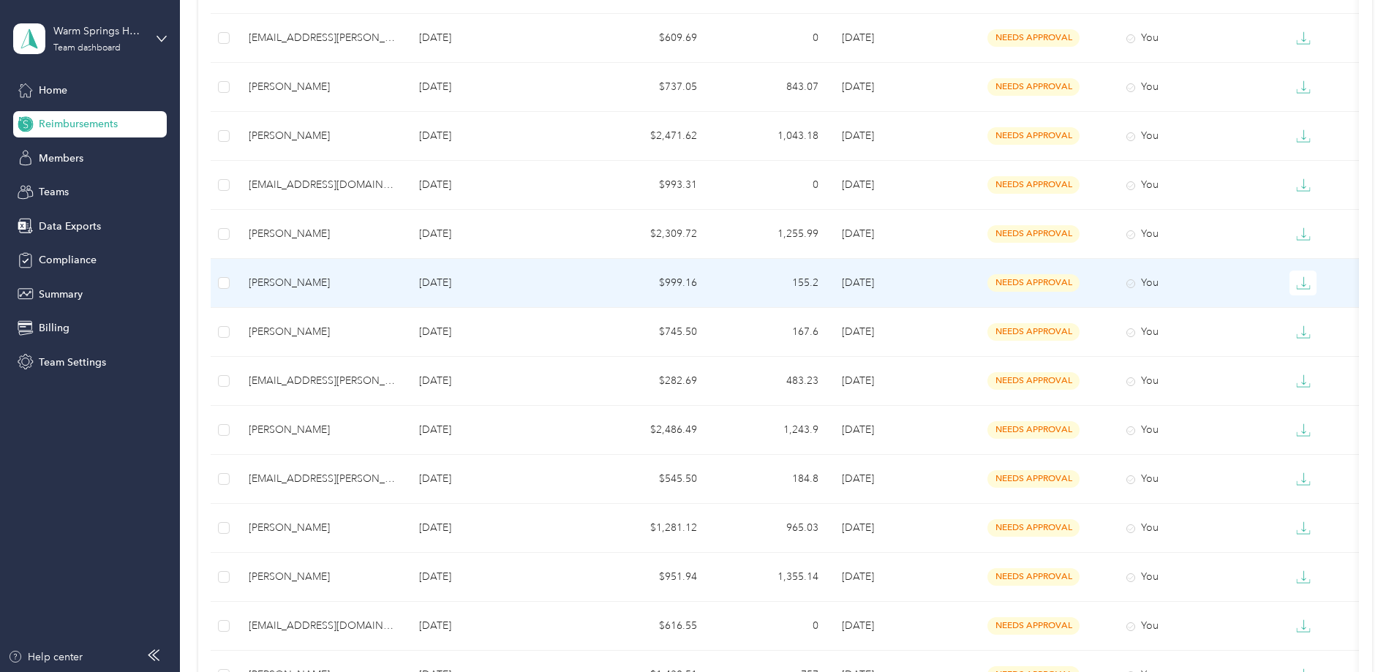
click at [524, 287] on p "[DATE]" at bounding box center [497, 283] width 156 height 16
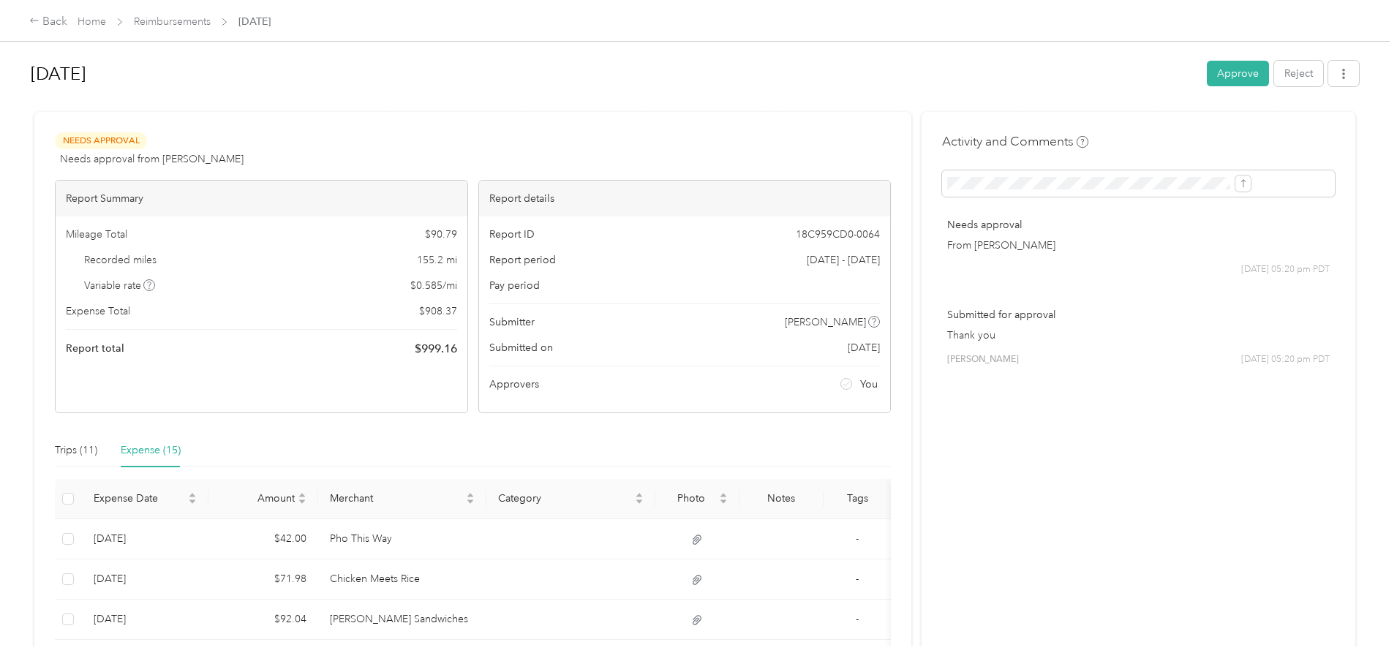
click at [1207, 72] on button "Approve" at bounding box center [1238, 74] width 62 height 26
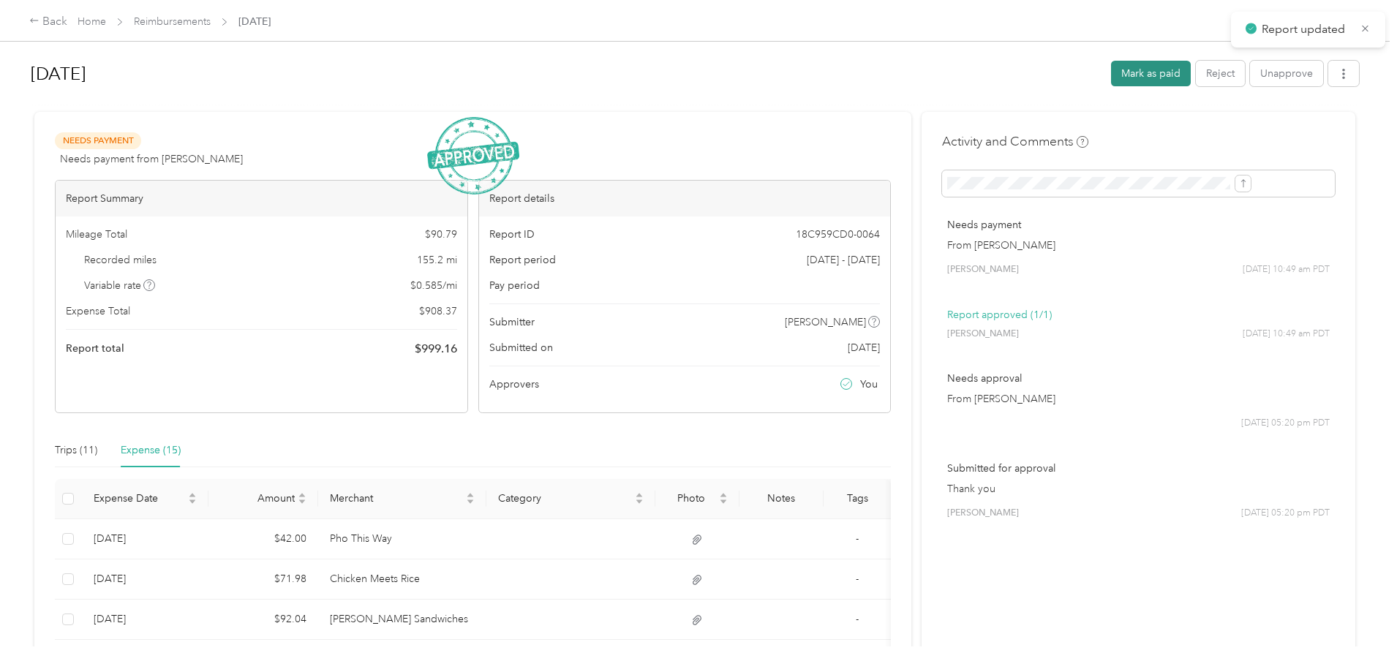
click at [1111, 72] on button "Mark as paid" at bounding box center [1151, 74] width 80 height 26
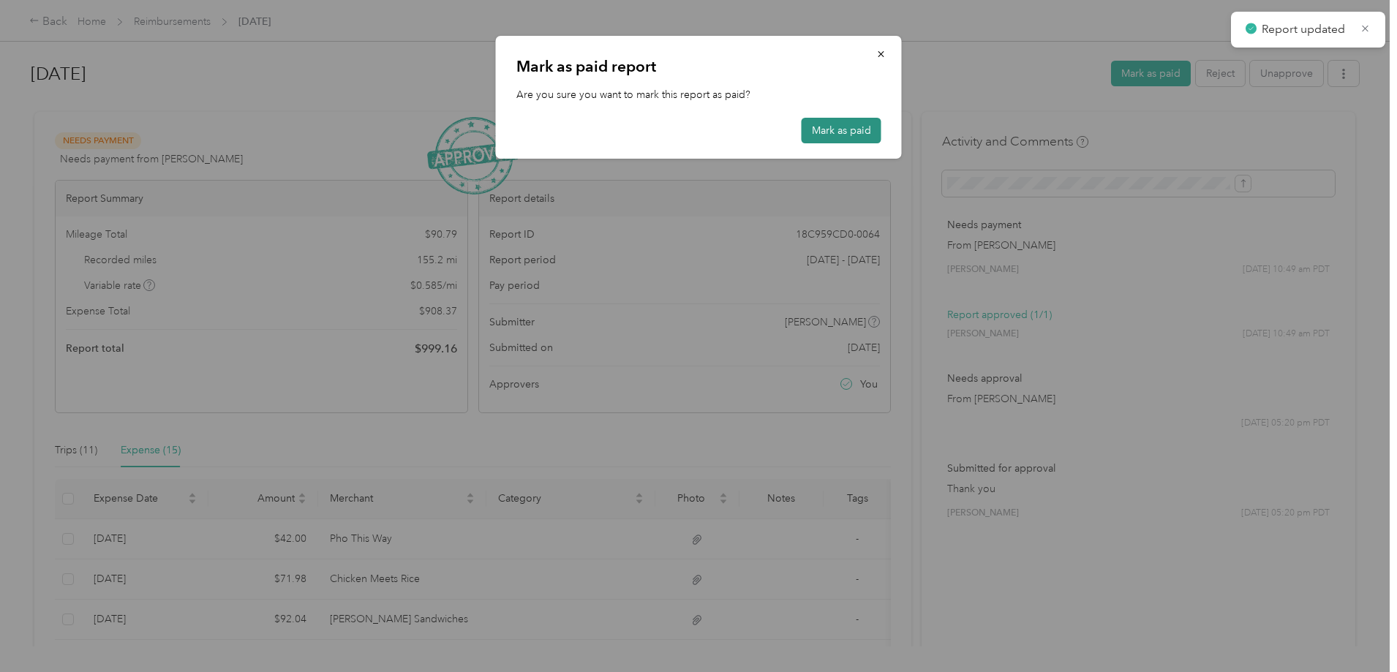
click at [817, 132] on button "Mark as paid" at bounding box center [841, 131] width 80 height 26
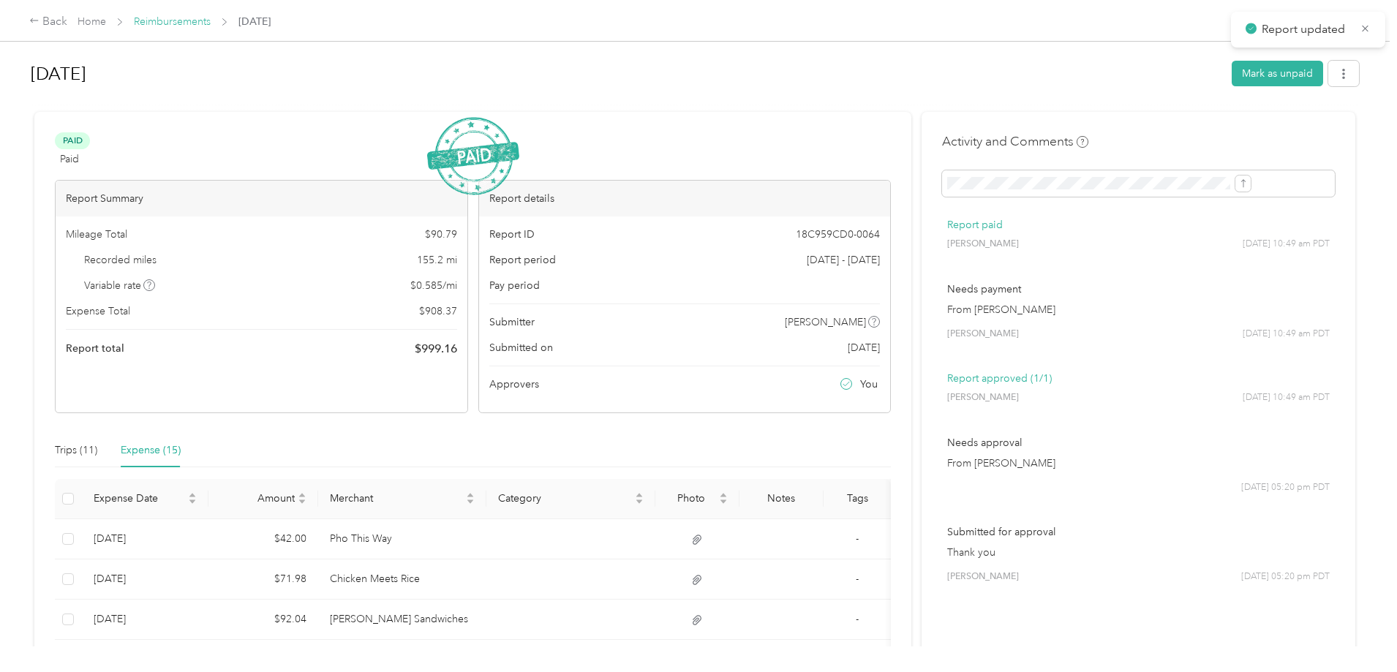
click at [211, 19] on link "Reimbursements" at bounding box center [172, 21] width 77 height 12
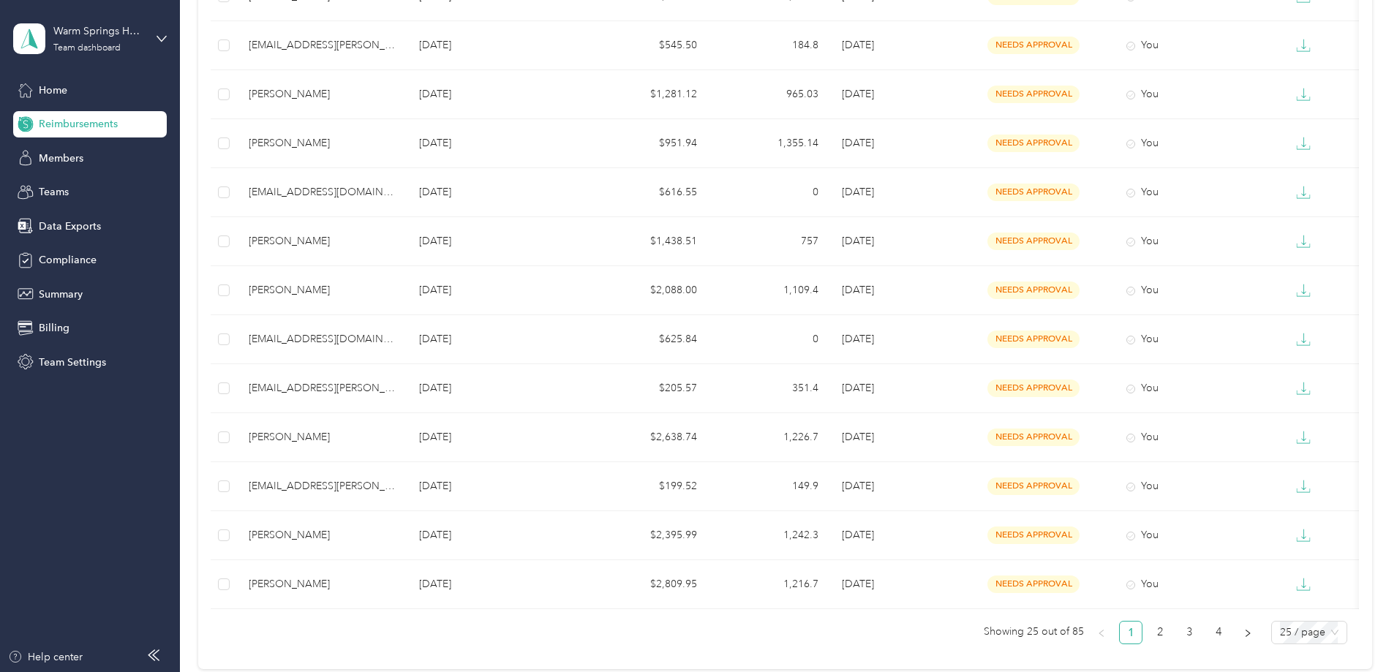
scroll to position [839, 0]
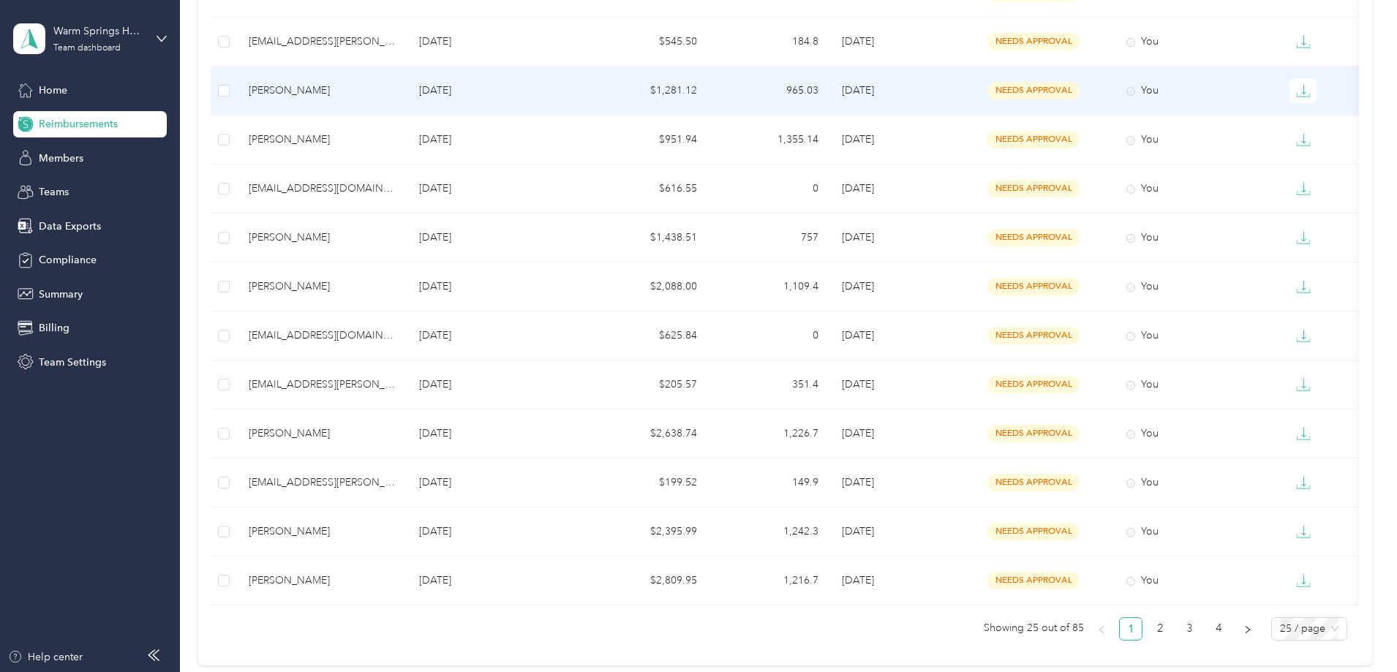
click at [559, 95] on p "[DATE]" at bounding box center [497, 91] width 156 height 16
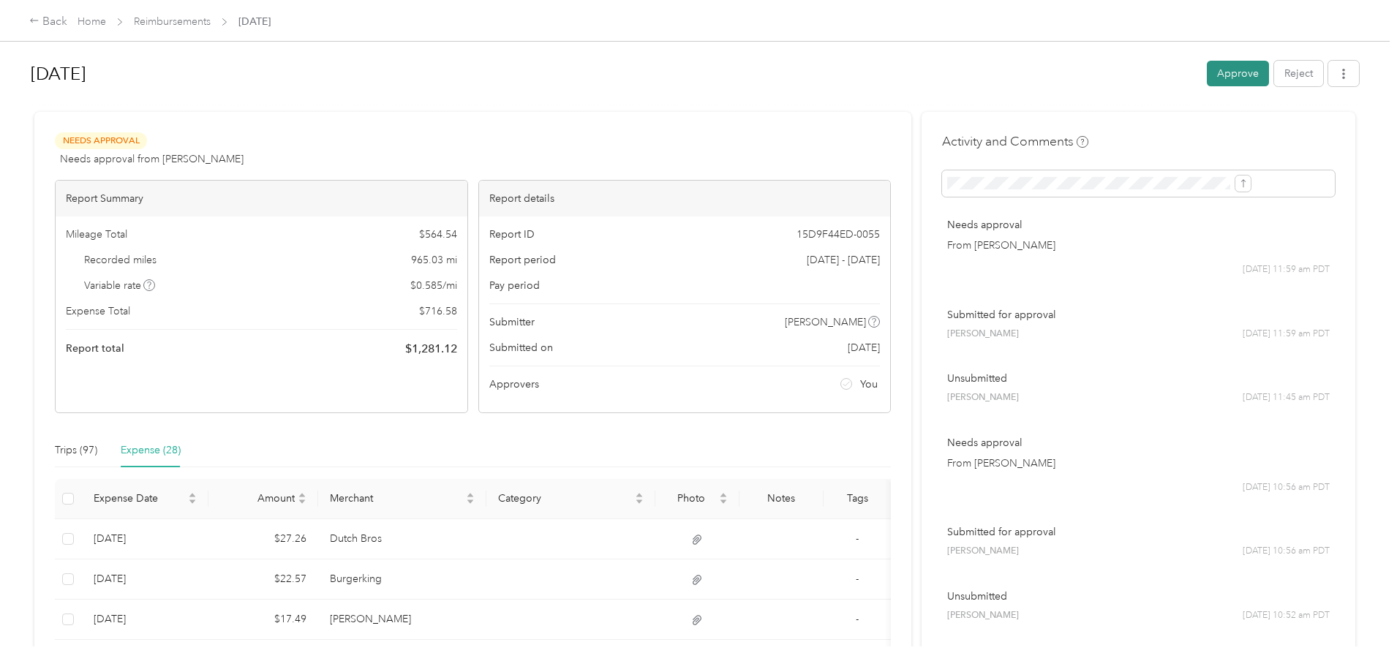
click at [1207, 75] on button "Approve" at bounding box center [1238, 74] width 62 height 26
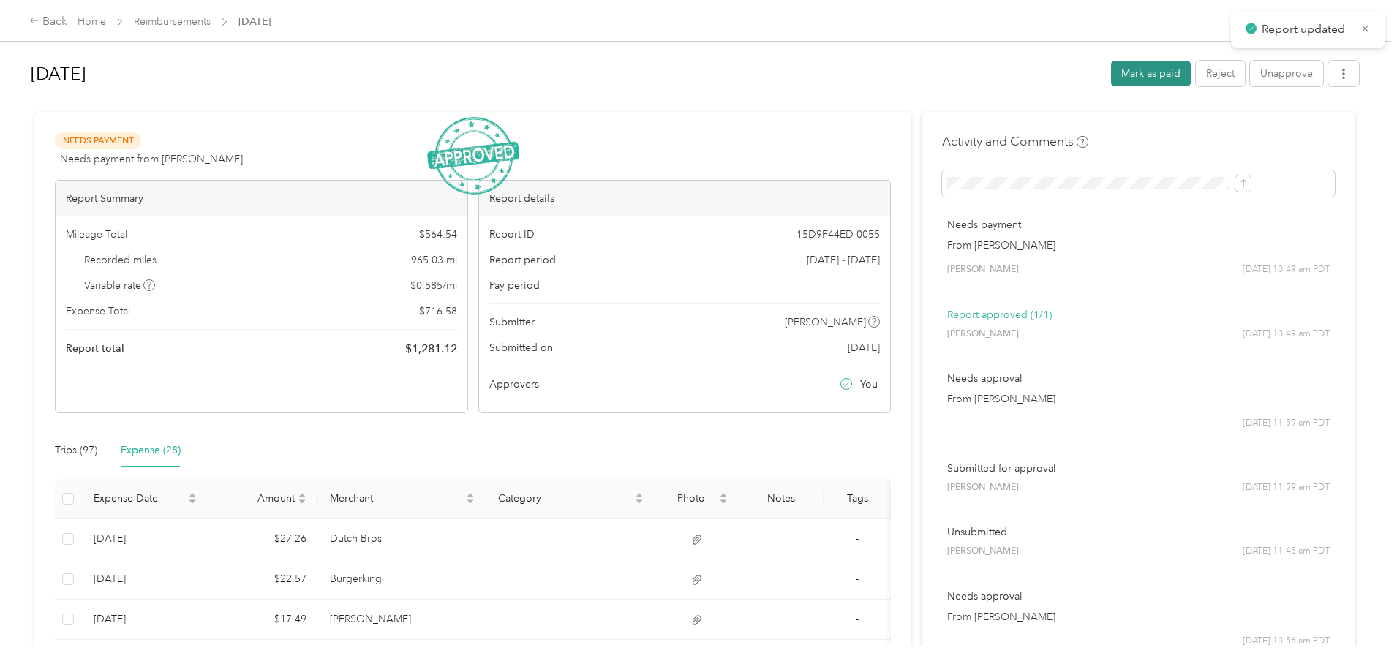
click at [1111, 76] on button "Mark as paid" at bounding box center [1151, 74] width 80 height 26
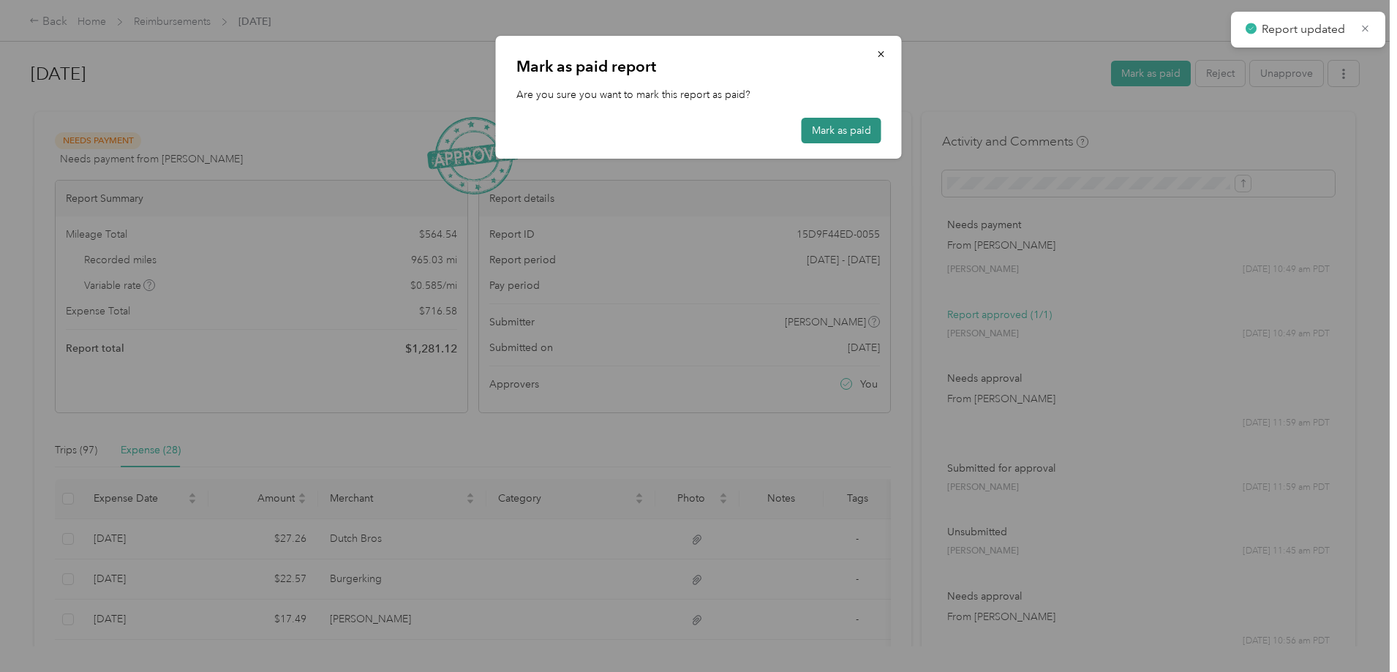
click at [836, 124] on button "Mark as paid" at bounding box center [841, 131] width 80 height 26
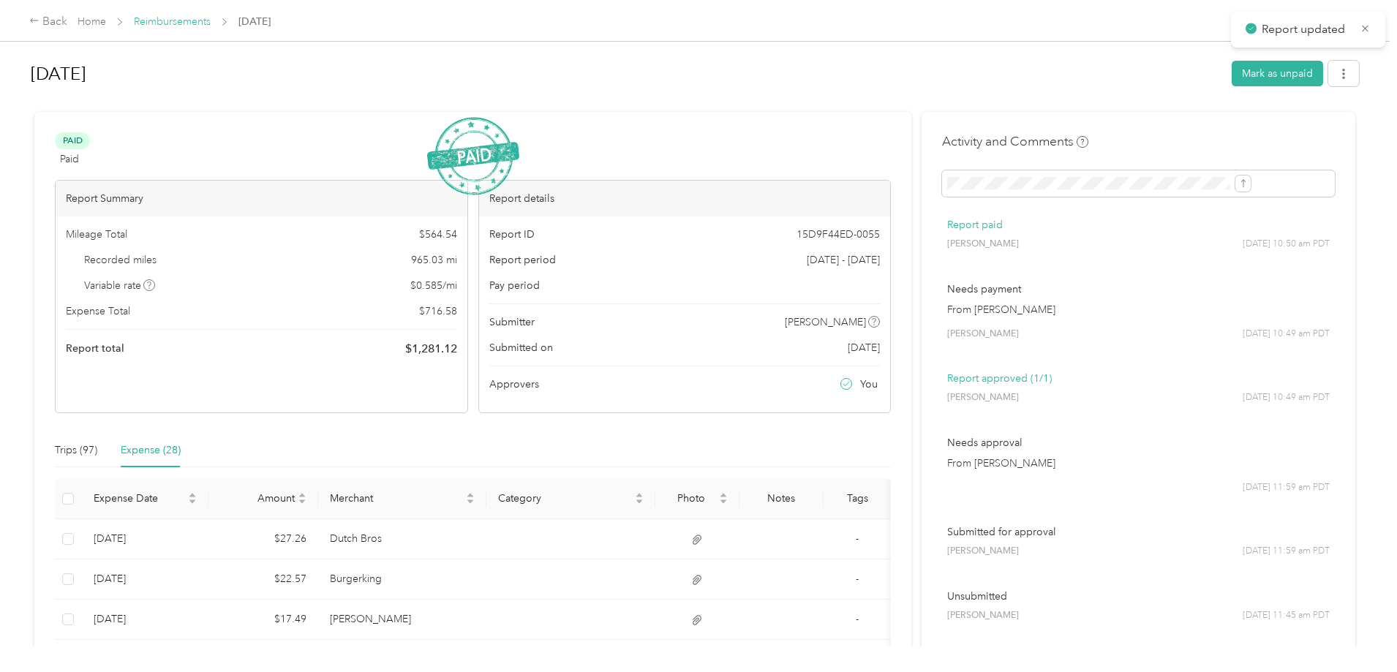
click at [211, 18] on link "Reimbursements" at bounding box center [172, 21] width 77 height 12
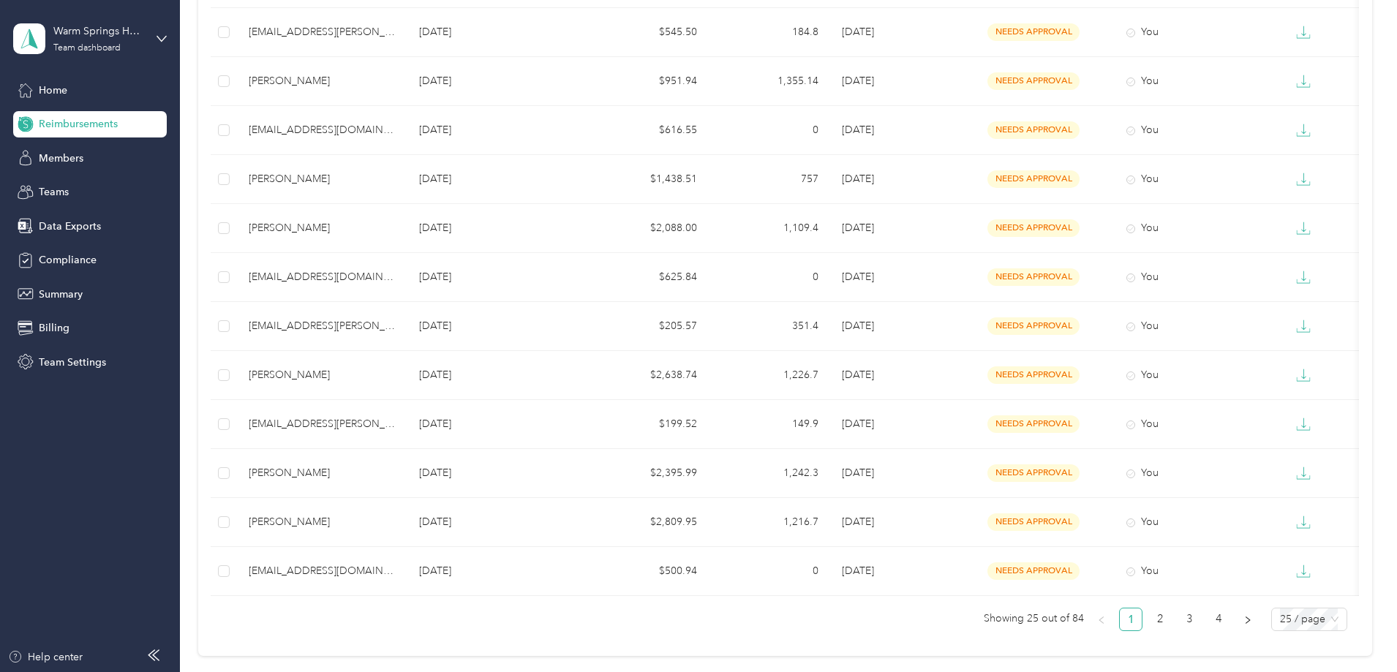
scroll to position [851, 0]
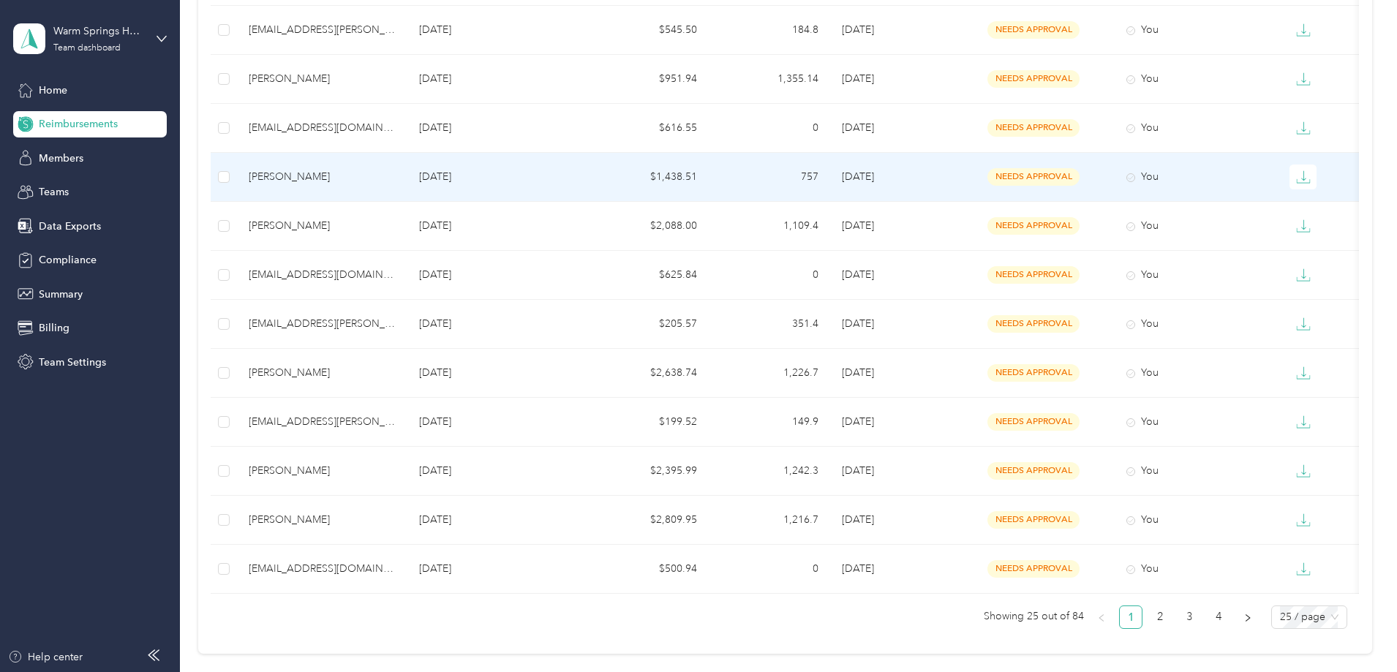
click at [709, 176] on td "$1,438.51" at bounding box center [647, 177] width 122 height 49
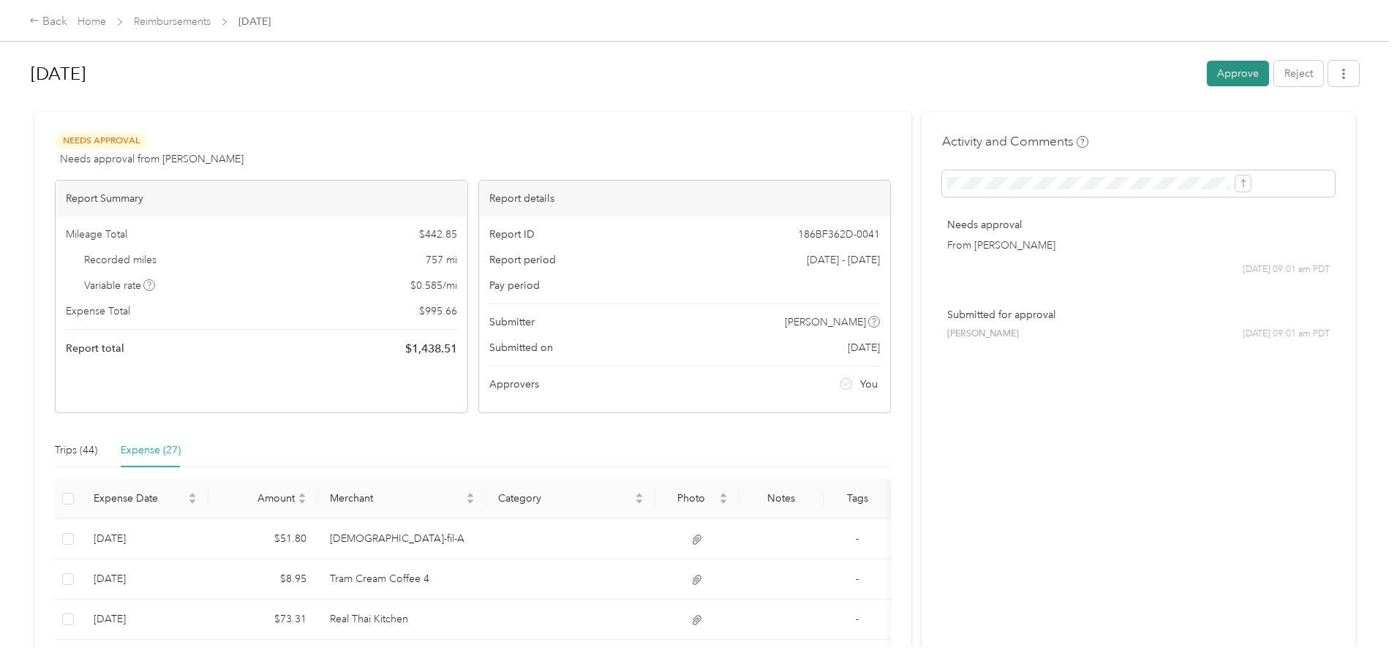
click at [1207, 77] on button "Approve" at bounding box center [1238, 74] width 62 height 26
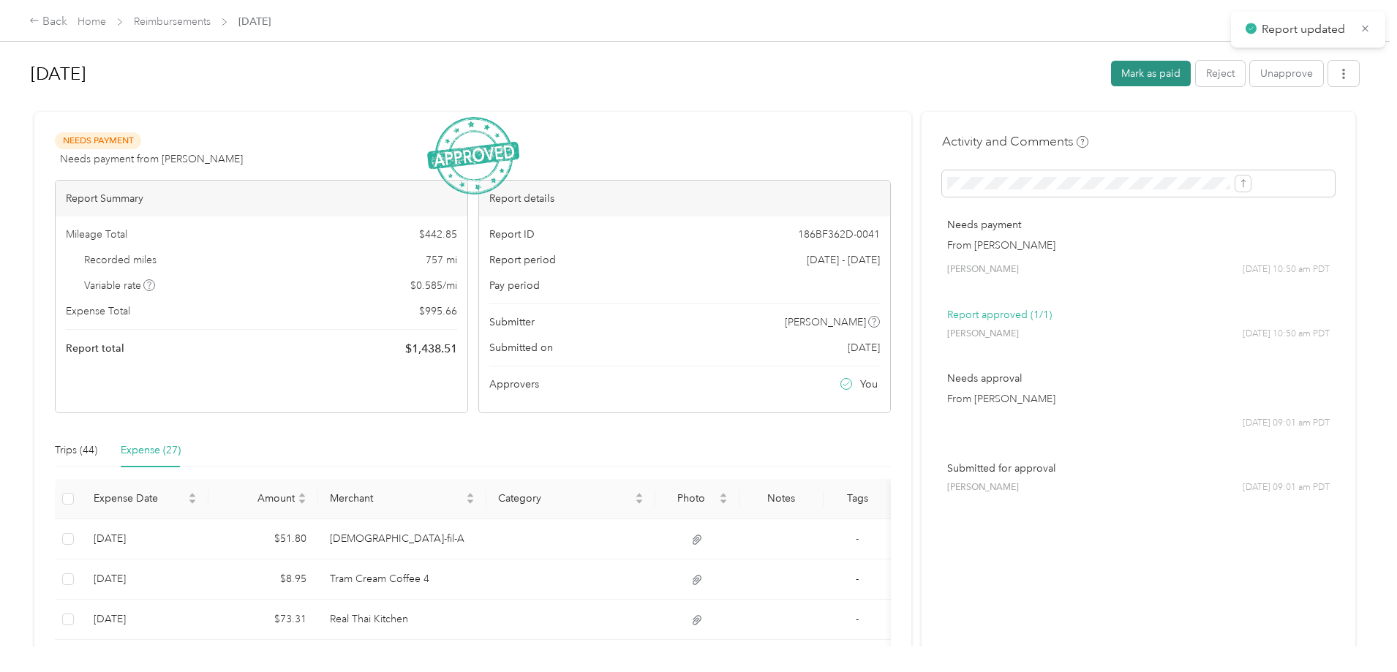
click at [1111, 74] on button "Mark as paid" at bounding box center [1151, 74] width 80 height 26
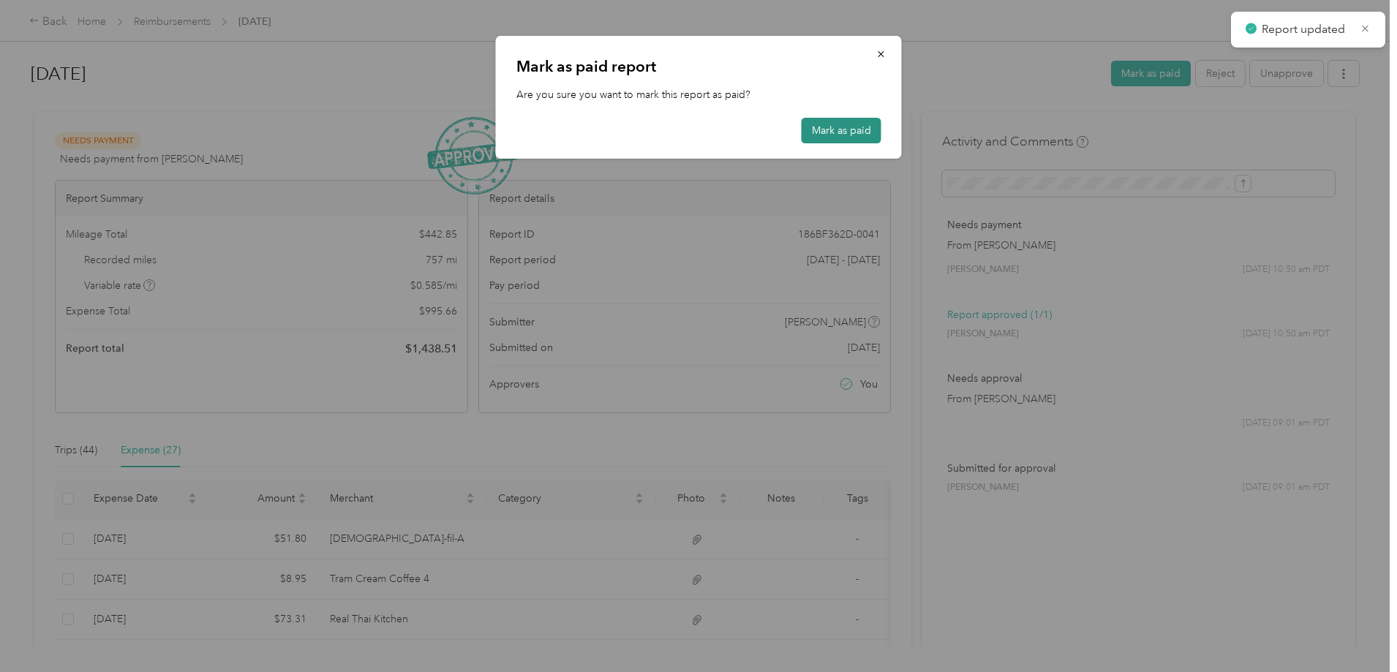
click at [833, 128] on button "Mark as paid" at bounding box center [841, 131] width 80 height 26
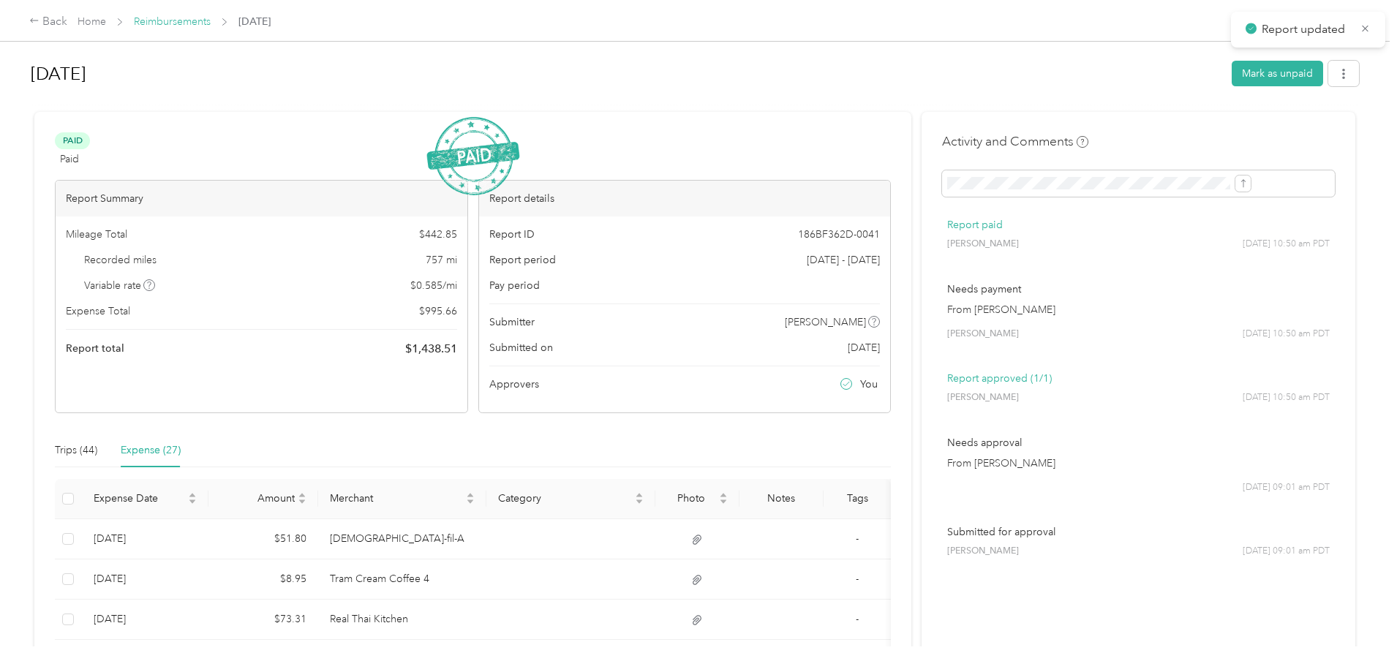
click at [211, 24] on link "Reimbursements" at bounding box center [172, 21] width 77 height 12
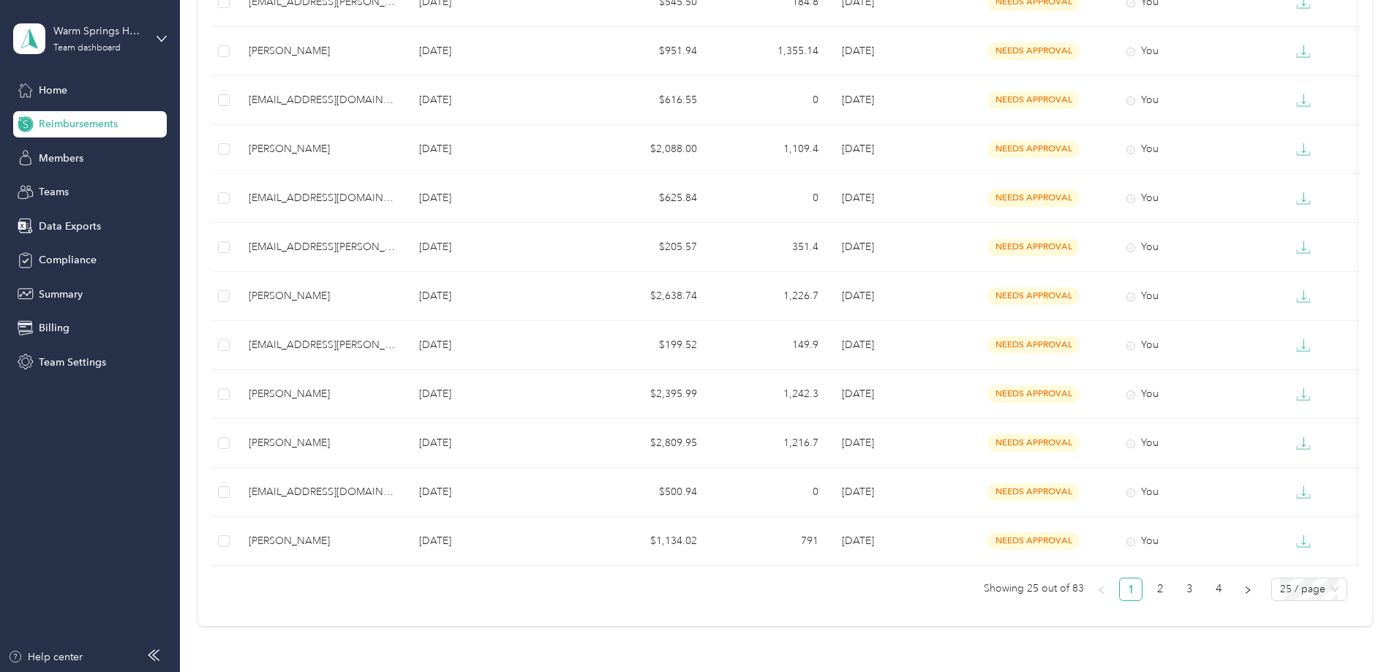
scroll to position [888, 0]
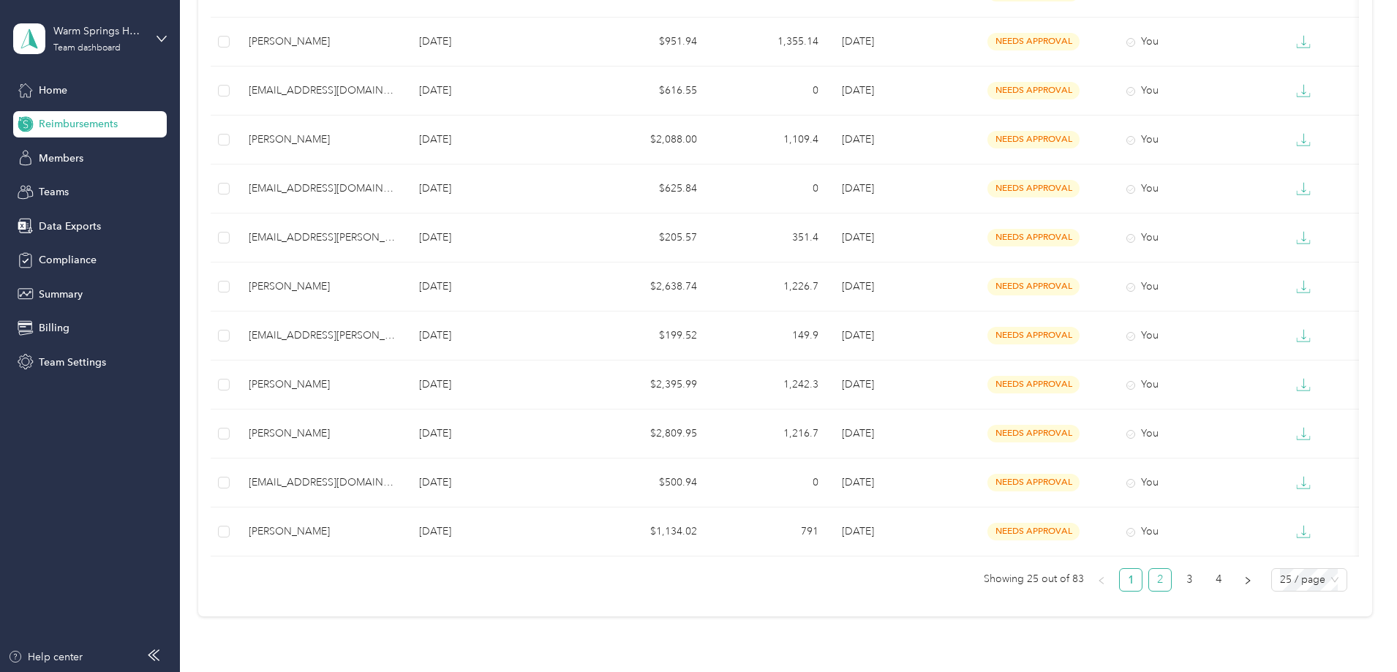
click at [1149, 591] on link "2" at bounding box center [1160, 580] width 22 height 22
